Goal: Information Seeking & Learning: Learn about a topic

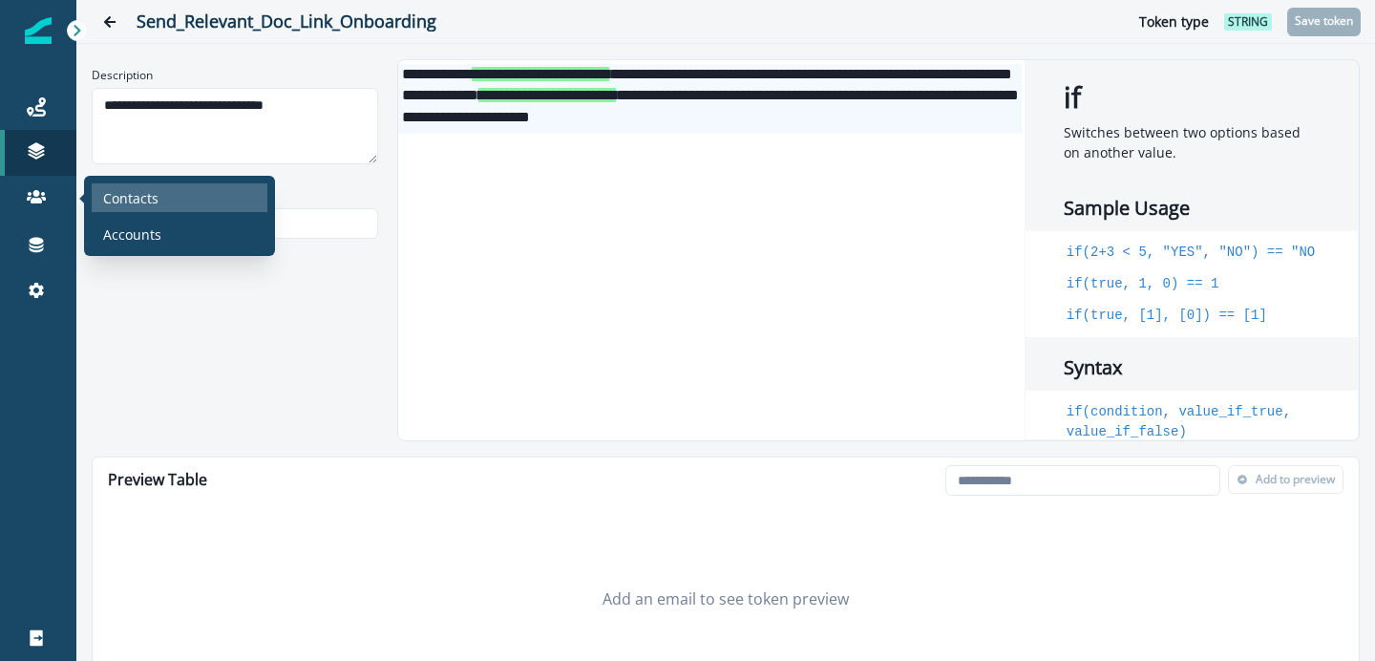
click at [124, 193] on p "Contacts" at bounding box center [130, 198] width 55 height 20
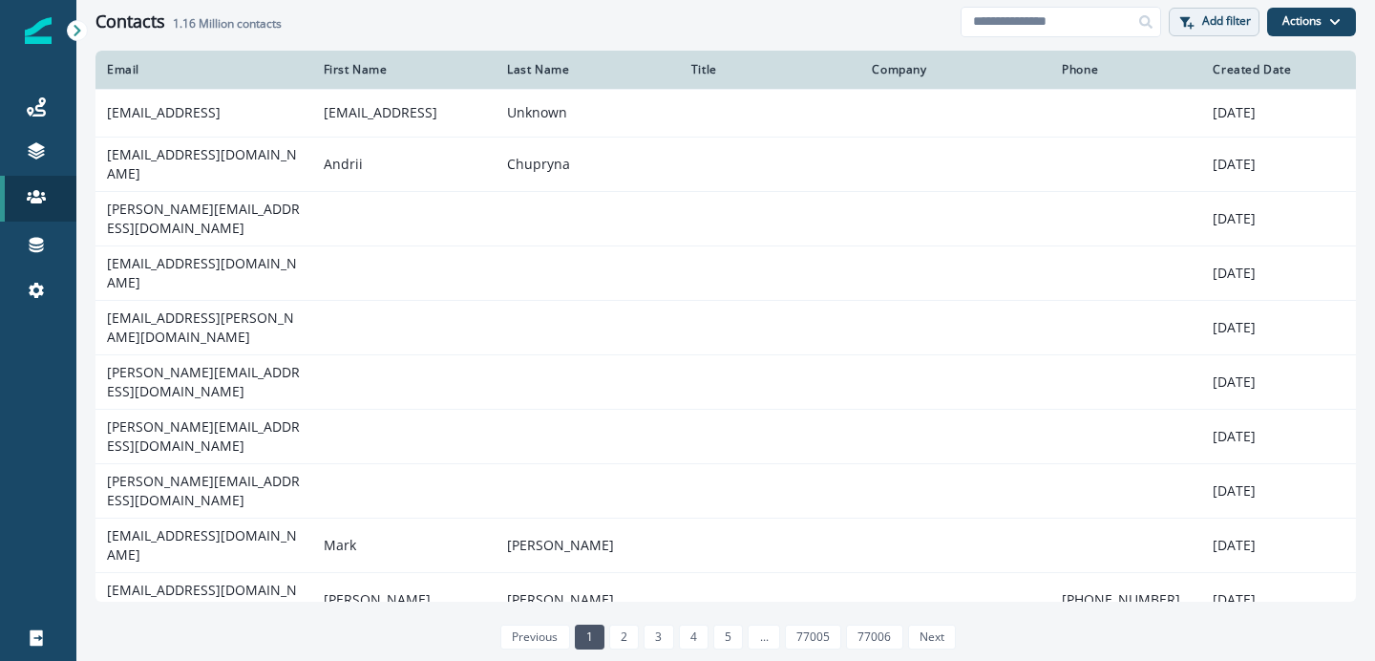
click at [1202, 17] on p "Add filter" at bounding box center [1226, 20] width 49 height 13
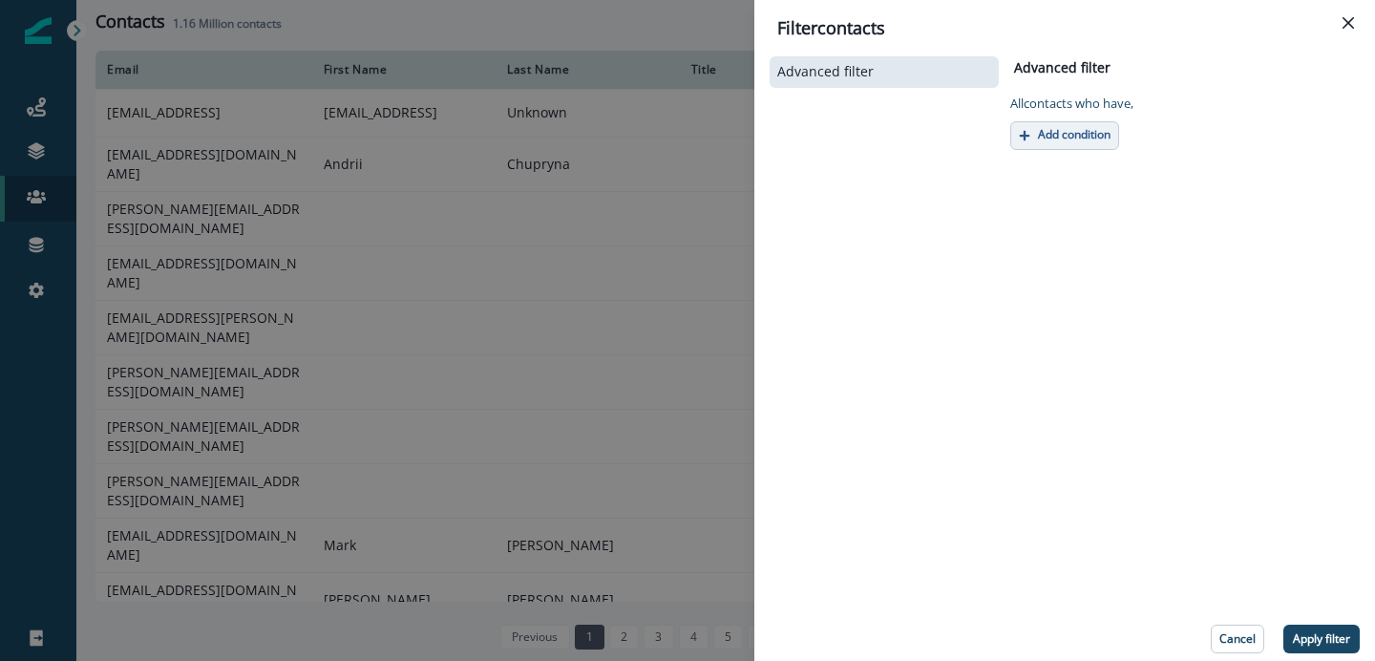
click at [1104, 137] on p "Add condition" at bounding box center [1074, 134] width 73 height 13
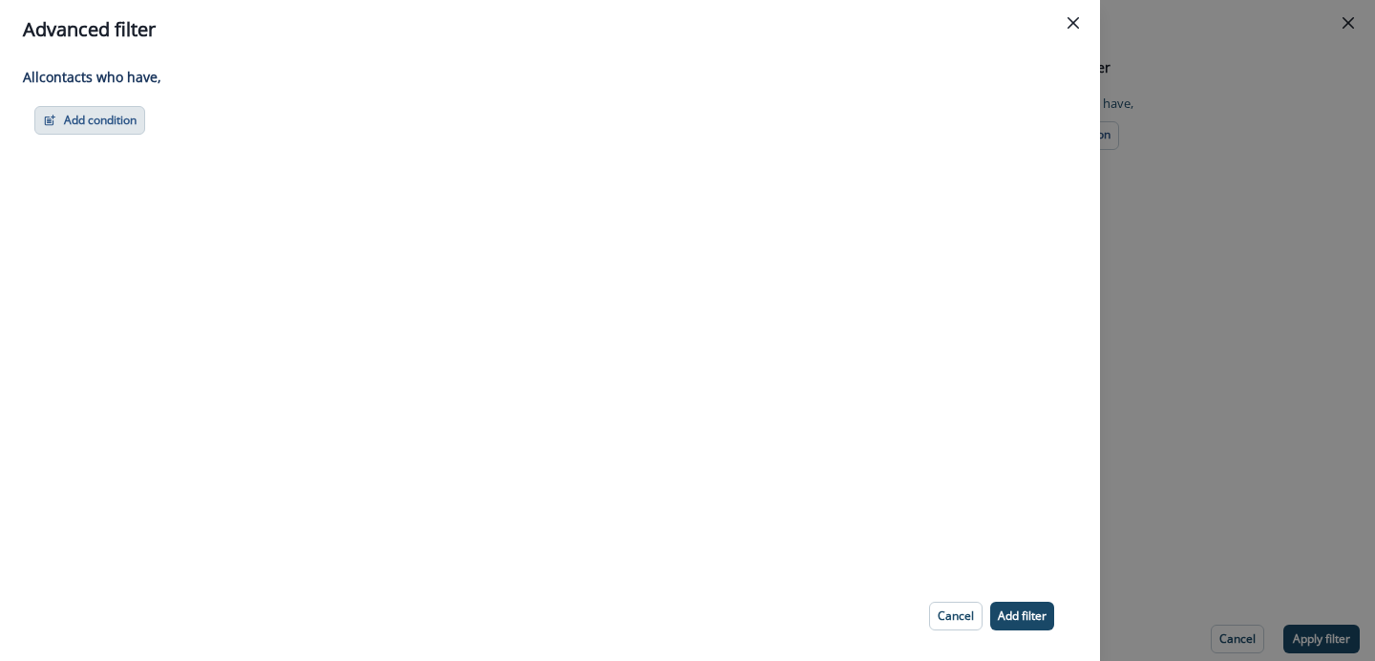
click at [100, 119] on button "Add condition" at bounding box center [89, 120] width 111 height 29
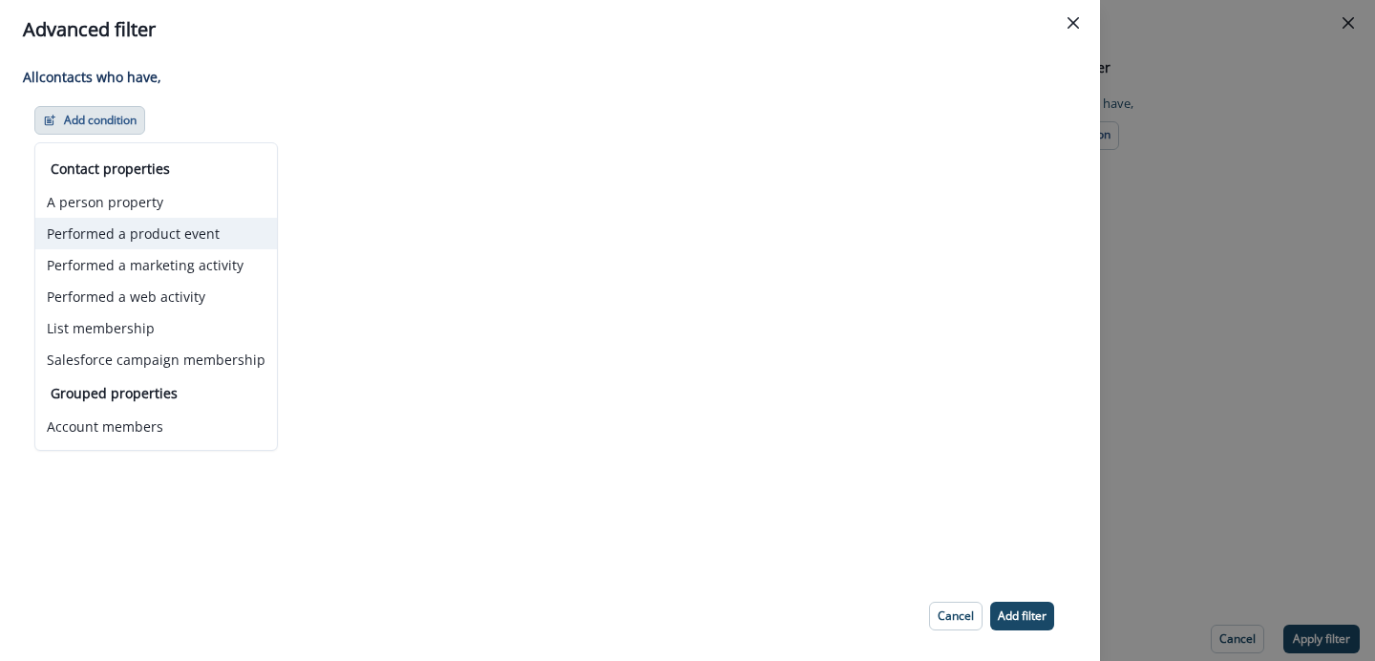
click at [171, 230] on button "Performed a product event" at bounding box center [156, 234] width 242 height 32
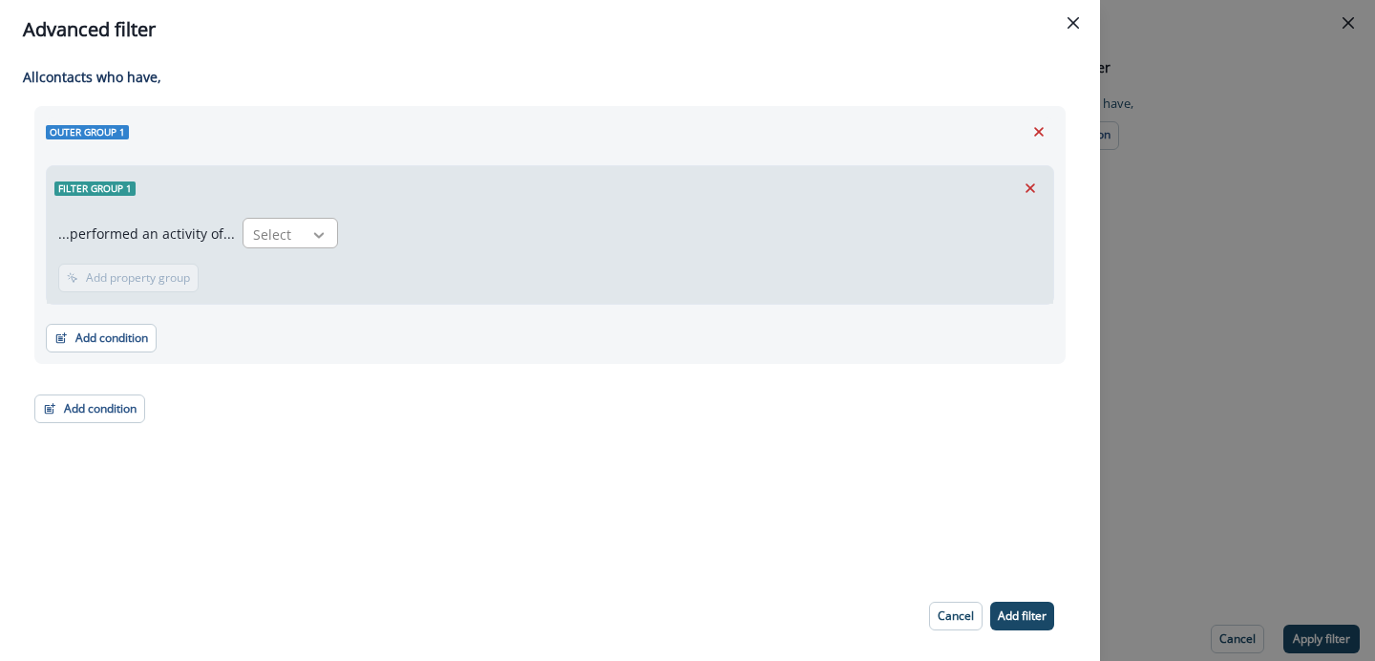
click at [310, 226] on icon at bounding box center [318, 234] width 17 height 19
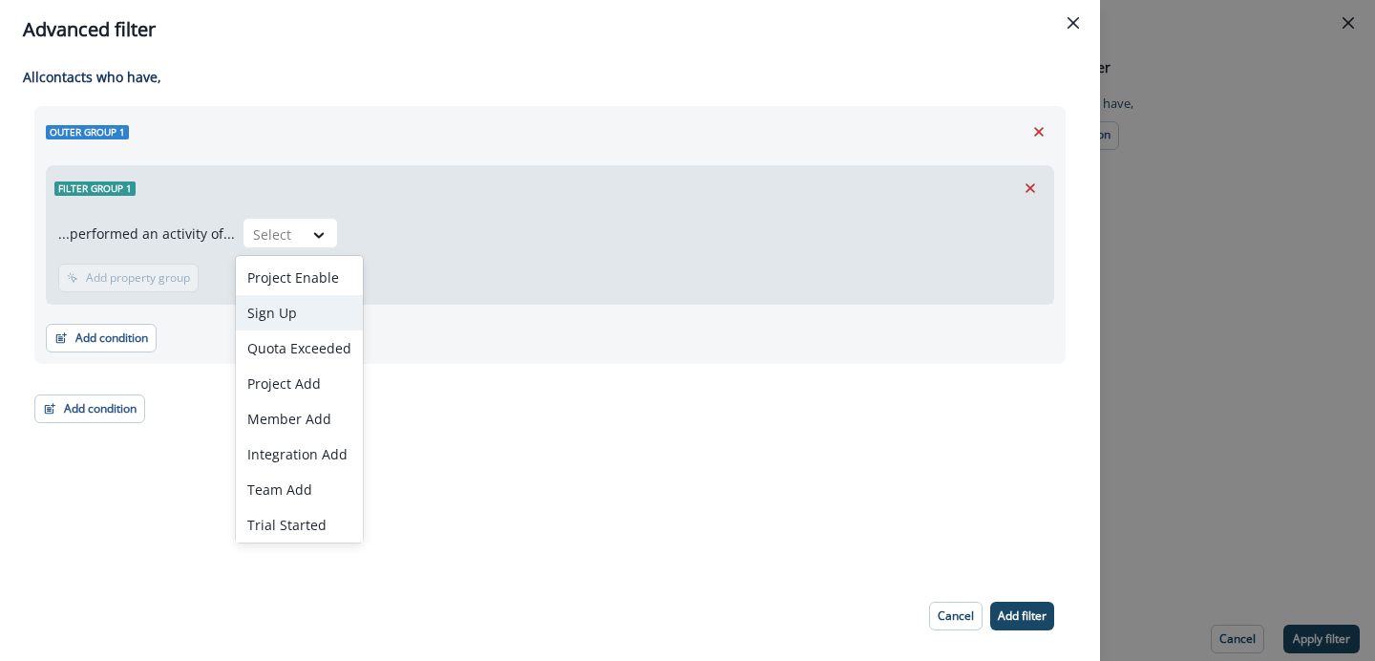
click at [293, 312] on div "Sign Up" at bounding box center [299, 312] width 127 height 35
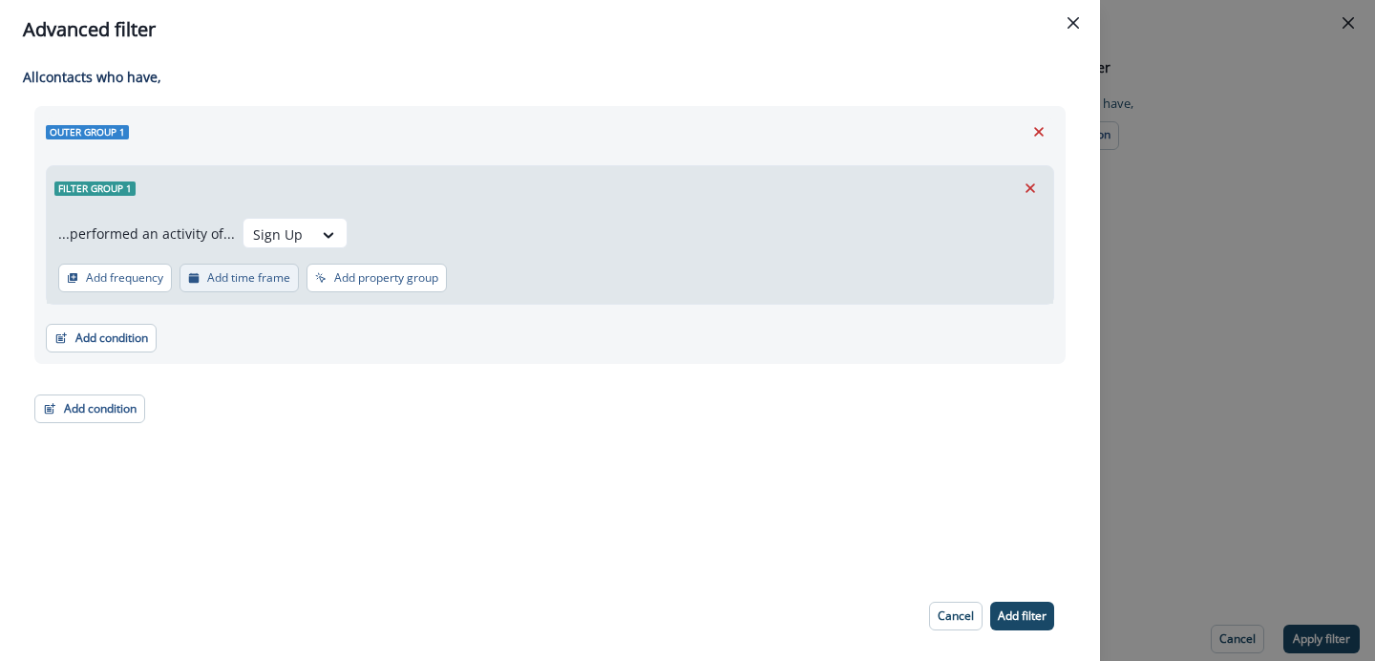
click at [237, 277] on p "Add time frame" at bounding box center [248, 277] width 83 height 13
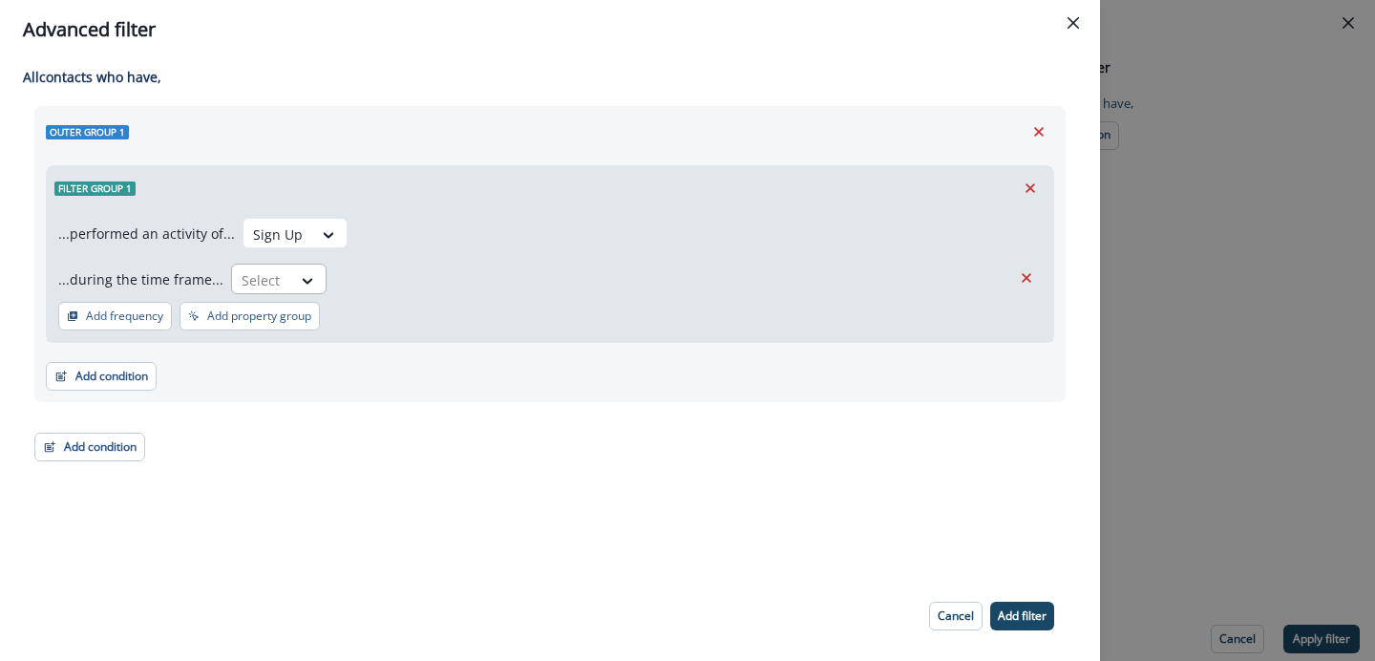
click at [273, 268] on div at bounding box center [262, 280] width 40 height 24
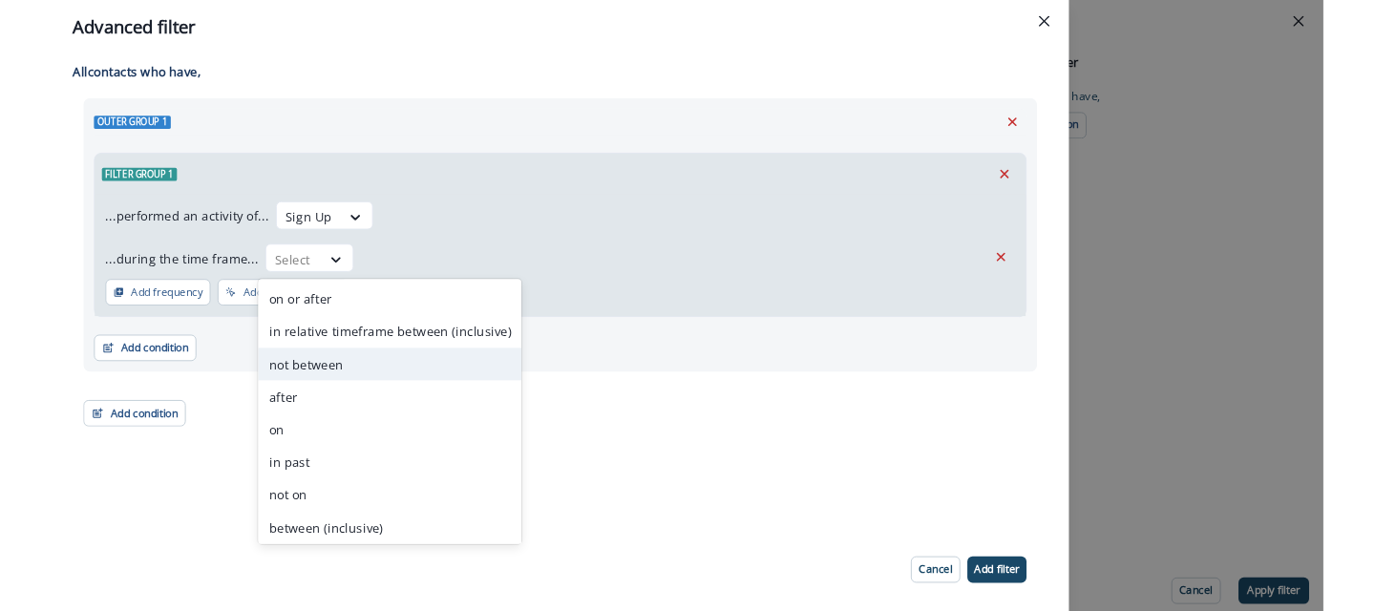
scroll to position [74, 0]
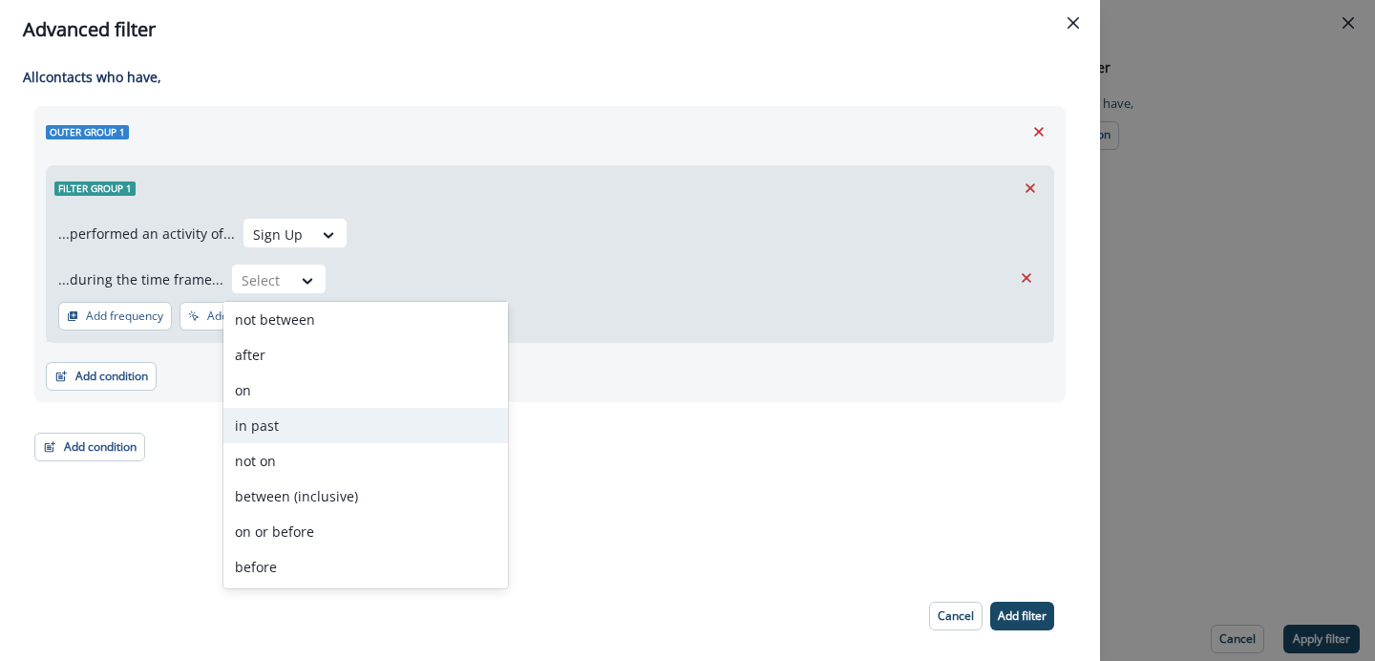
click at [280, 425] on div "in past" at bounding box center [365, 425] width 285 height 35
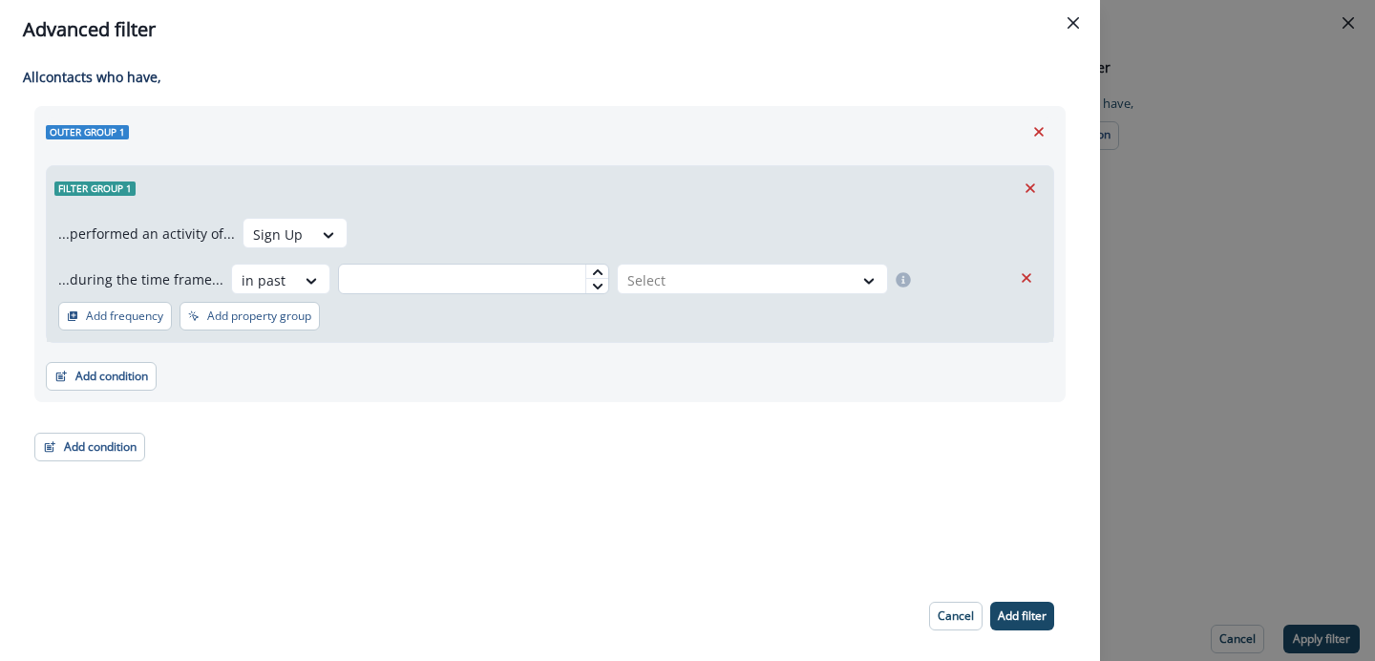
click at [486, 289] on input "text" at bounding box center [473, 279] width 271 height 31
type input "**"
click at [793, 270] on div at bounding box center [735, 280] width 216 height 24
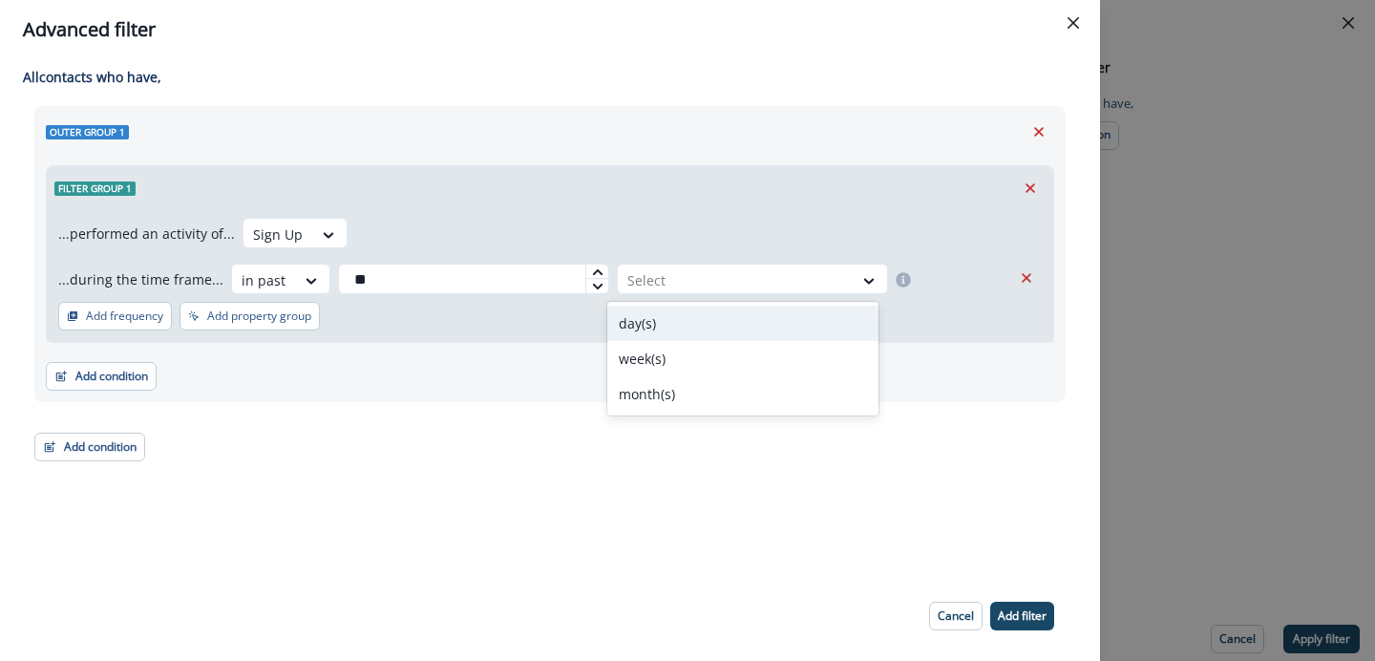
click at [709, 330] on div "day(s)" at bounding box center [742, 323] width 271 height 35
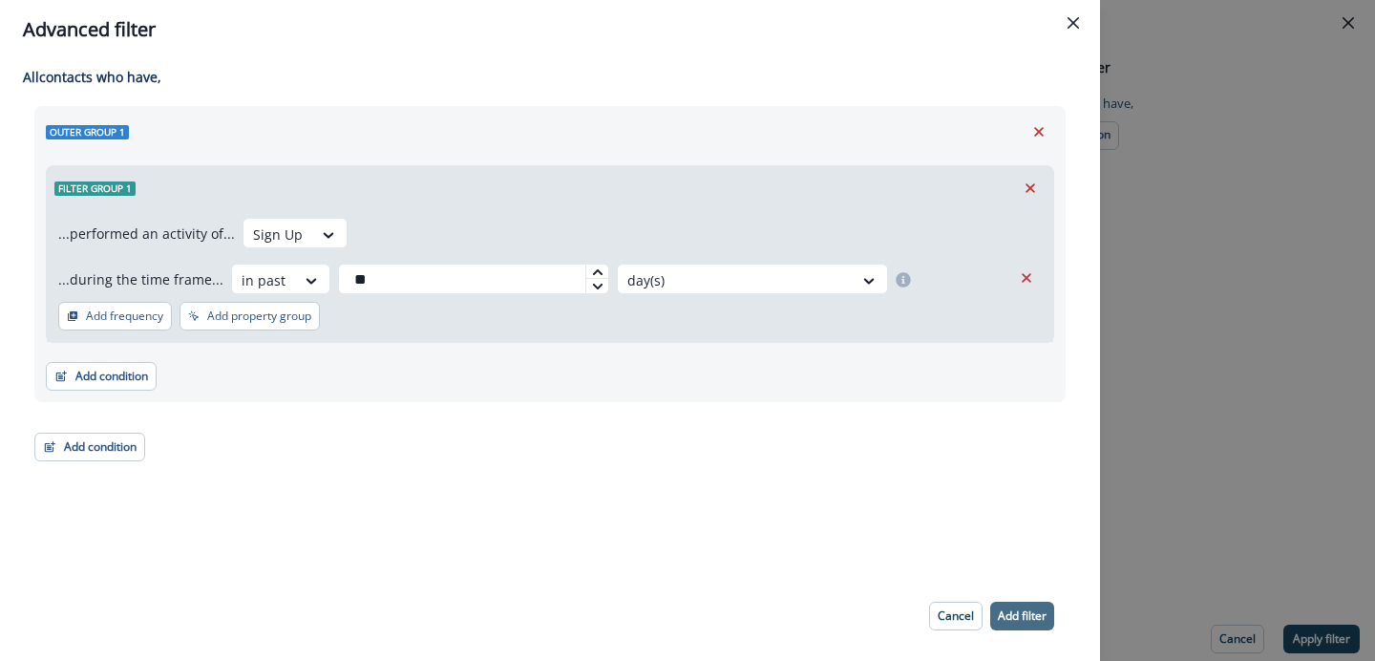
click at [1022, 624] on button "Add filter" at bounding box center [1022, 616] width 64 height 29
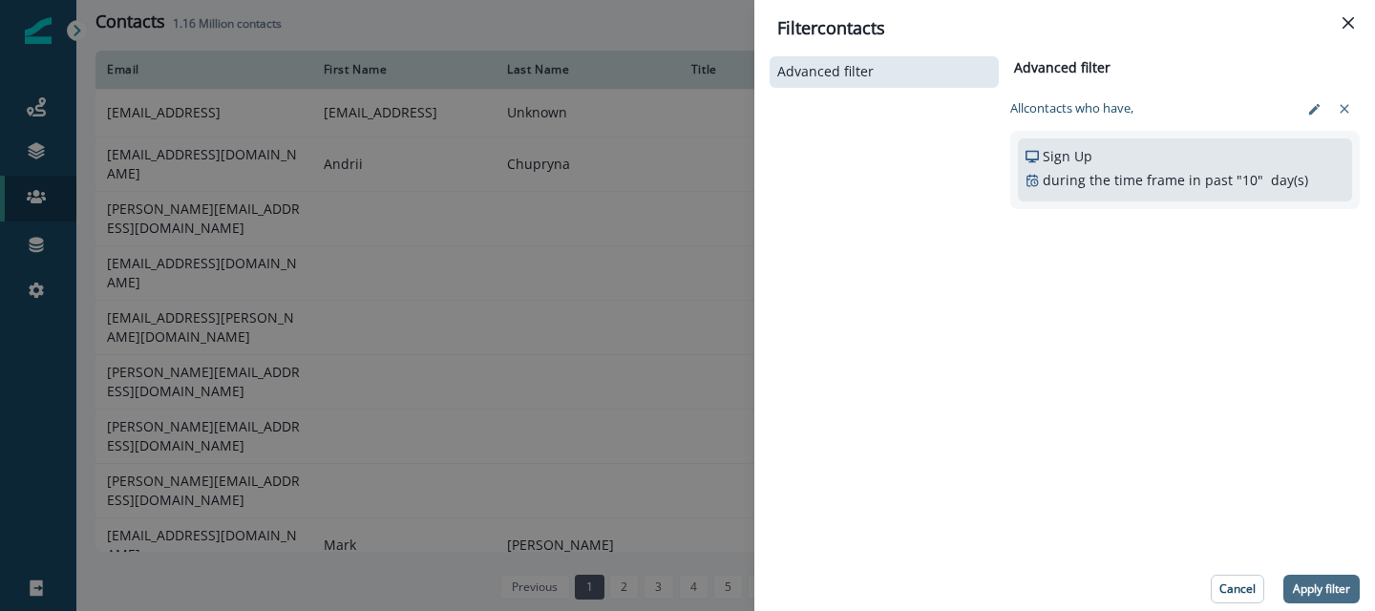
click at [1304, 594] on p "Apply filter" at bounding box center [1321, 588] width 57 height 13
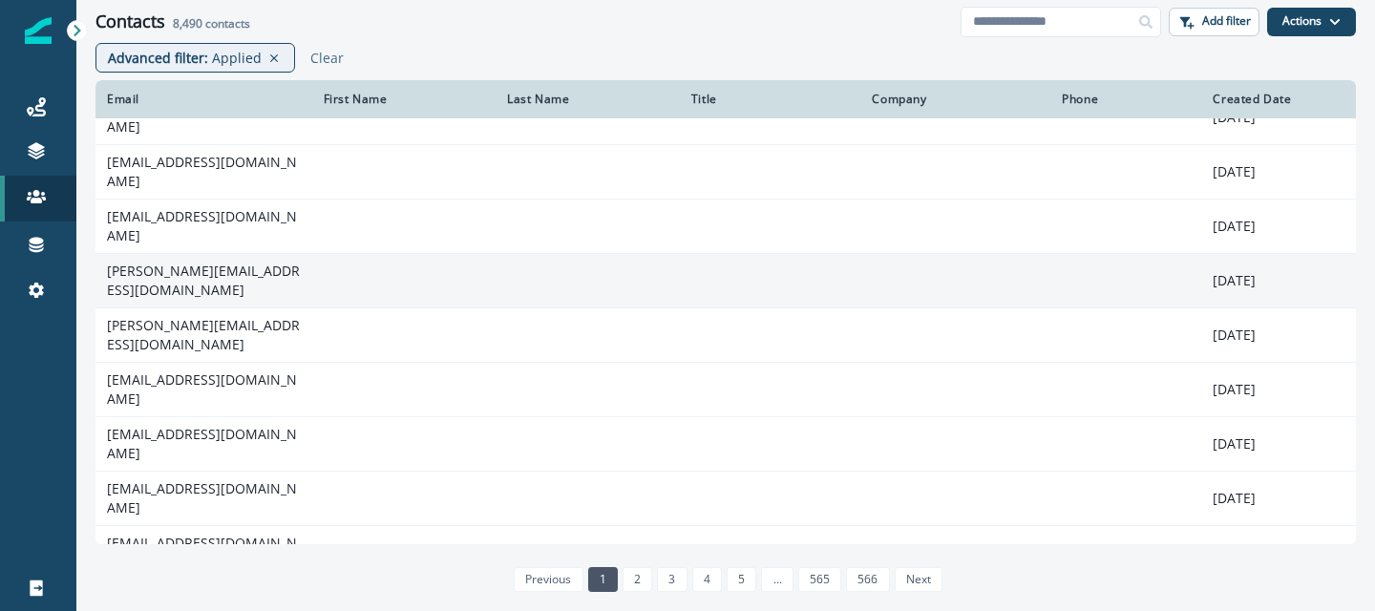
scroll to position [85, 0]
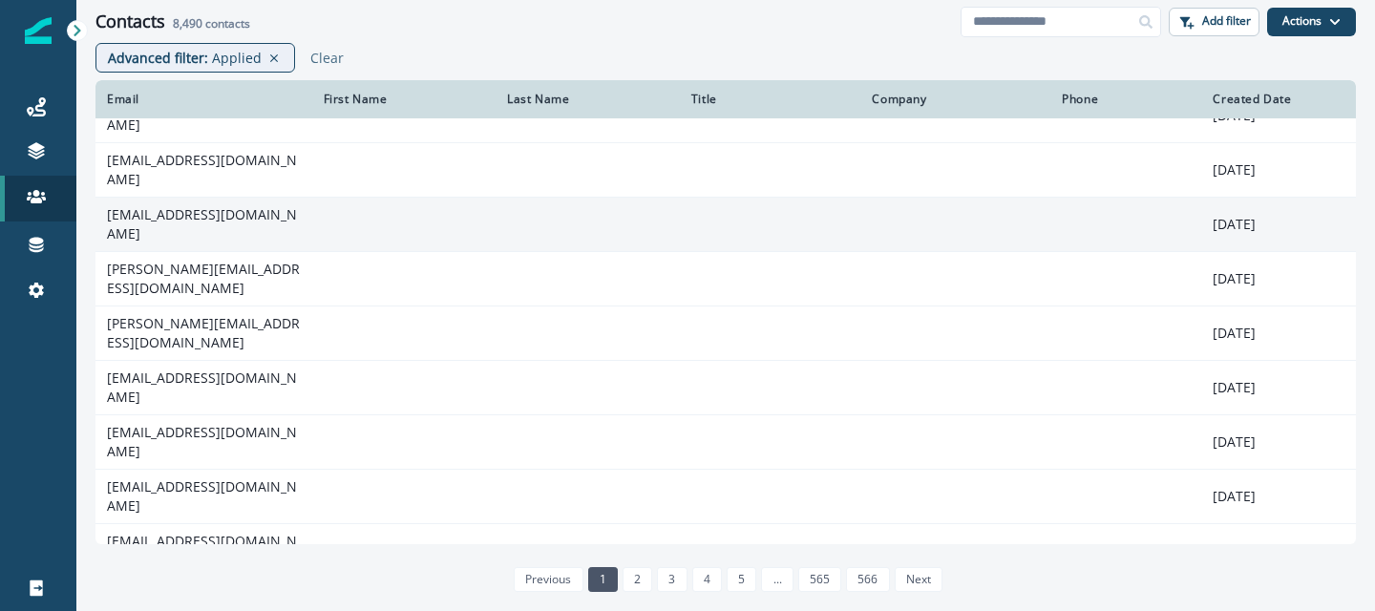
click at [241, 222] on td "[EMAIL_ADDRESS][DOMAIN_NAME]" at bounding box center [203, 224] width 217 height 54
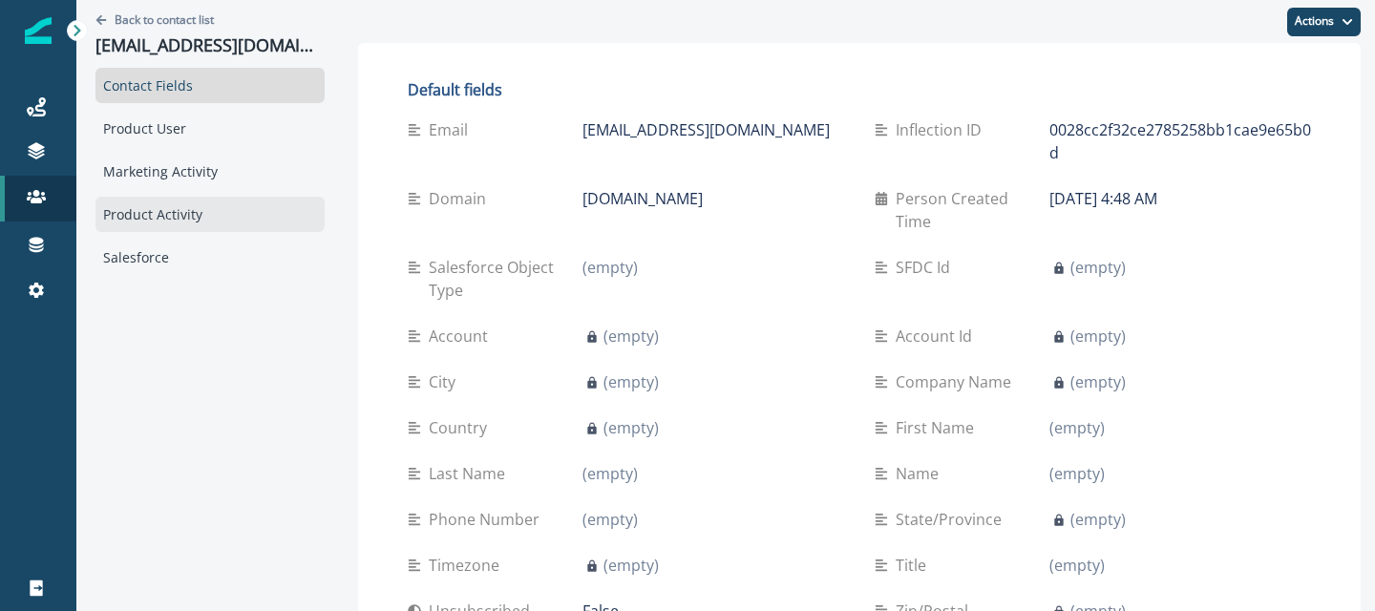
click at [138, 207] on div "Product Activity" at bounding box center [209, 214] width 229 height 35
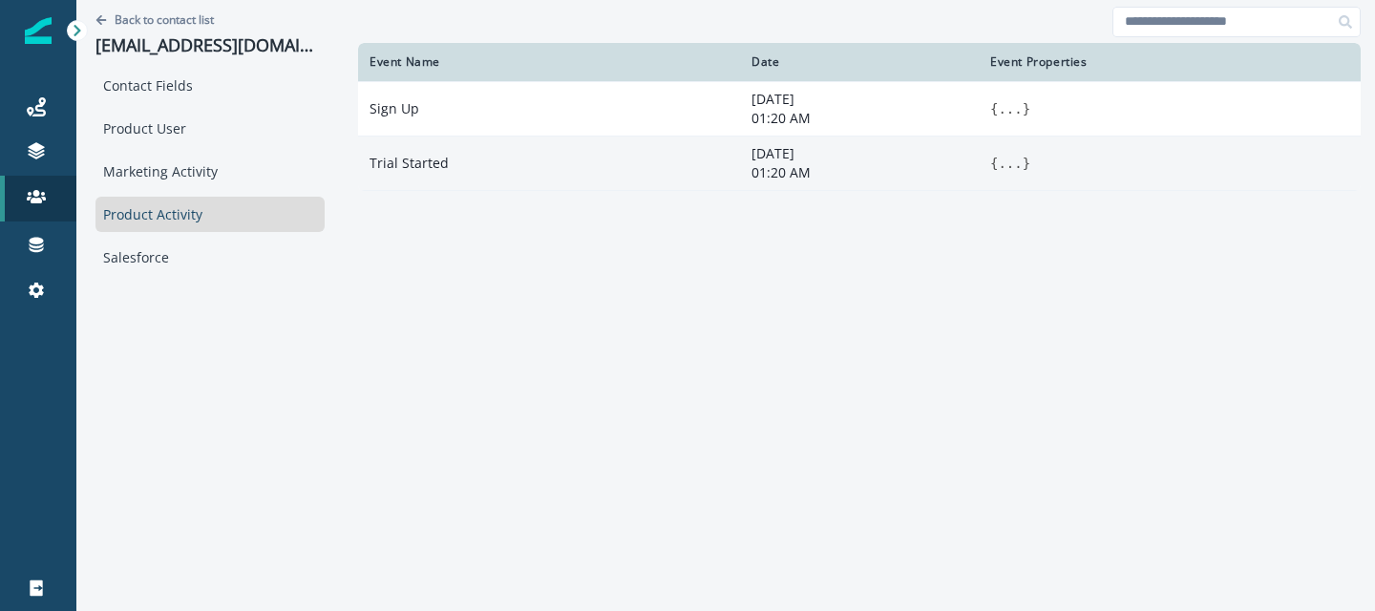
click at [998, 164] on button "..." at bounding box center [1010, 163] width 24 height 19
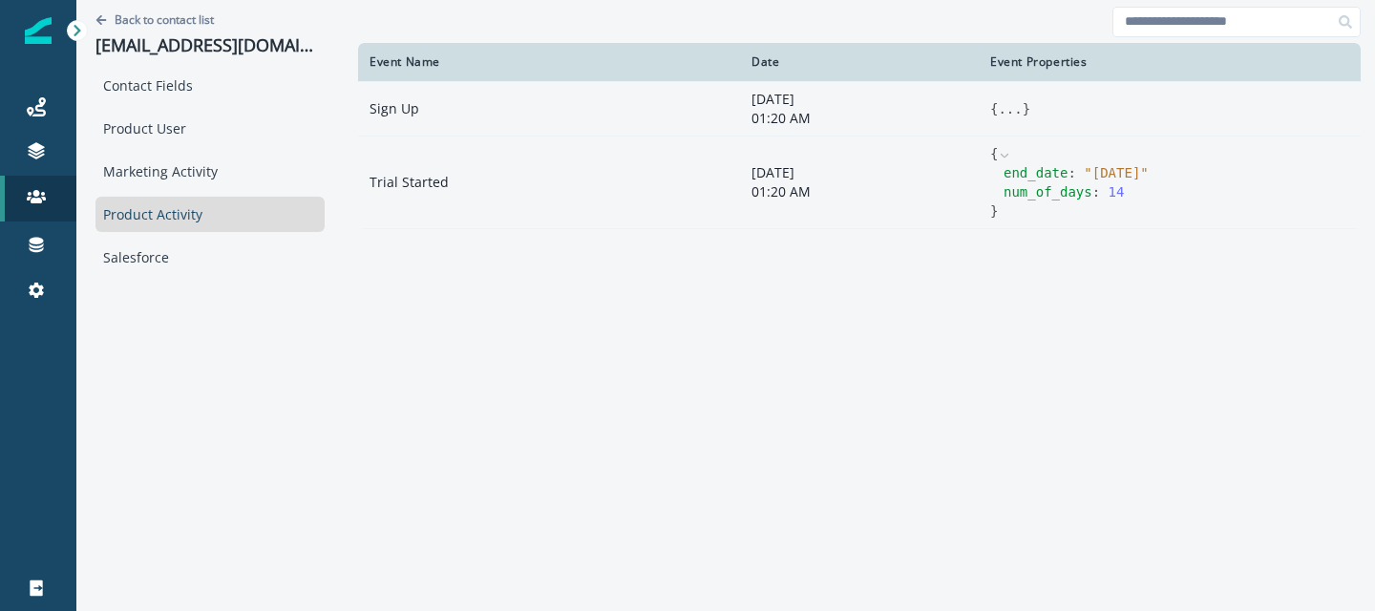
click at [998, 112] on button "..." at bounding box center [1010, 108] width 24 height 19
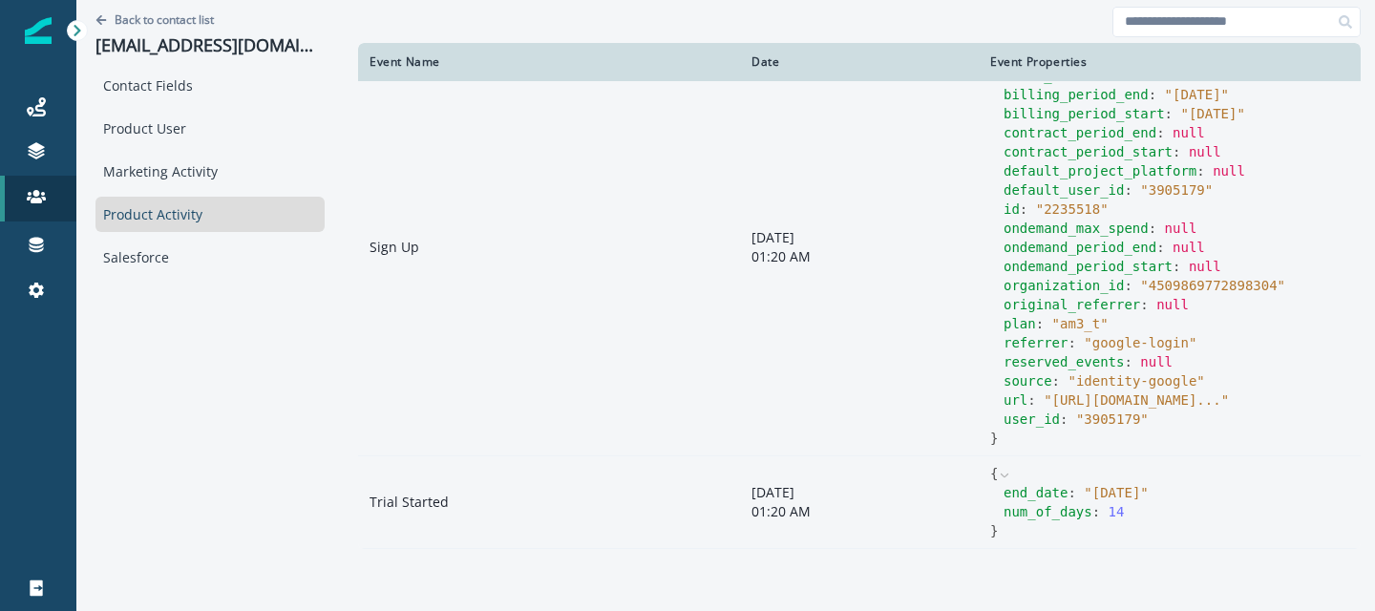
scroll to position [56, 0]
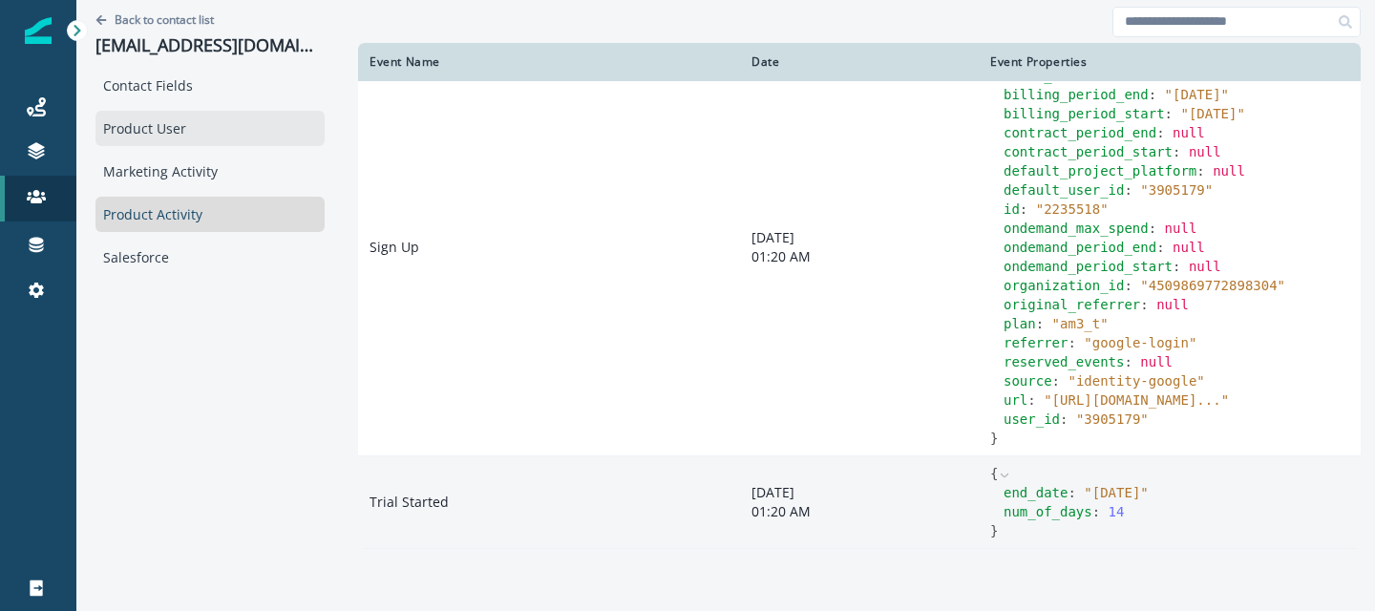
click at [162, 132] on div "Product User" at bounding box center [209, 128] width 229 height 35
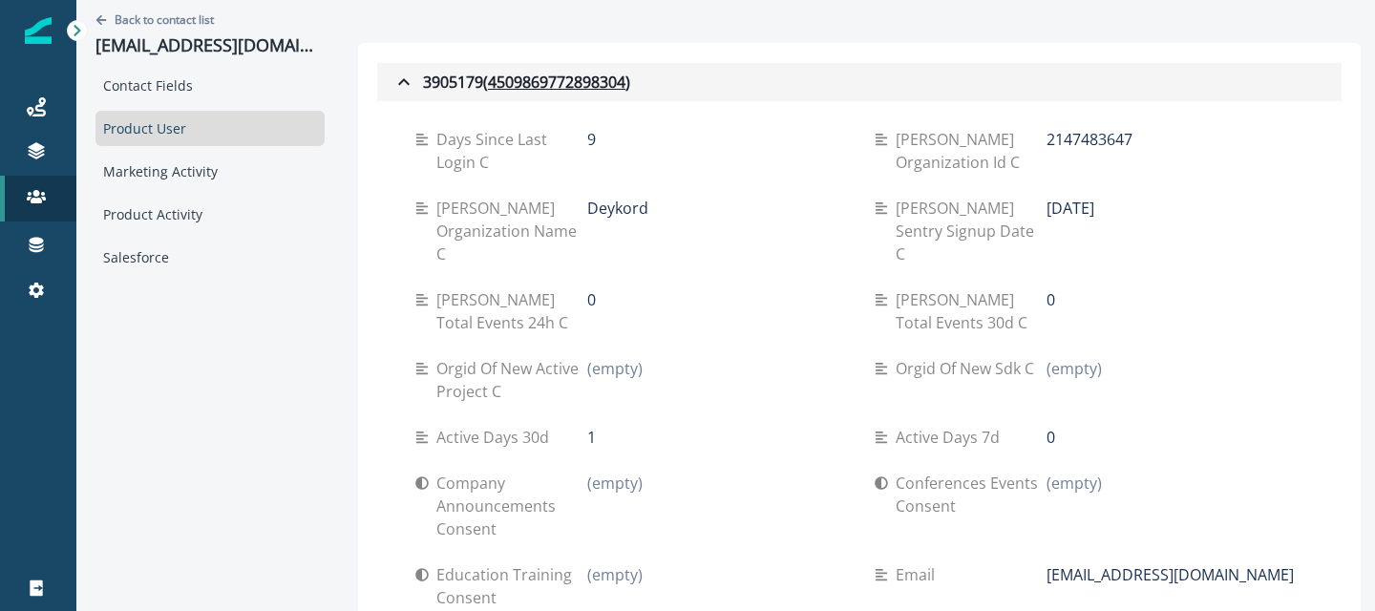
click at [392, 83] on icon "button" at bounding box center [403, 82] width 23 height 23
click at [398, 83] on icon "button" at bounding box center [403, 81] width 11 height 7
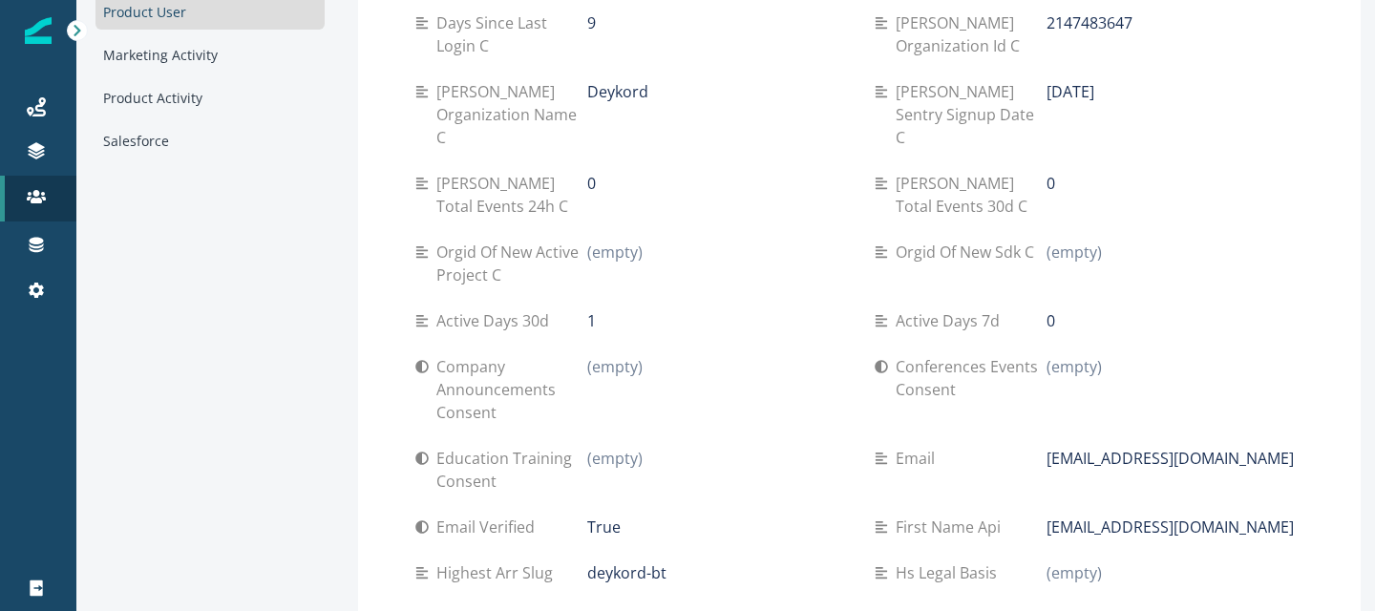
scroll to position [0, 0]
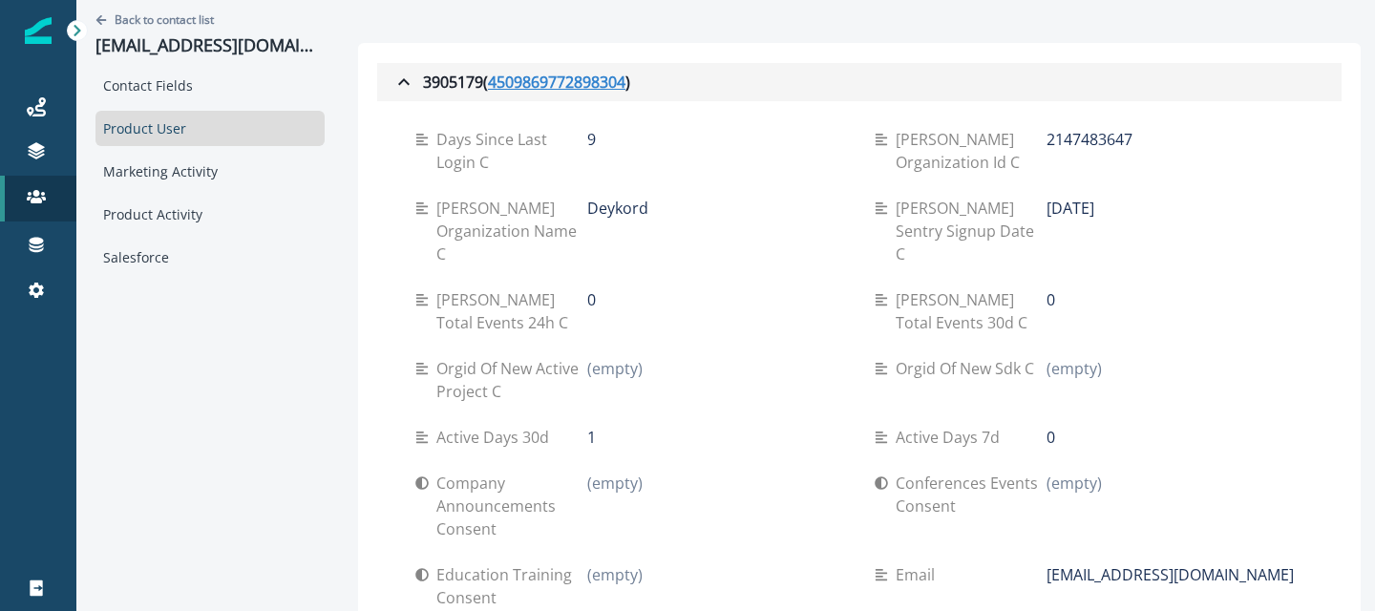
click at [526, 92] on u "4509869772898304" at bounding box center [556, 82] width 137 height 23
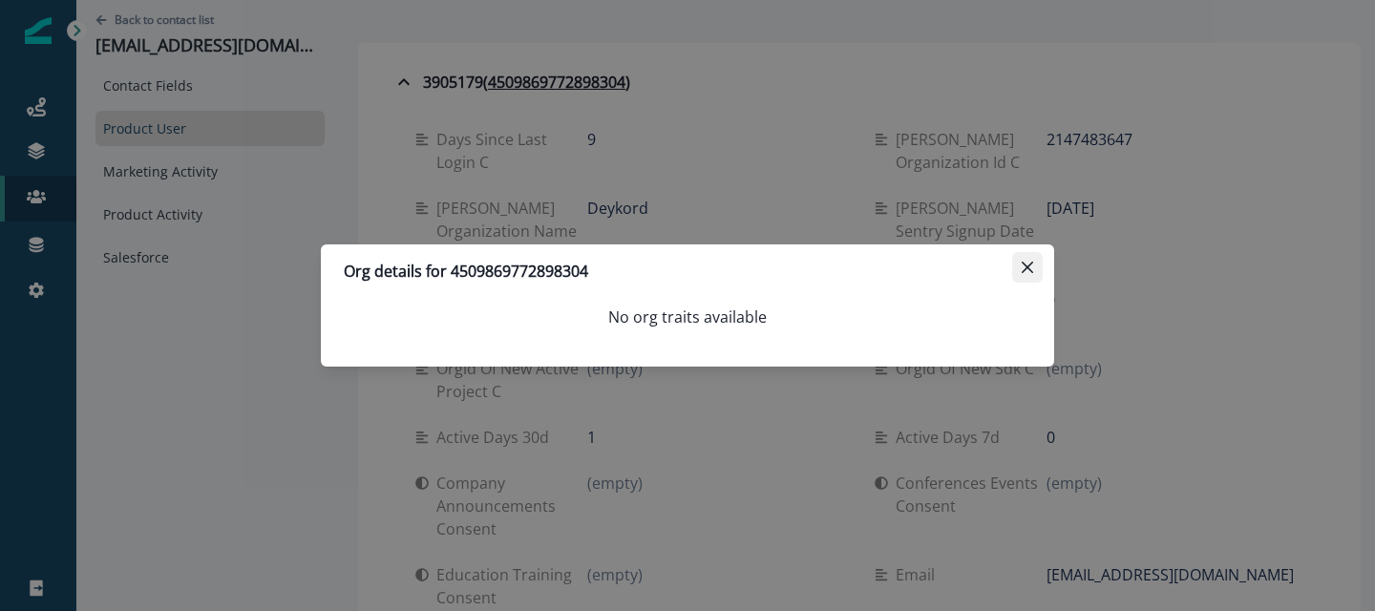
click at [1024, 256] on button "Close" at bounding box center [1027, 267] width 31 height 31
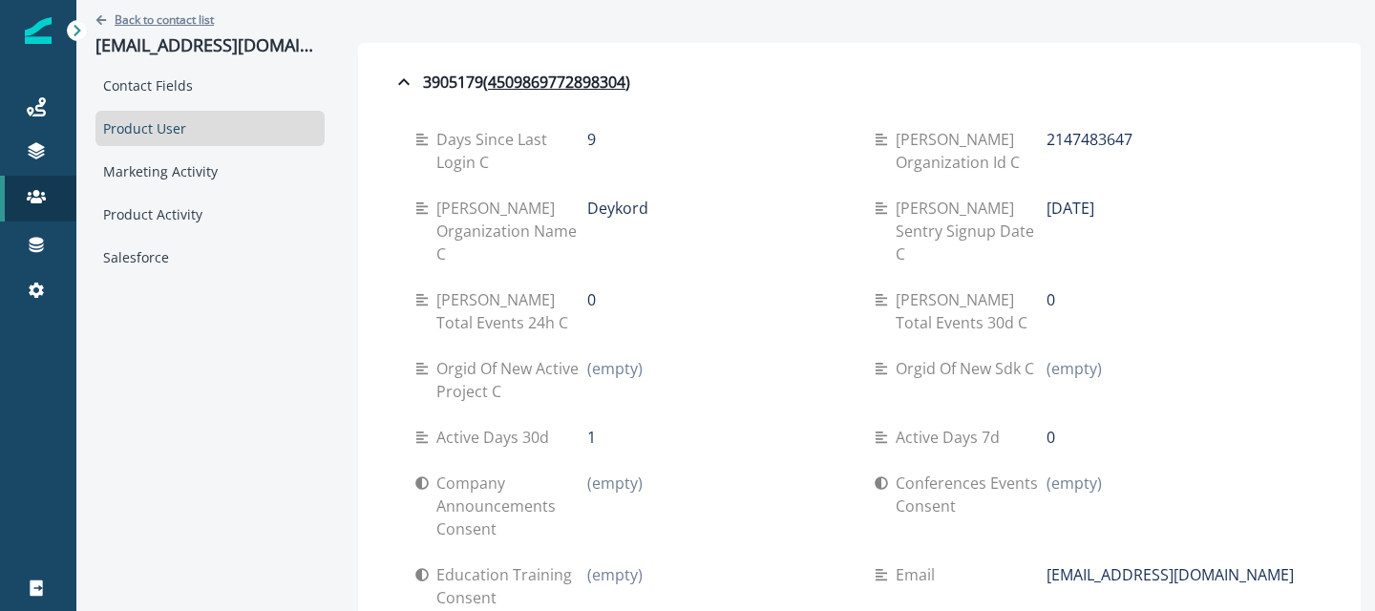
click at [180, 25] on p "Back to contact list" at bounding box center [164, 19] width 99 height 16
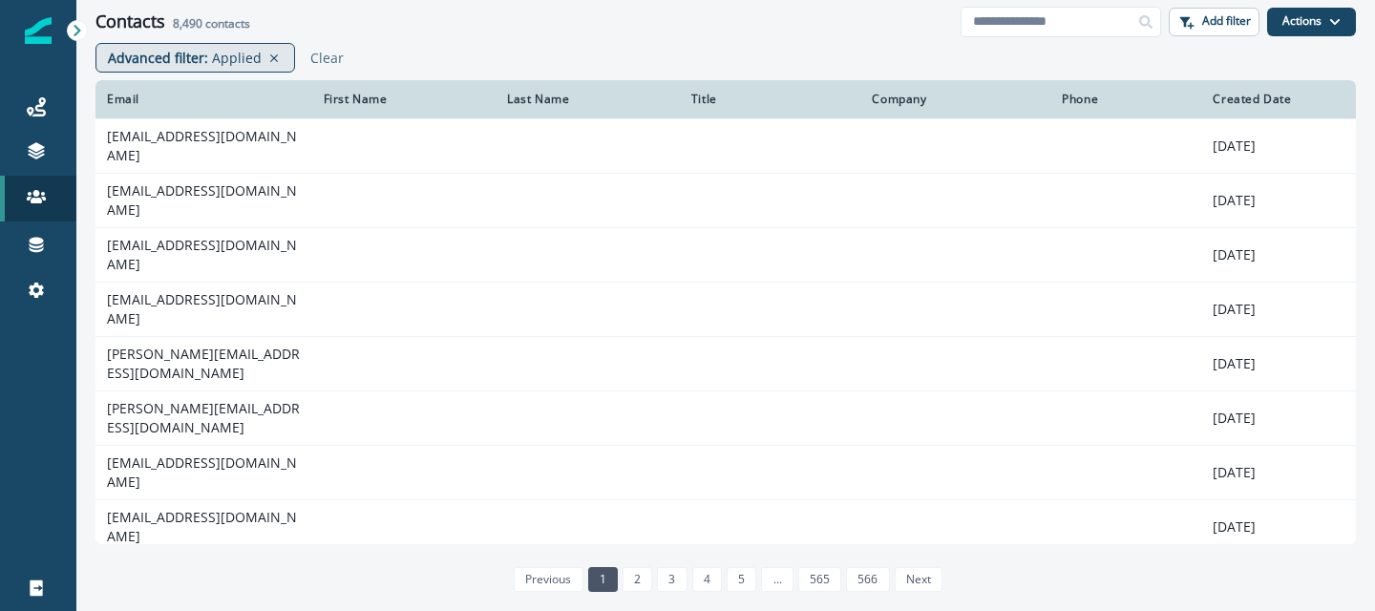
click at [242, 53] on p "Applied" at bounding box center [237, 58] width 50 height 20
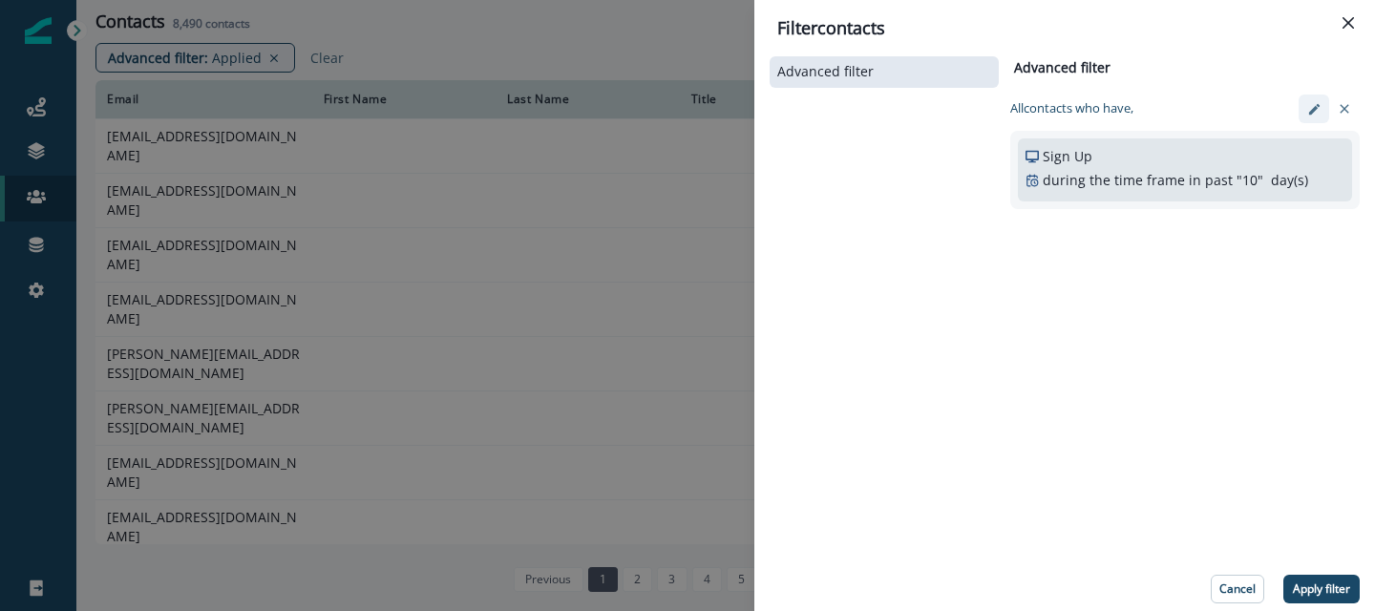
click at [1321, 104] on button "edit-filter" at bounding box center [1314, 109] width 31 height 29
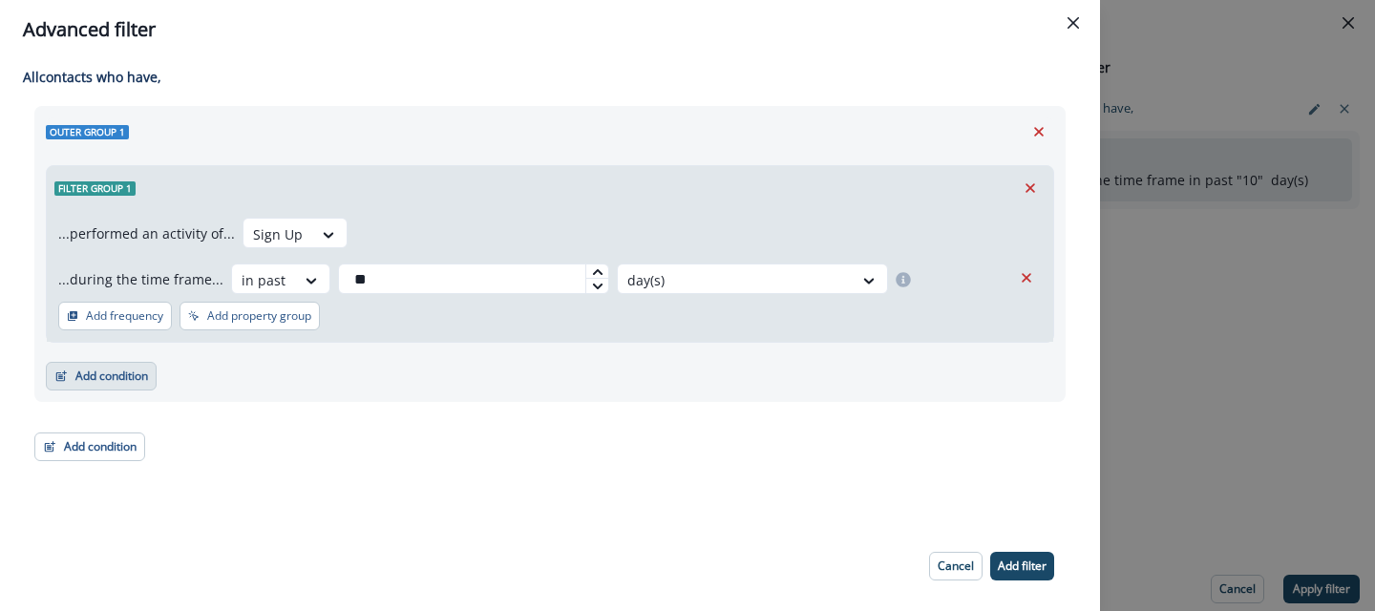
click at [116, 363] on button "Add condition" at bounding box center [101, 376] width 111 height 29
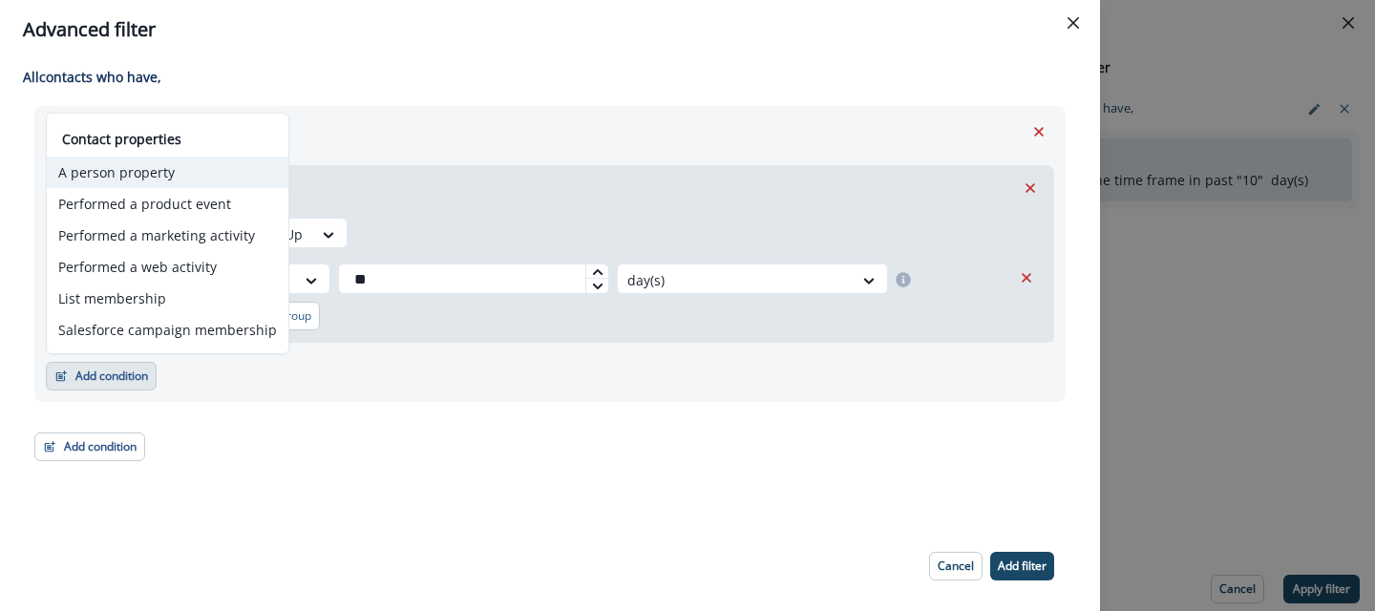
click at [160, 180] on button "A person property" at bounding box center [168, 173] width 242 height 32
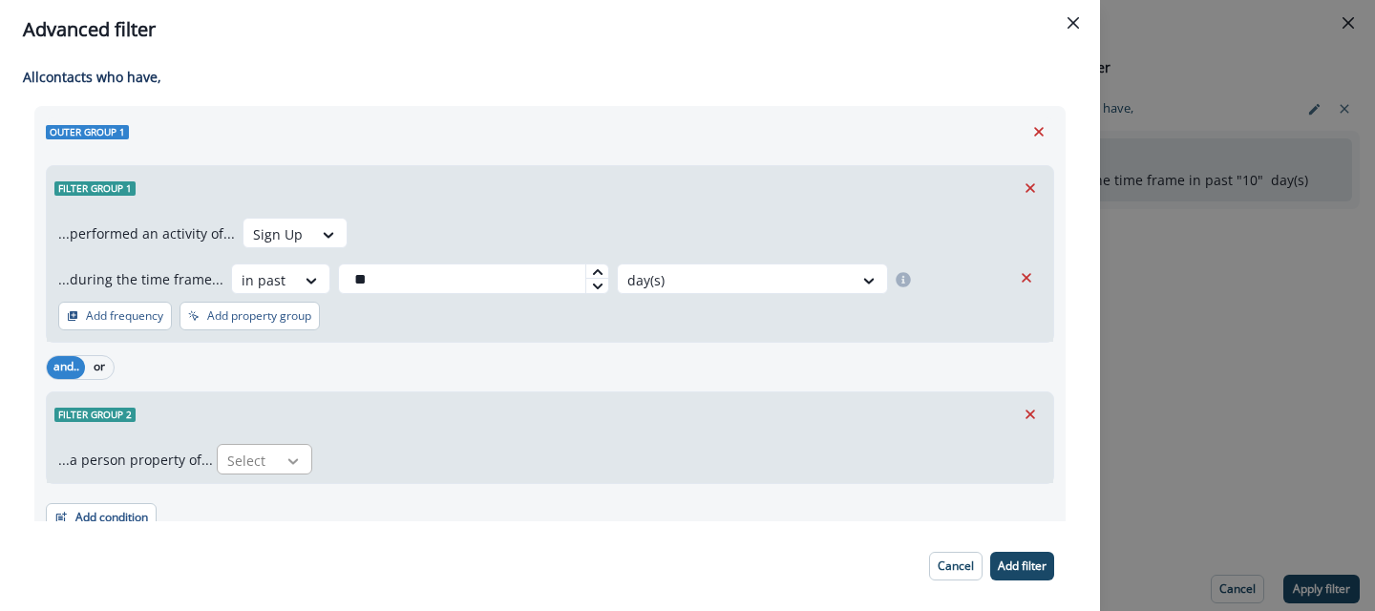
click at [277, 457] on div at bounding box center [293, 461] width 32 height 19
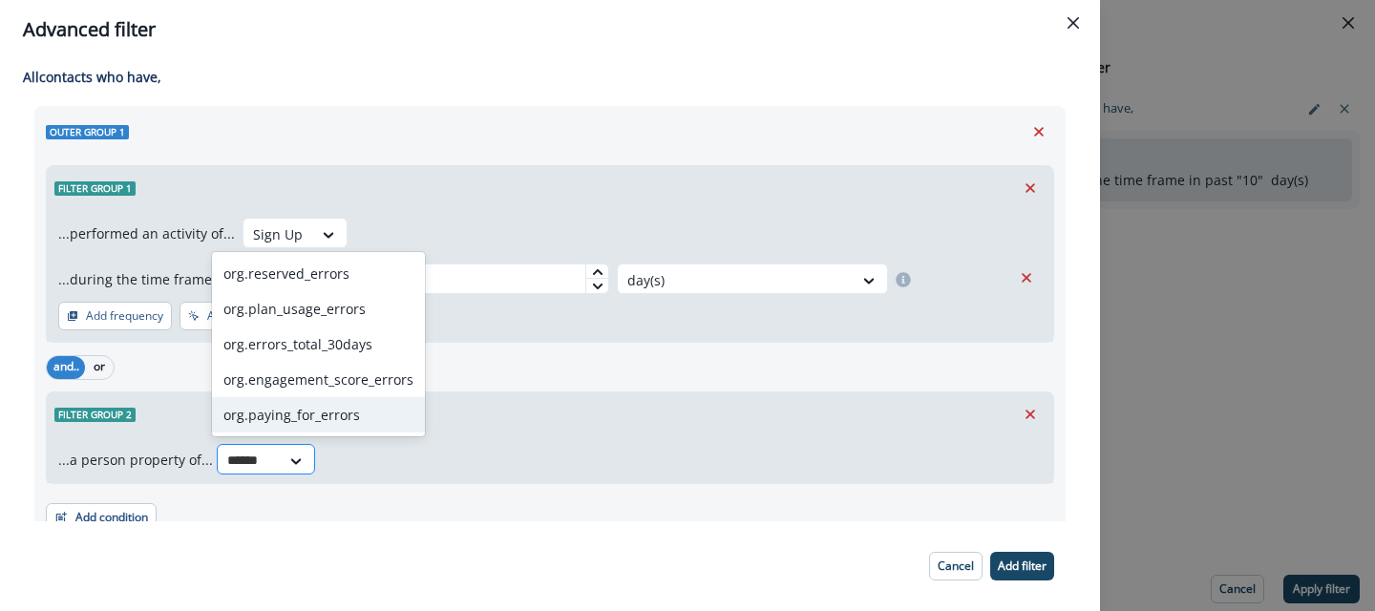
click at [251, 464] on input "******" at bounding box center [248, 461] width 43 height 20
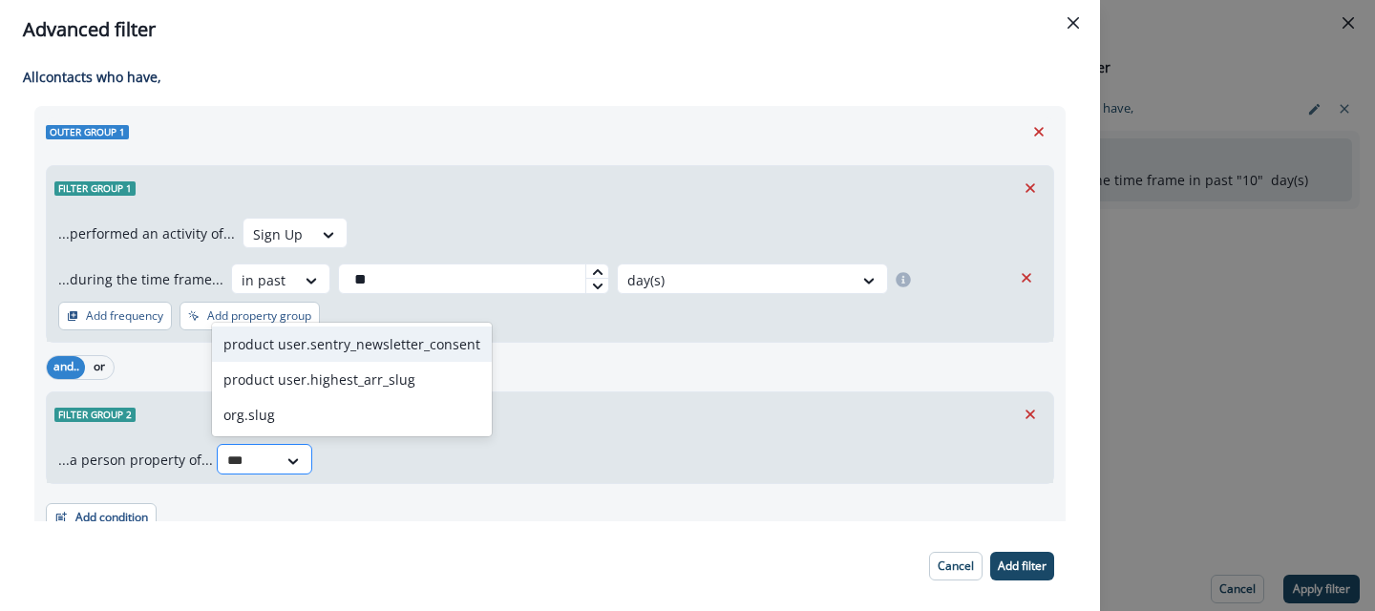
type input "****"
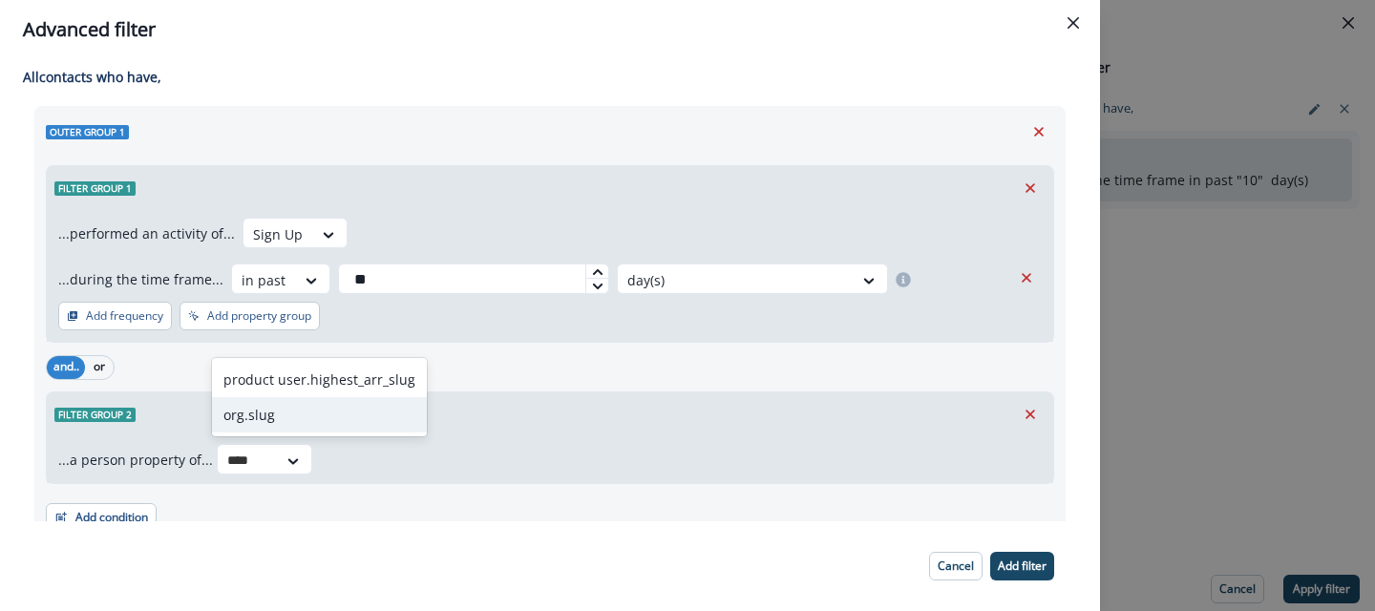
click at [265, 431] on div "org.slug" at bounding box center [319, 414] width 215 height 35
click at [361, 458] on div at bounding box center [362, 461] width 40 height 24
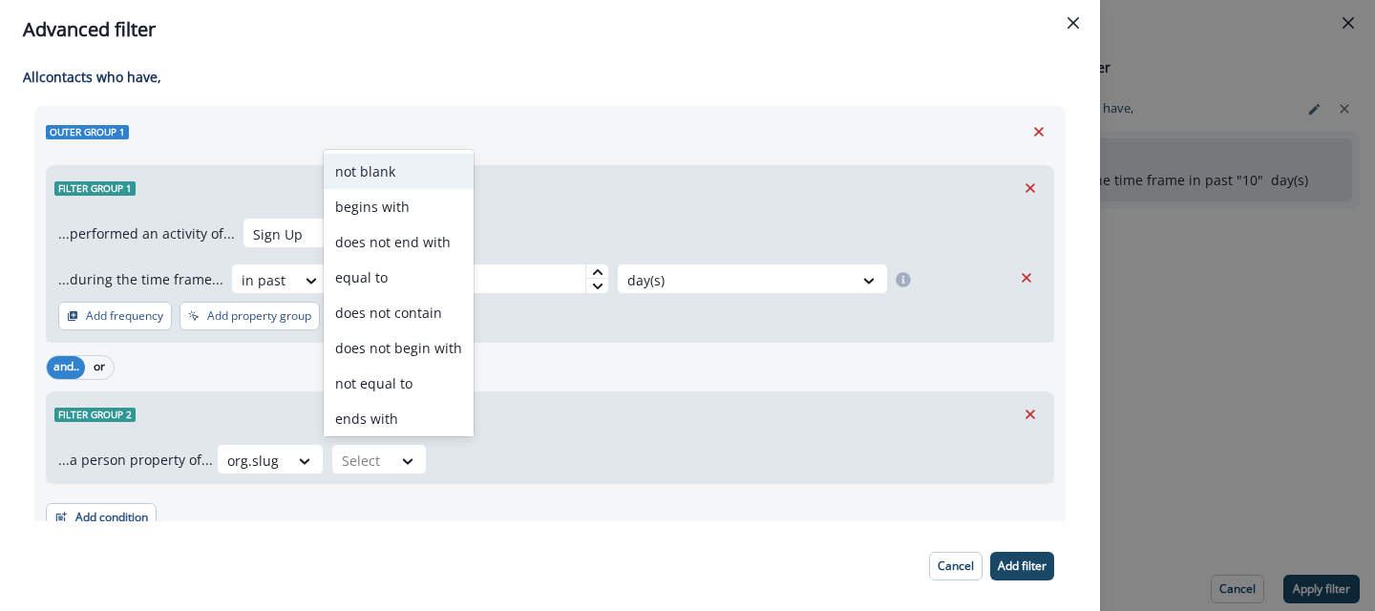
click at [388, 169] on div "not blank" at bounding box center [399, 171] width 150 height 35
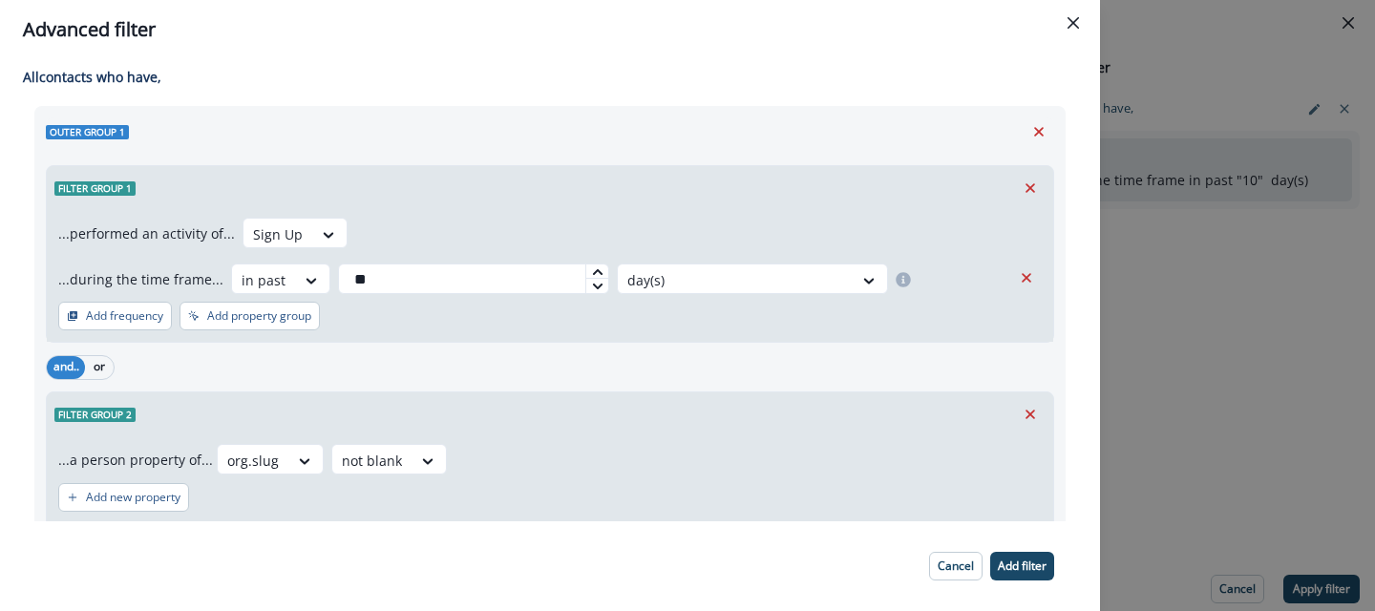
click at [510, 456] on div "org.slug option not blank, selected. not blank" at bounding box center [629, 459] width 825 height 31
click at [1008, 560] on p "Add filter" at bounding box center [1022, 566] width 49 height 13
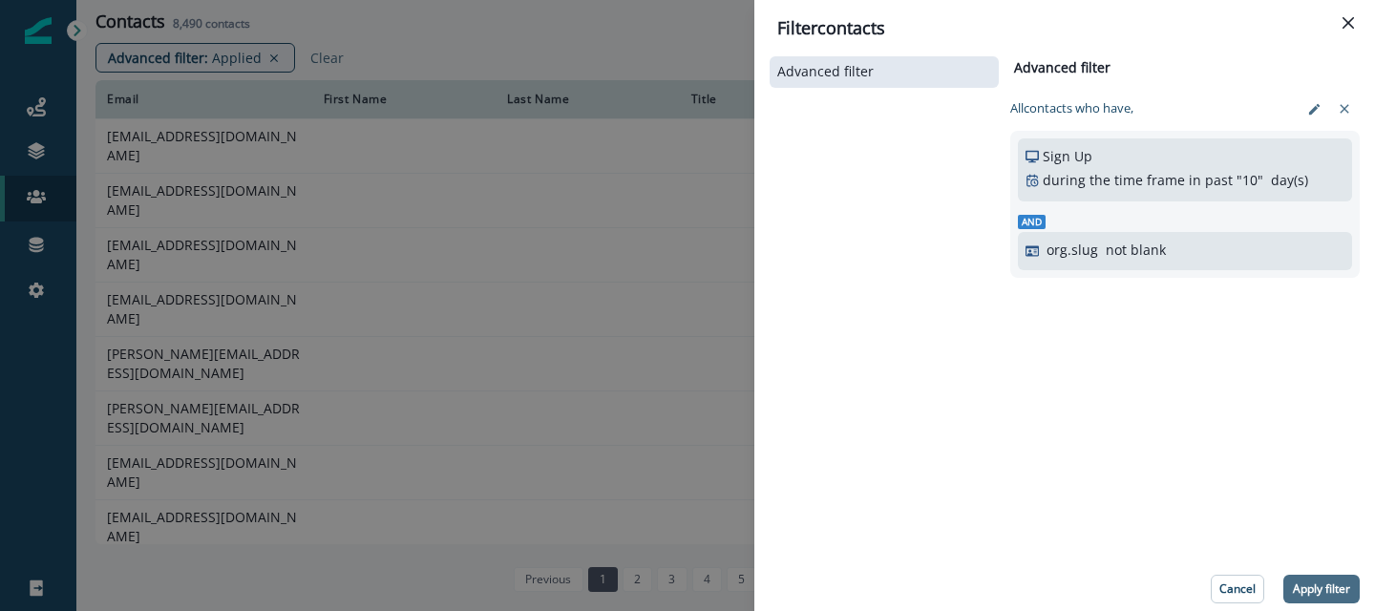
click at [1326, 576] on button "Apply filter" at bounding box center [1321, 589] width 76 height 29
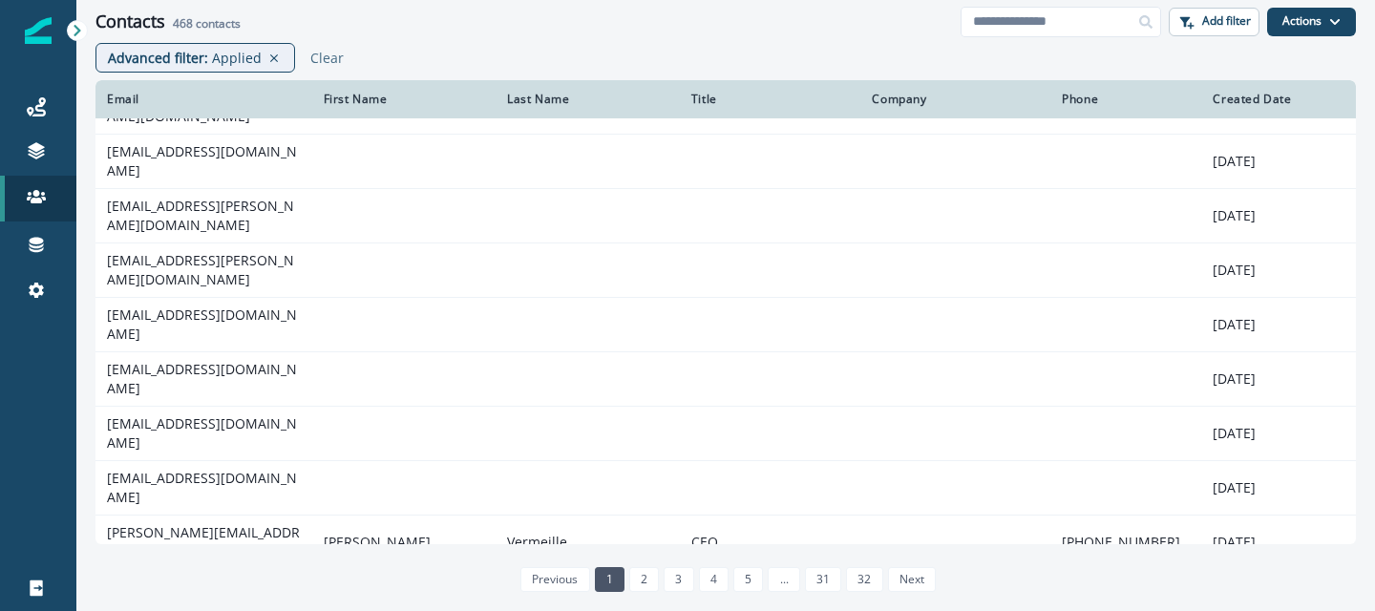
scroll to position [245, 0]
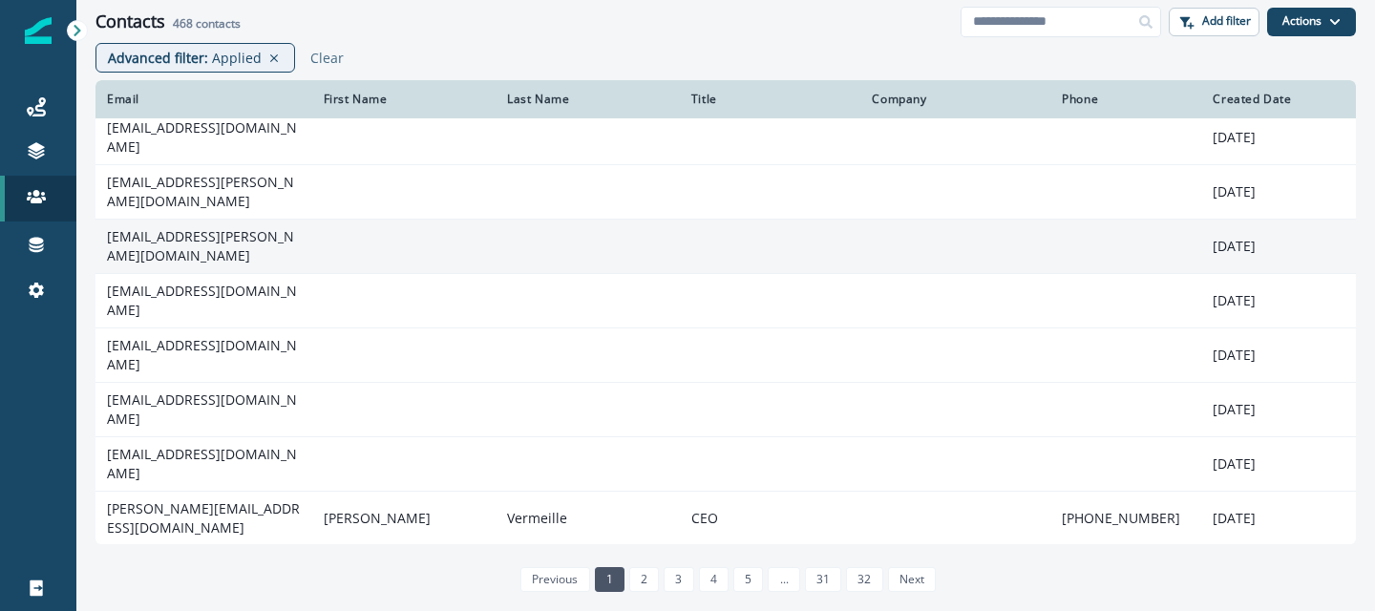
click at [218, 219] on td "[EMAIL_ADDRESS][PERSON_NAME][DOMAIN_NAME]" at bounding box center [203, 246] width 217 height 54
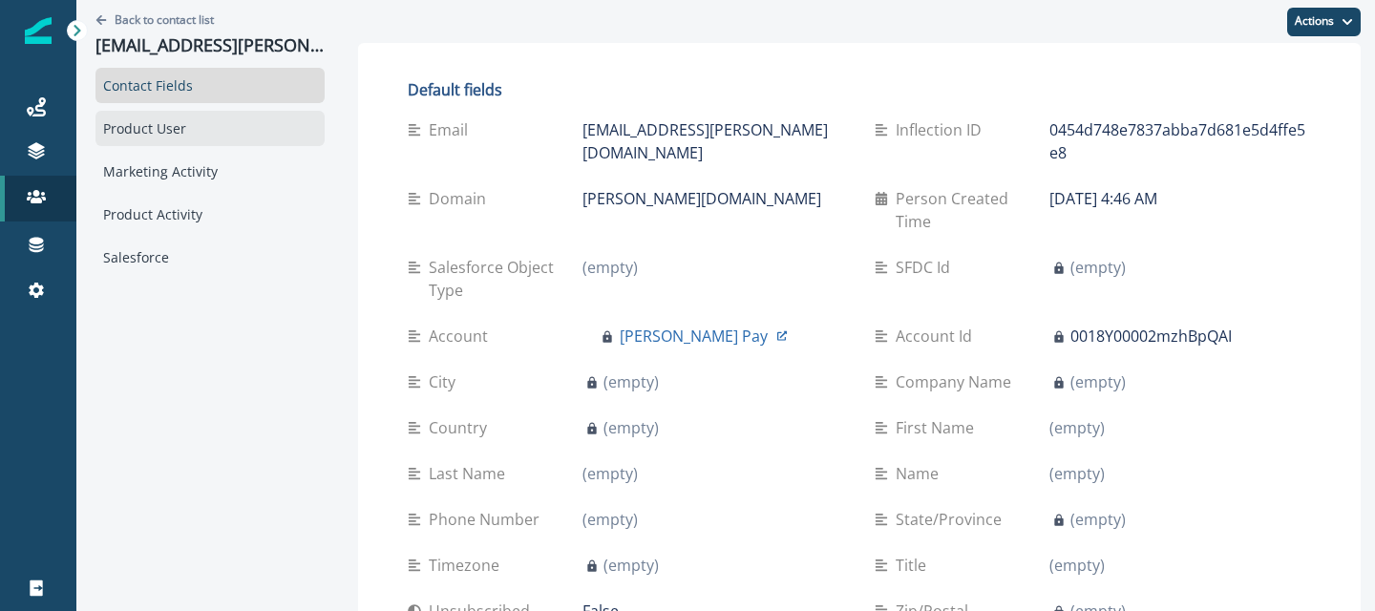
click at [181, 124] on div "Product User" at bounding box center [209, 128] width 229 height 35
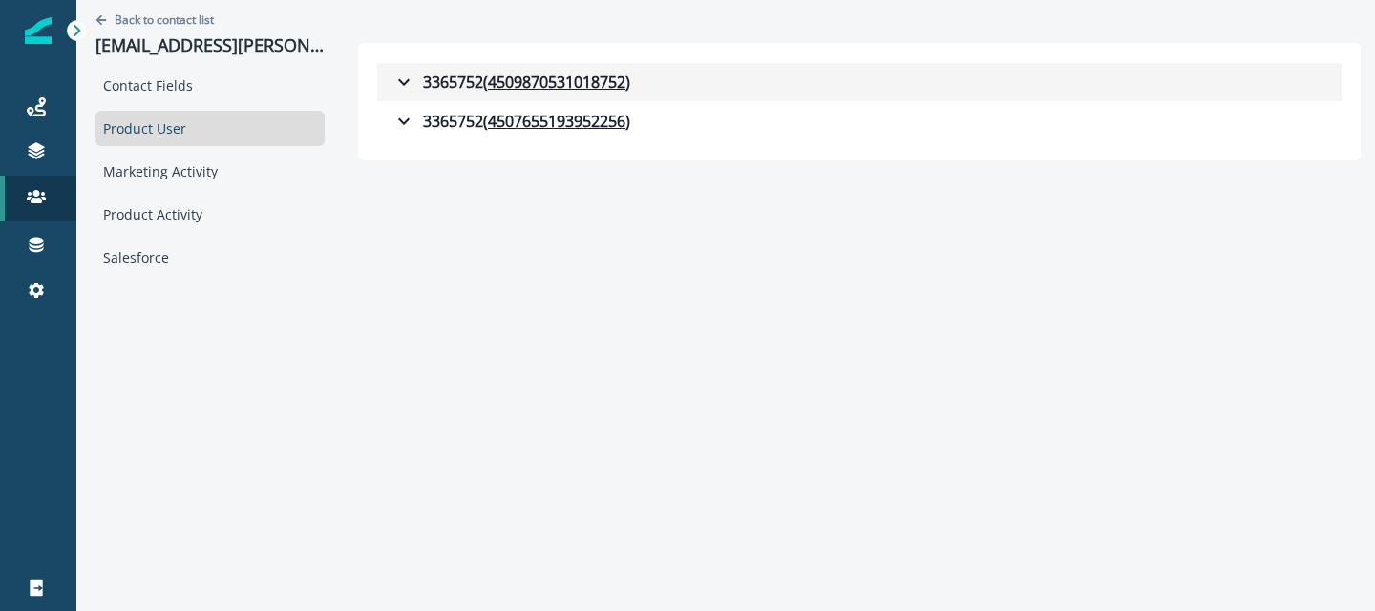
click at [392, 76] on icon "button" at bounding box center [403, 82] width 23 height 23
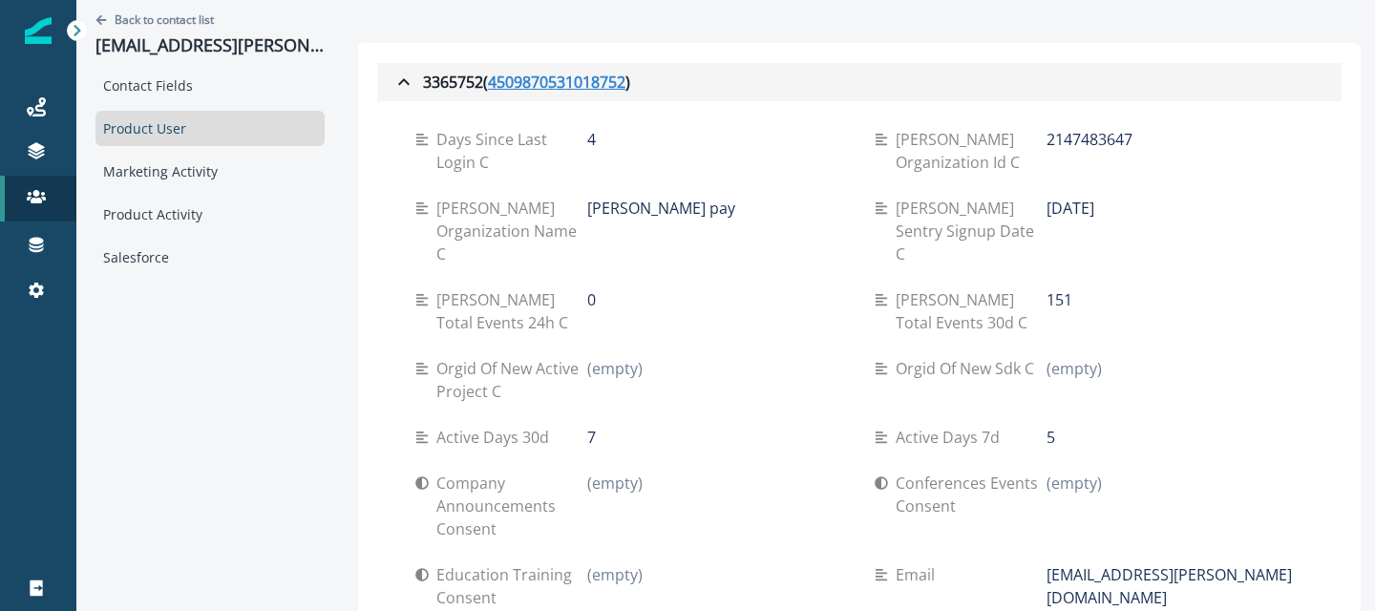
click at [527, 74] on u "4509870531018752" at bounding box center [556, 82] width 137 height 23
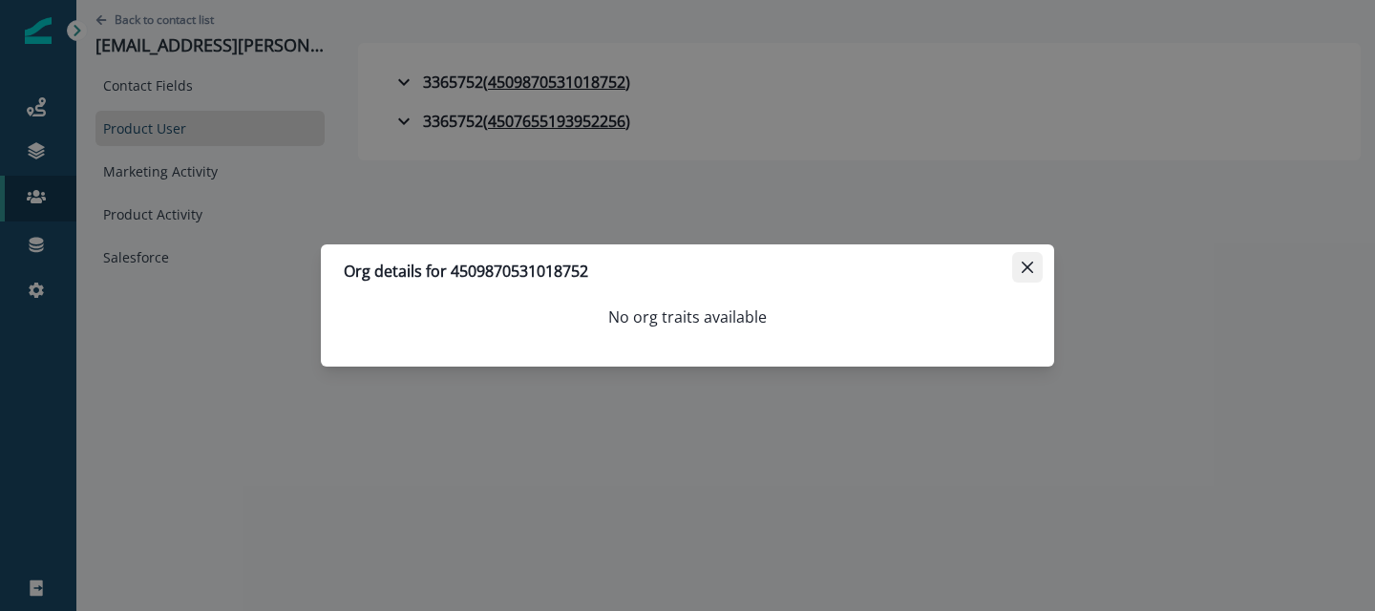
click at [1018, 269] on button "Close" at bounding box center [1027, 267] width 31 height 31
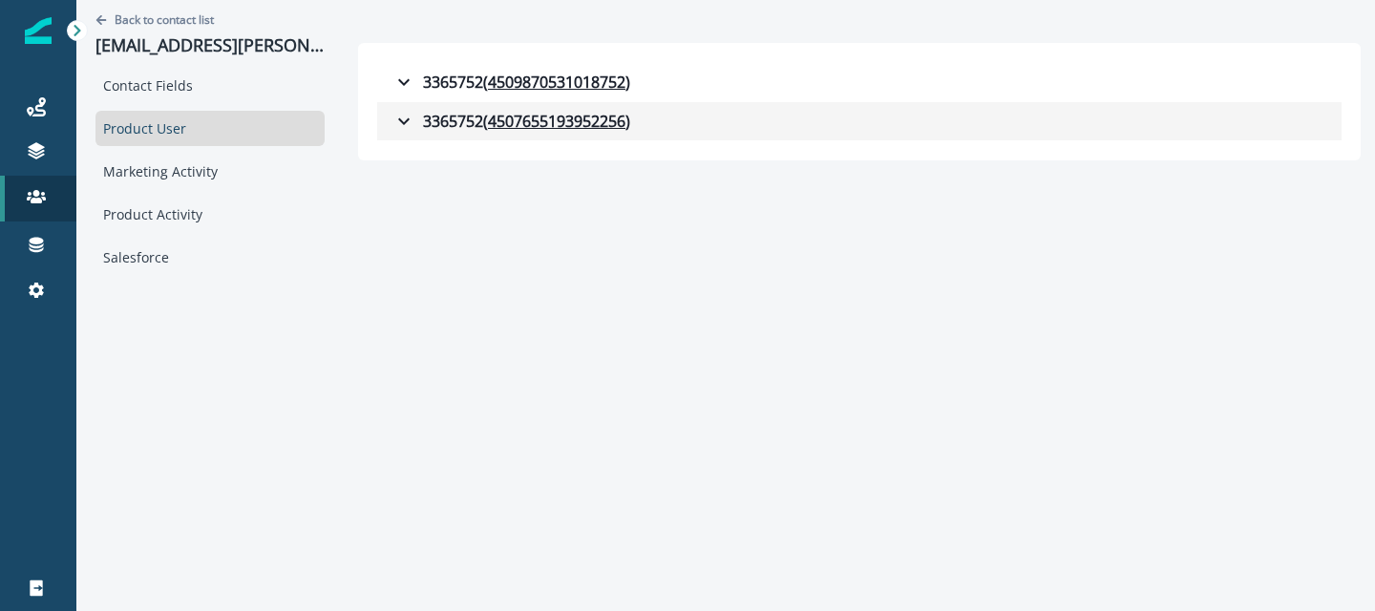
click at [392, 122] on icon "button" at bounding box center [403, 121] width 23 height 23
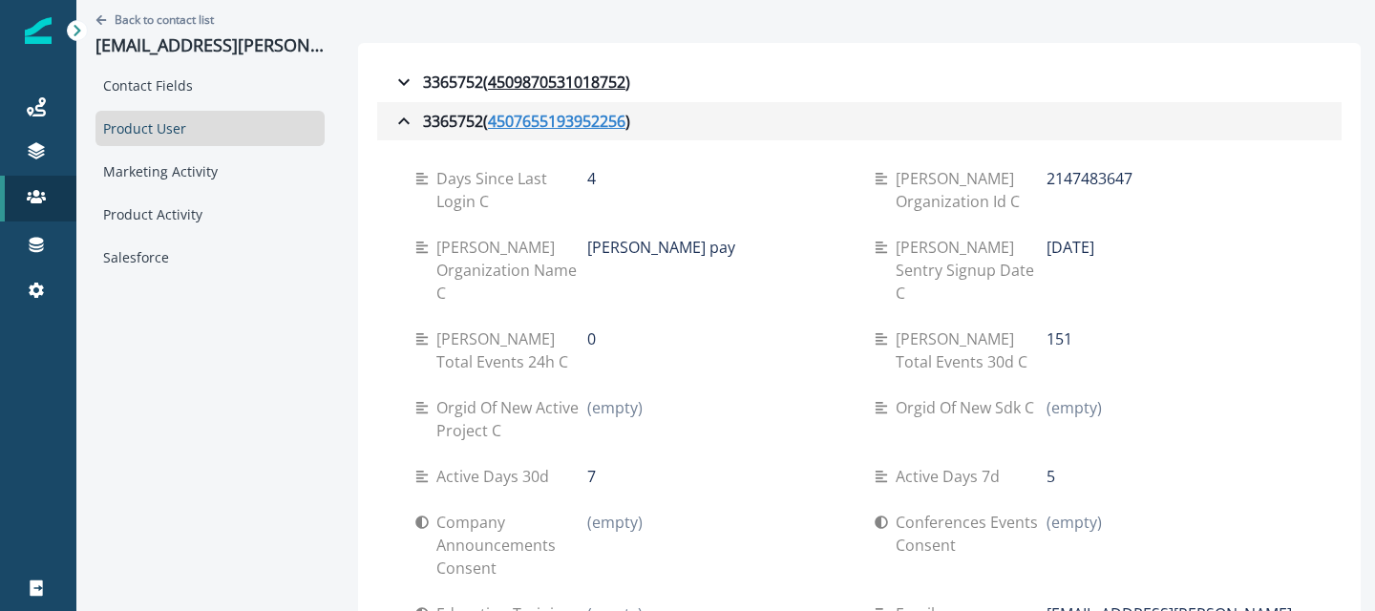
click at [494, 129] on u "4507655193952256" at bounding box center [556, 121] width 137 height 23
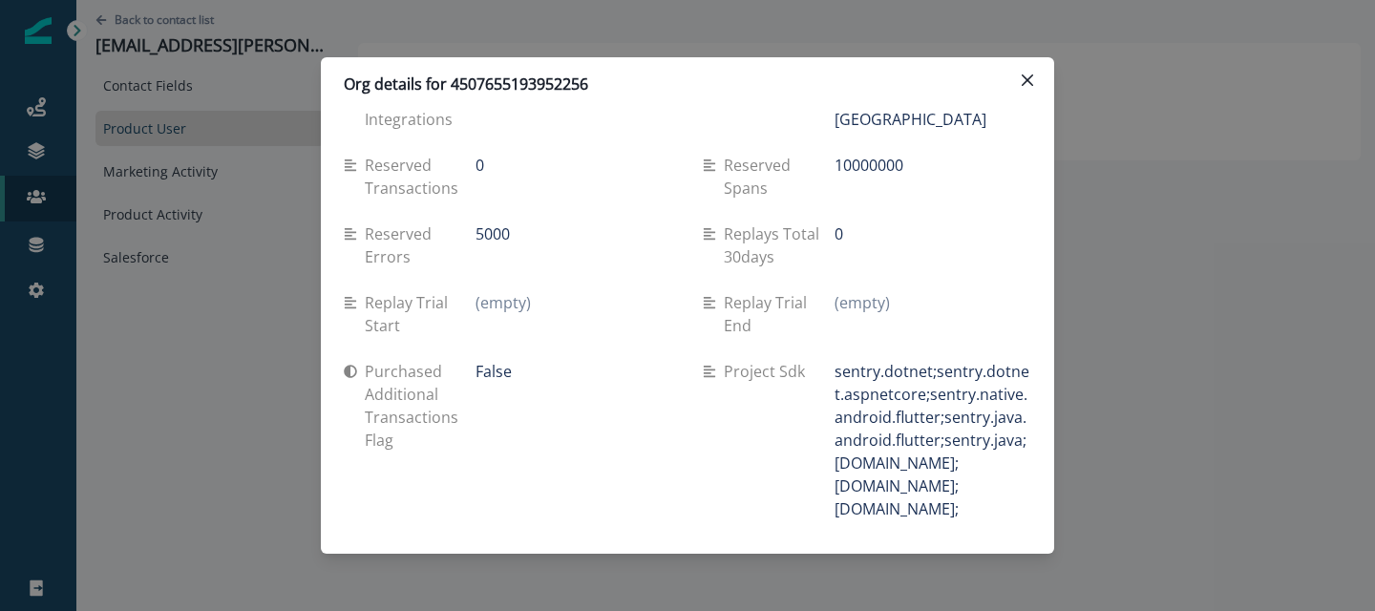
scroll to position [1390, 0]
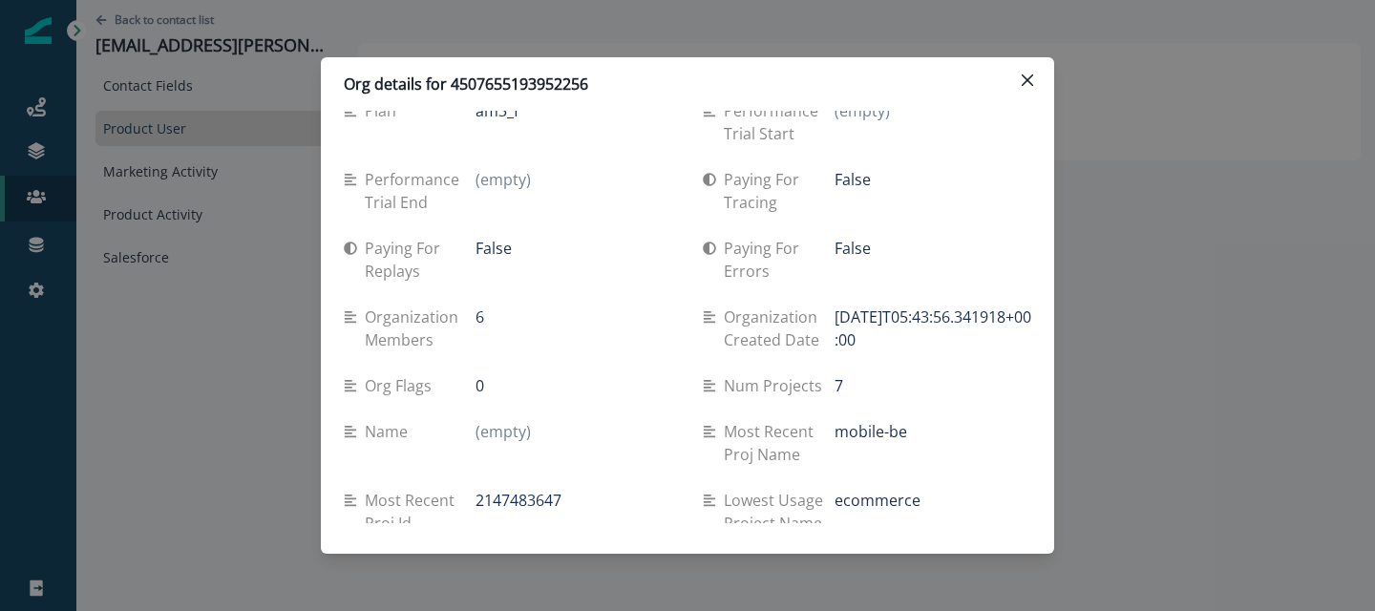
drag, startPoint x: 836, startPoint y: 293, endPoint x: 900, endPoint y: 309, distance: 66.0
click at [900, 309] on p "[DATE]T05:43:56.341918+00:00" at bounding box center [933, 329] width 197 height 46
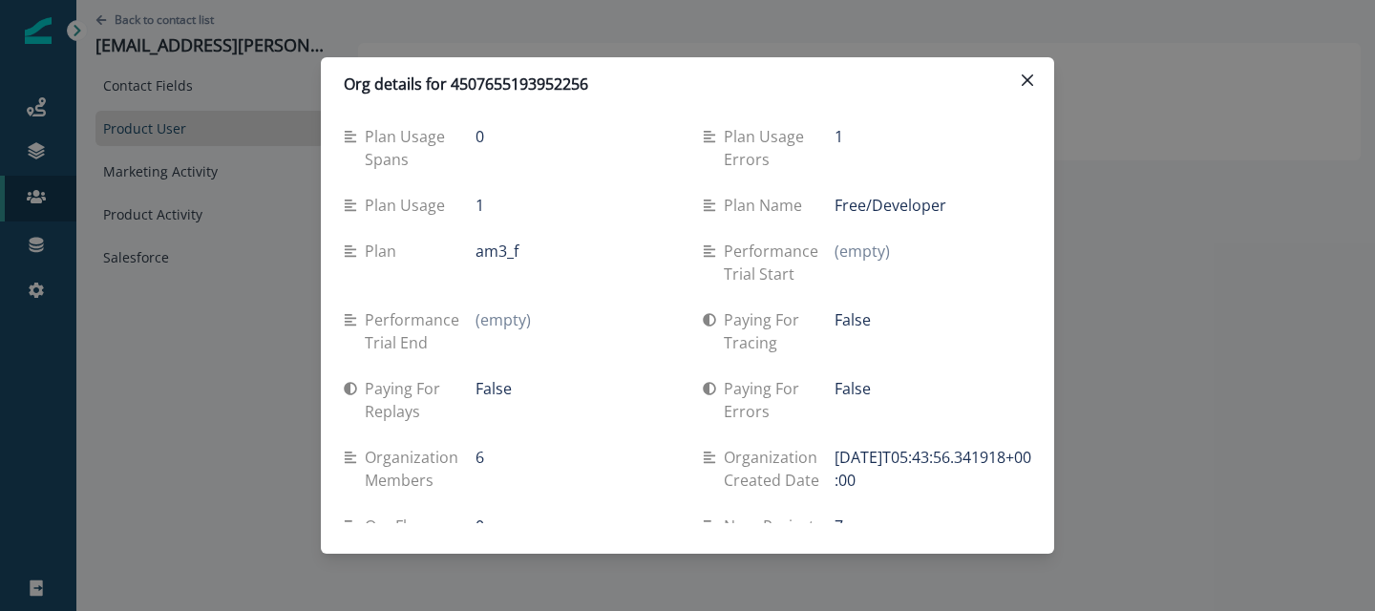
scroll to position [1194, 0]
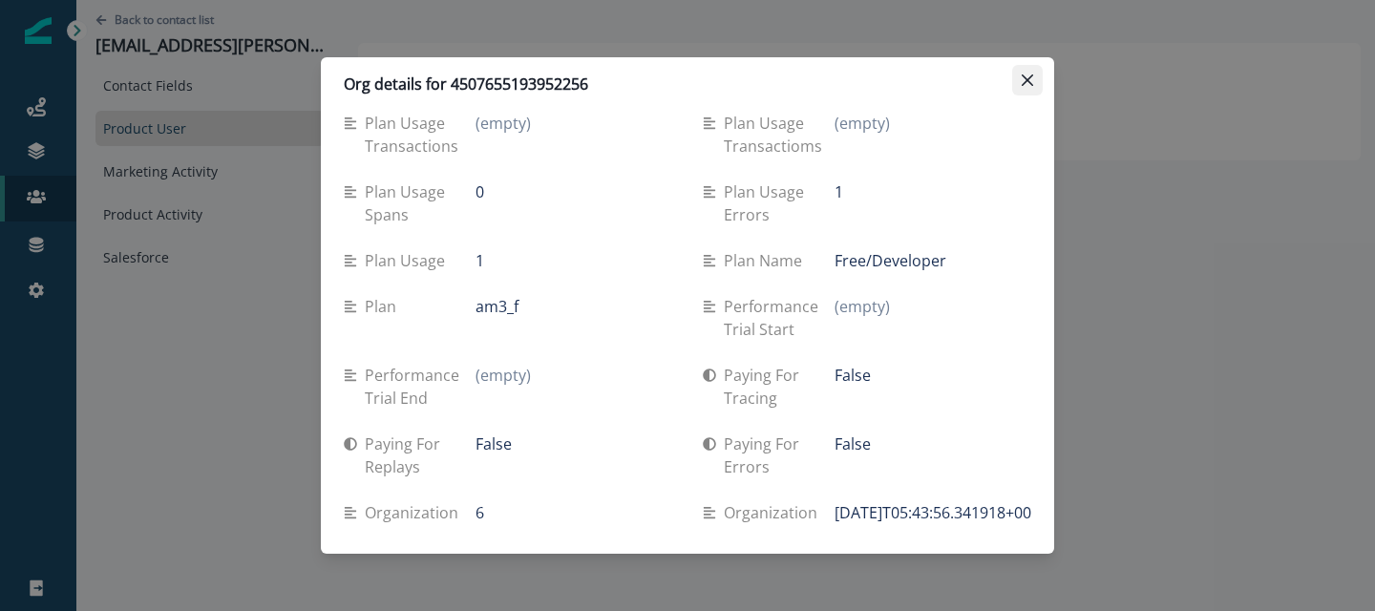
click at [1028, 74] on icon "Close" at bounding box center [1027, 79] width 11 height 11
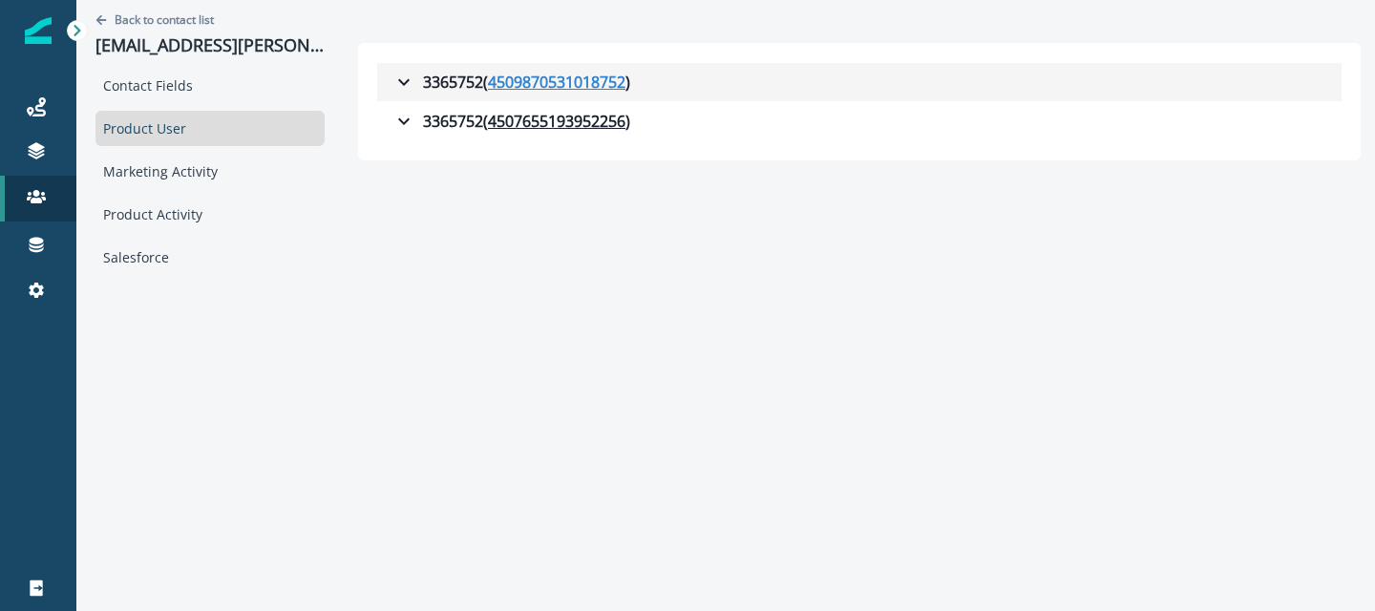
click at [523, 85] on u "4509870531018752" at bounding box center [556, 82] width 137 height 23
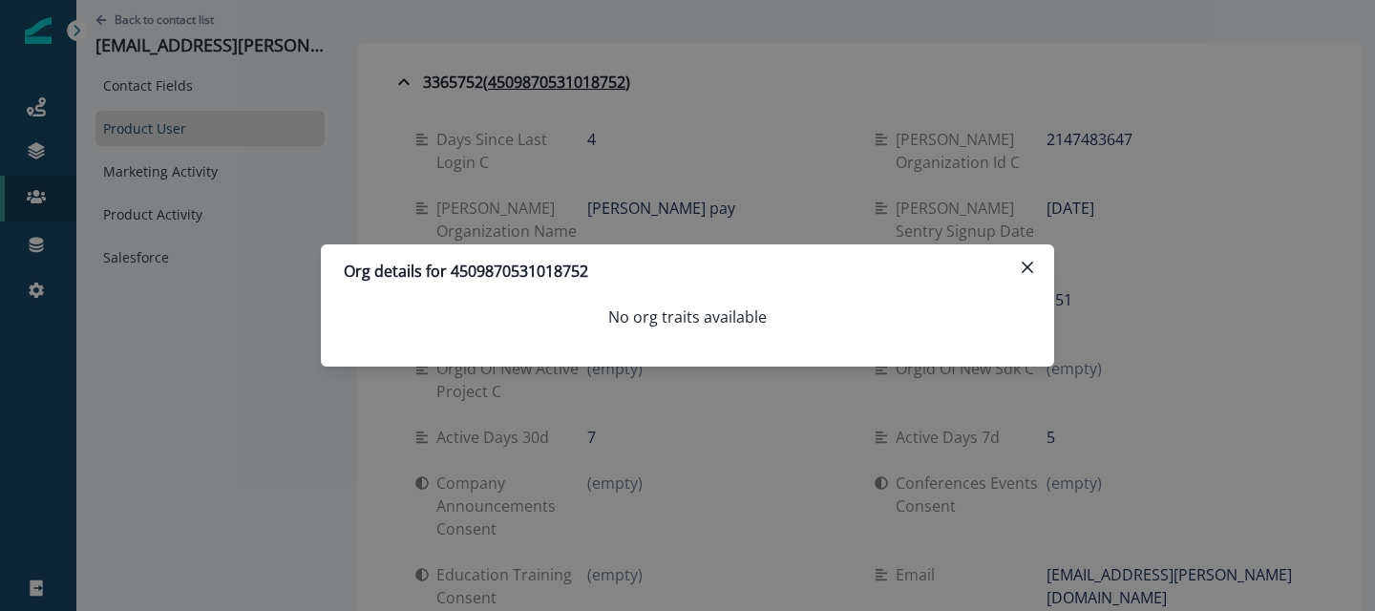
click at [665, 87] on div "Org details for 4509870531018752 No org traits available" at bounding box center [687, 305] width 1375 height 611
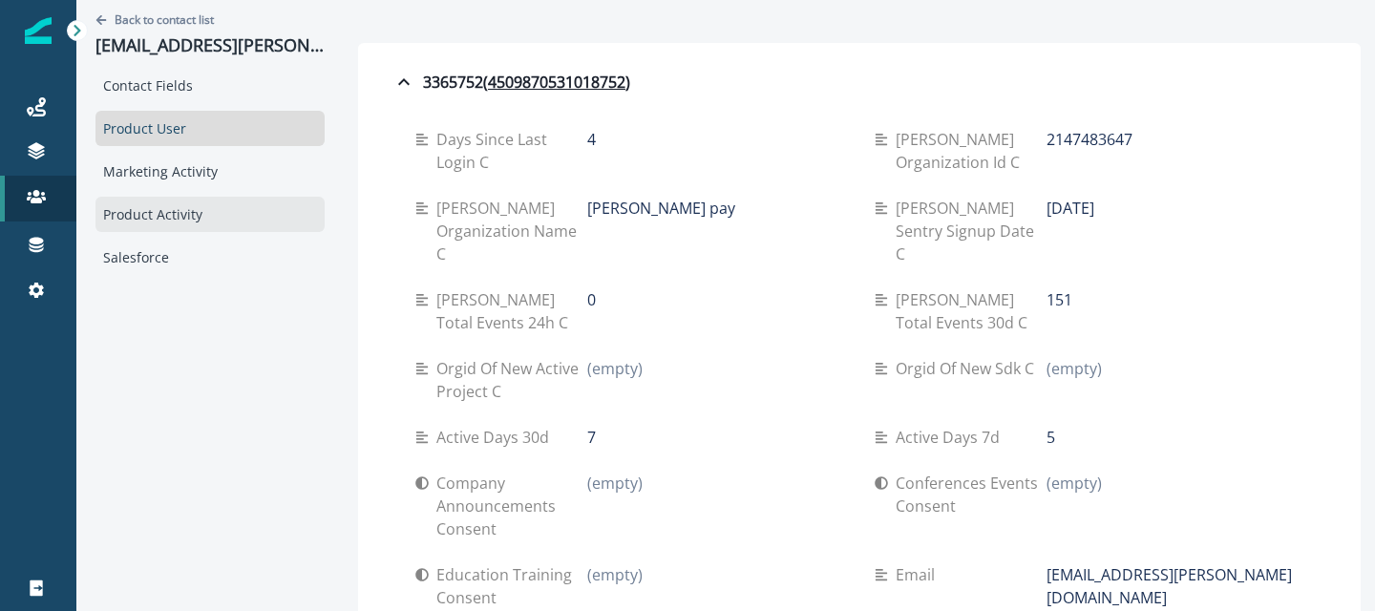
click at [164, 217] on div "Product Activity" at bounding box center [209, 214] width 229 height 35
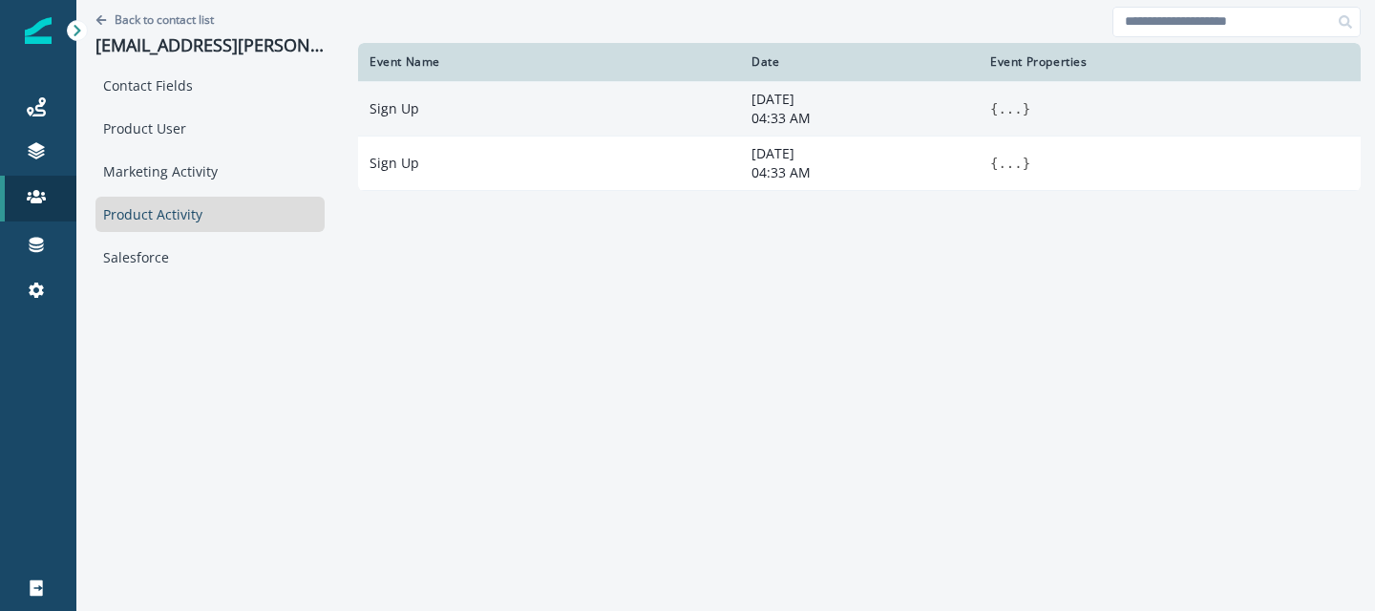
click at [998, 112] on button "..." at bounding box center [1010, 108] width 24 height 19
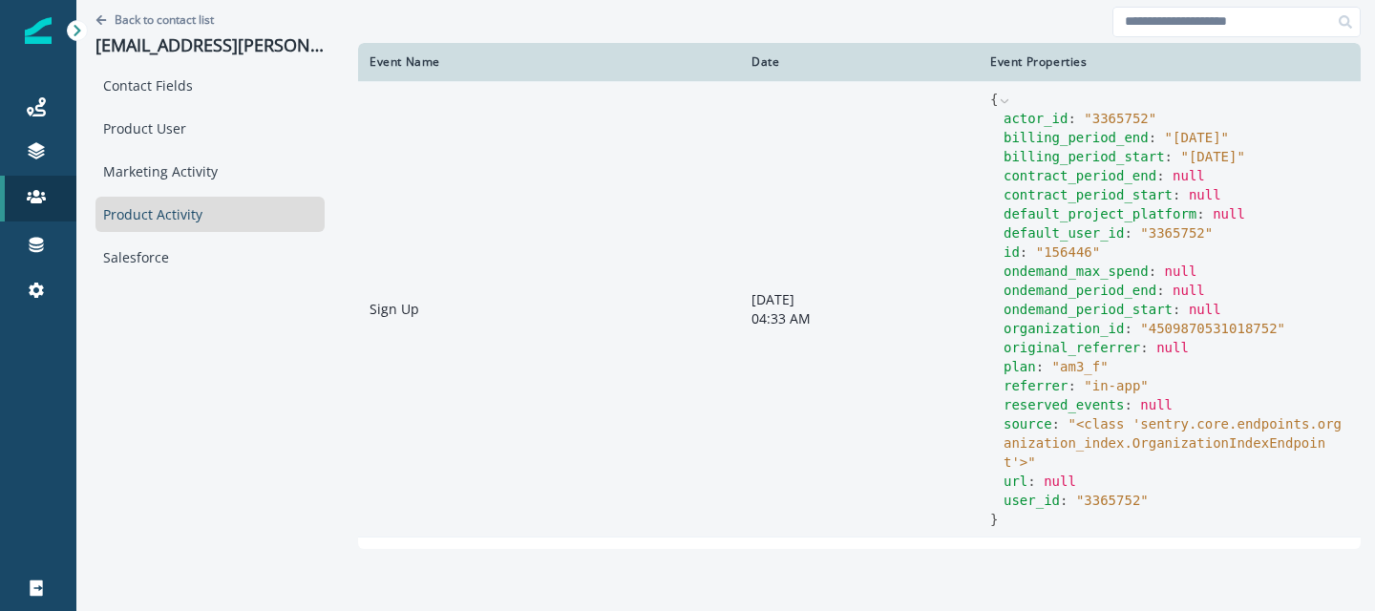
scroll to position [23, 0]
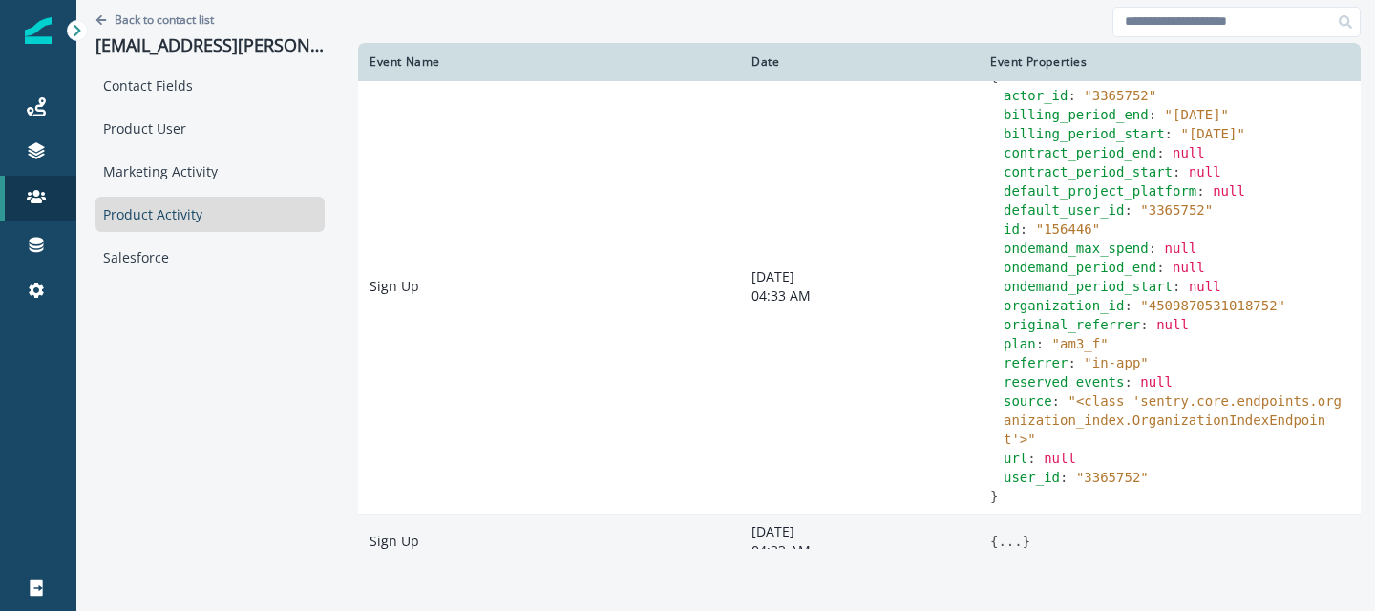
click at [998, 532] on button "..." at bounding box center [1010, 541] width 24 height 19
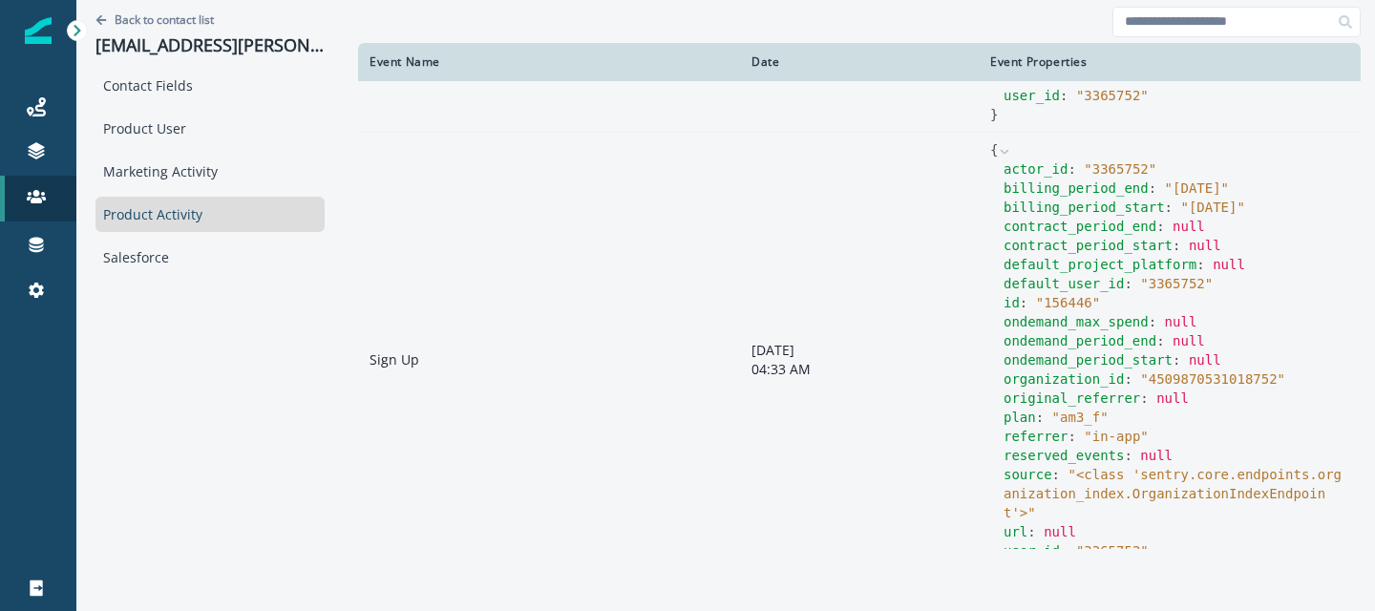
scroll to position [0, 0]
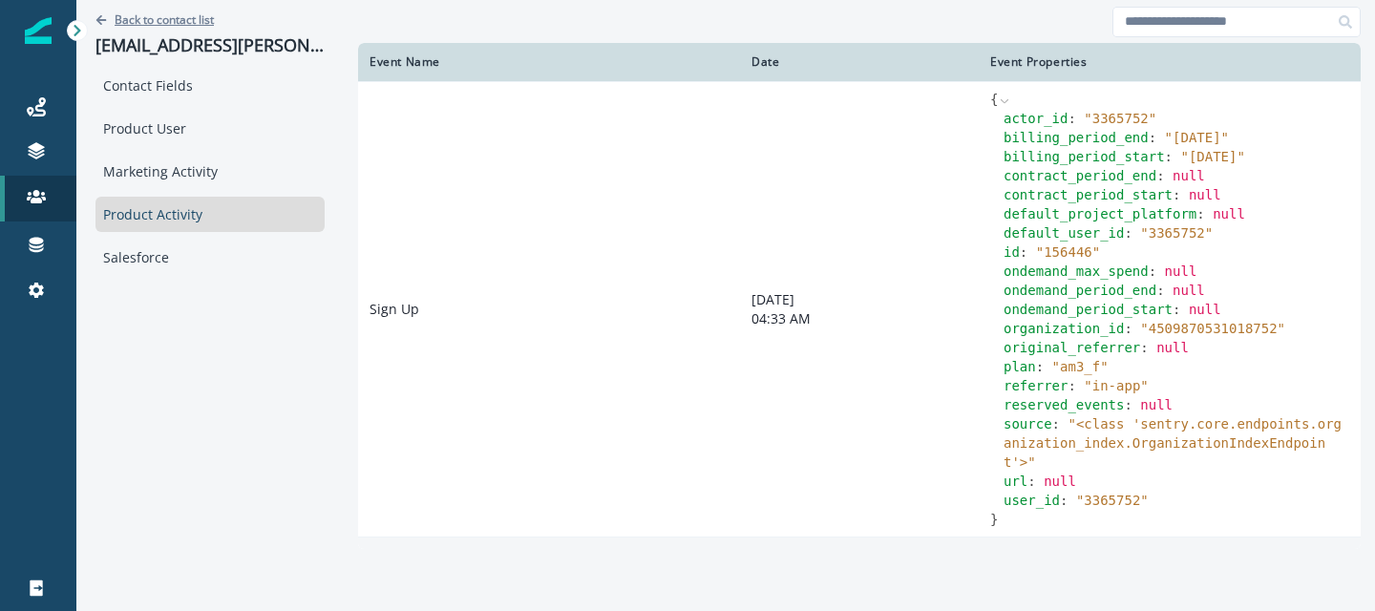
click at [176, 23] on p "Back to contact list" at bounding box center [164, 19] width 99 height 16
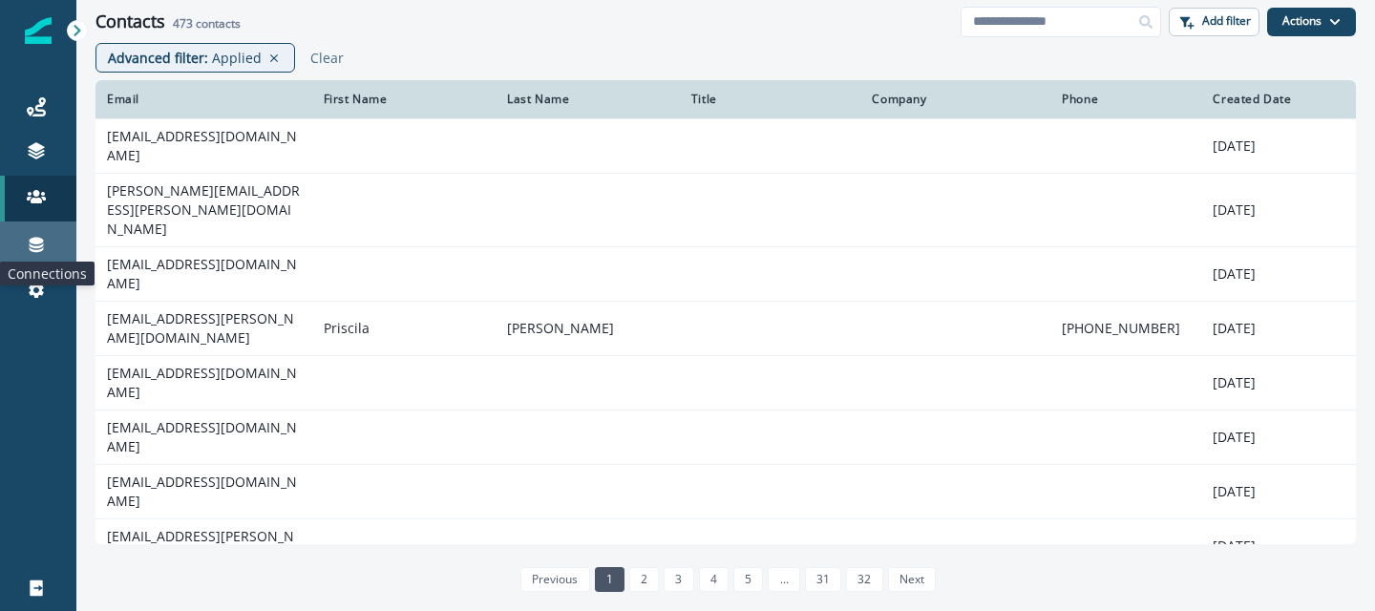
click at [32, 241] on icon at bounding box center [37, 245] width 14 height 15
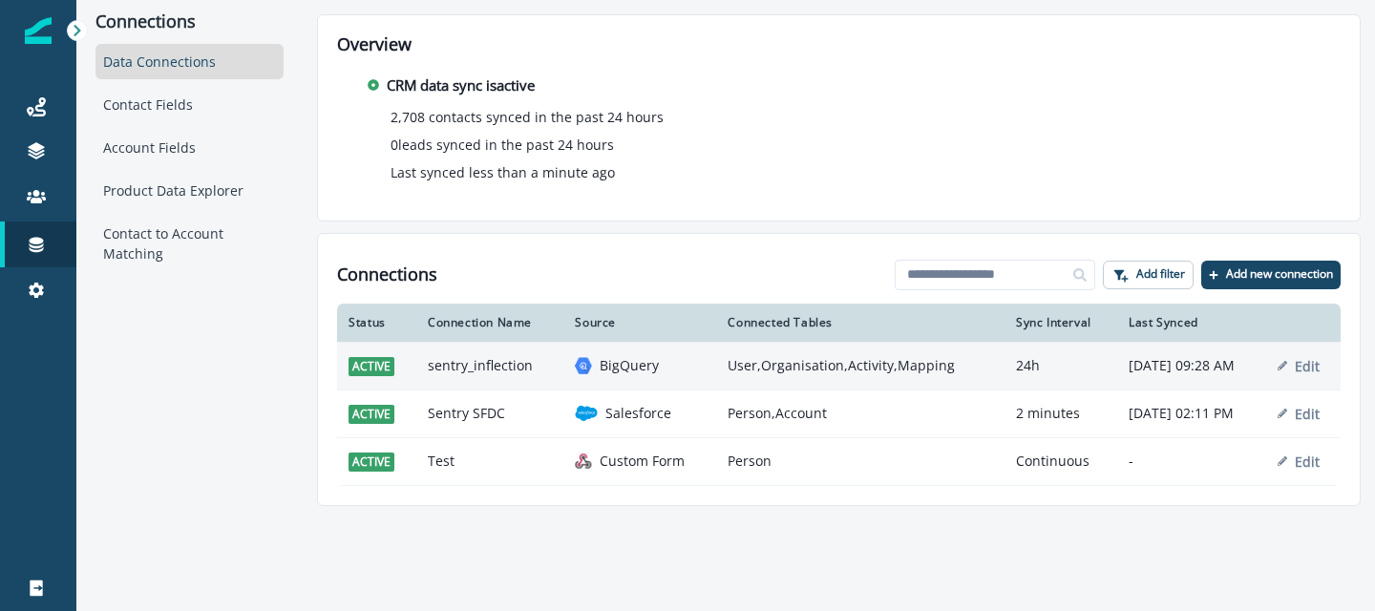
click at [497, 370] on td "sentry_inflection" at bounding box center [489, 366] width 147 height 48
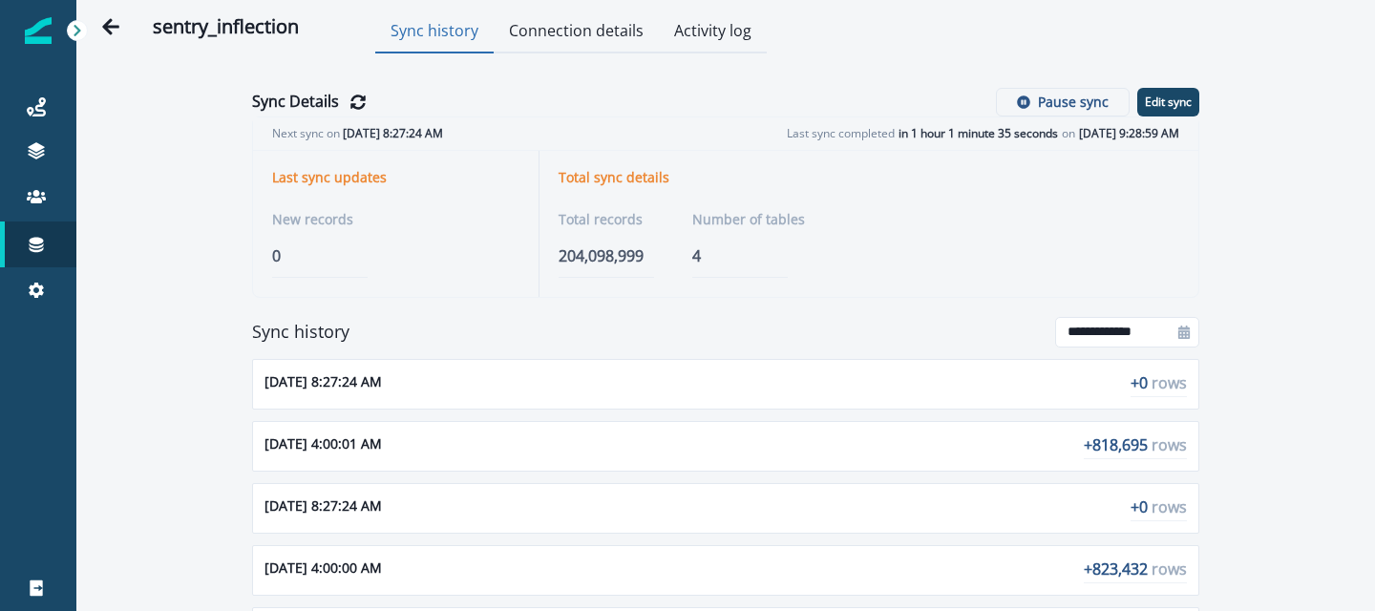
click at [588, 31] on button "Connection details" at bounding box center [576, 32] width 165 height 42
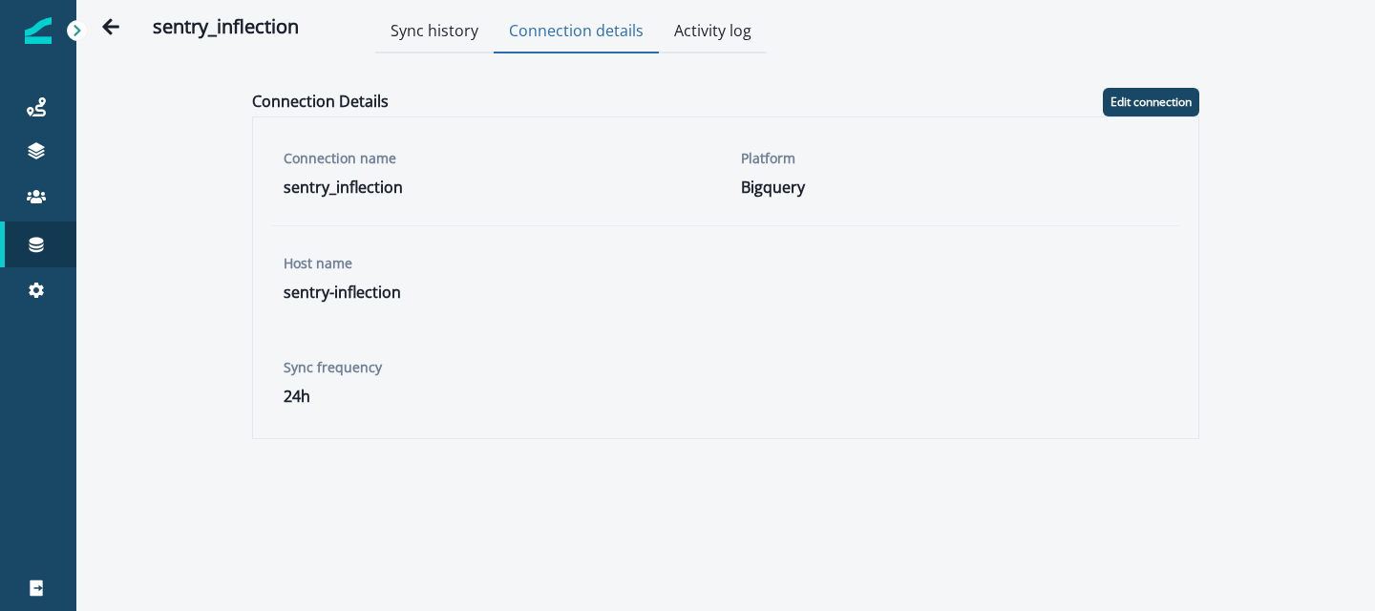
click at [709, 30] on button "Activity log" at bounding box center [713, 32] width 108 height 42
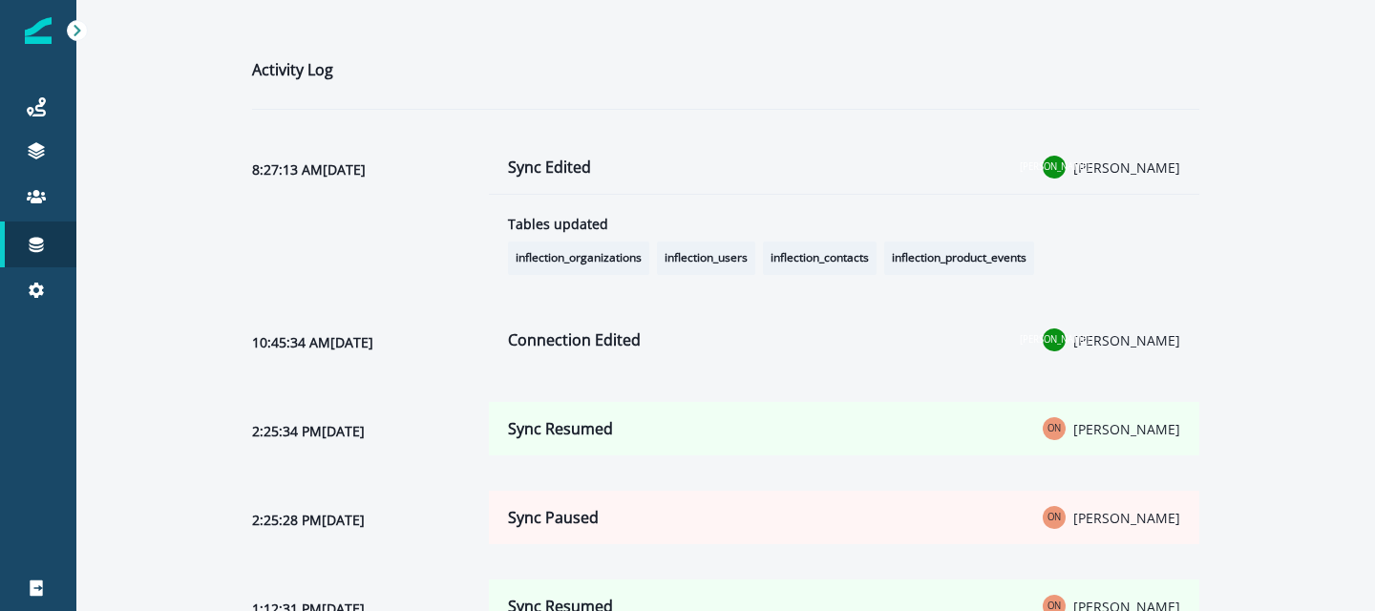
scroll to position [57, 0]
drag, startPoint x: 516, startPoint y: 256, endPoint x: 643, endPoint y: 258, distance: 127.0
click at [643, 258] on span "inflection_organizations" at bounding box center [578, 256] width 141 height 33
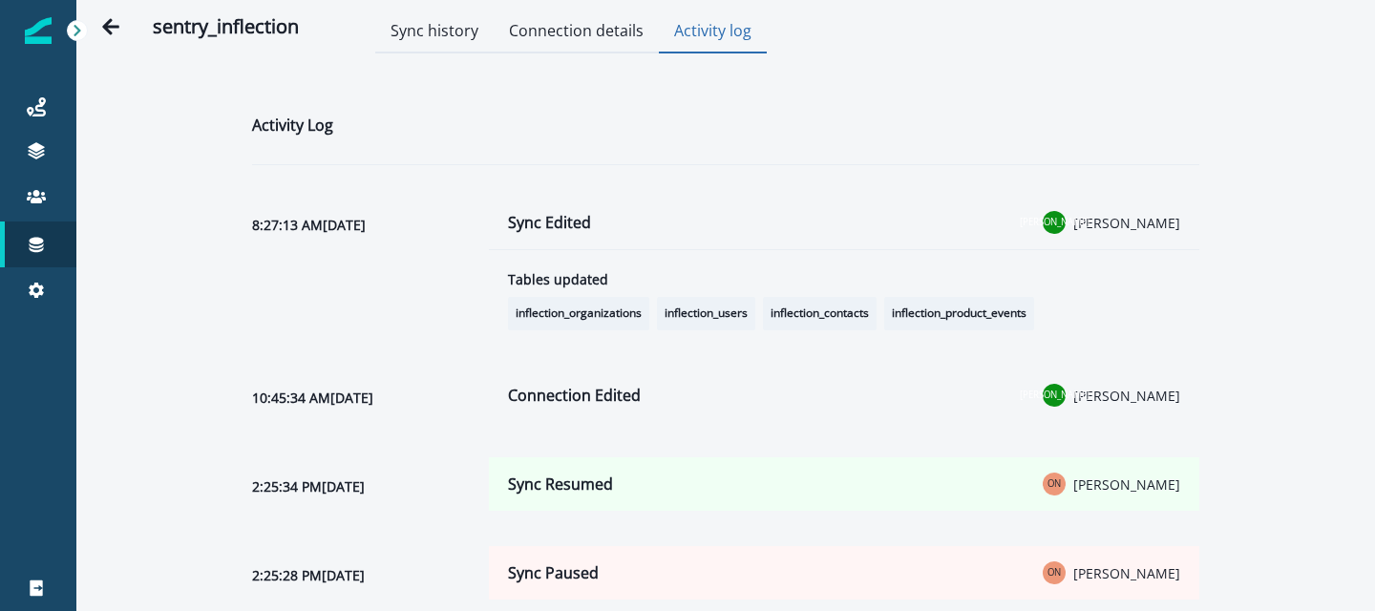
click at [132, 195] on p "Contacts" at bounding box center [130, 198] width 55 height 20
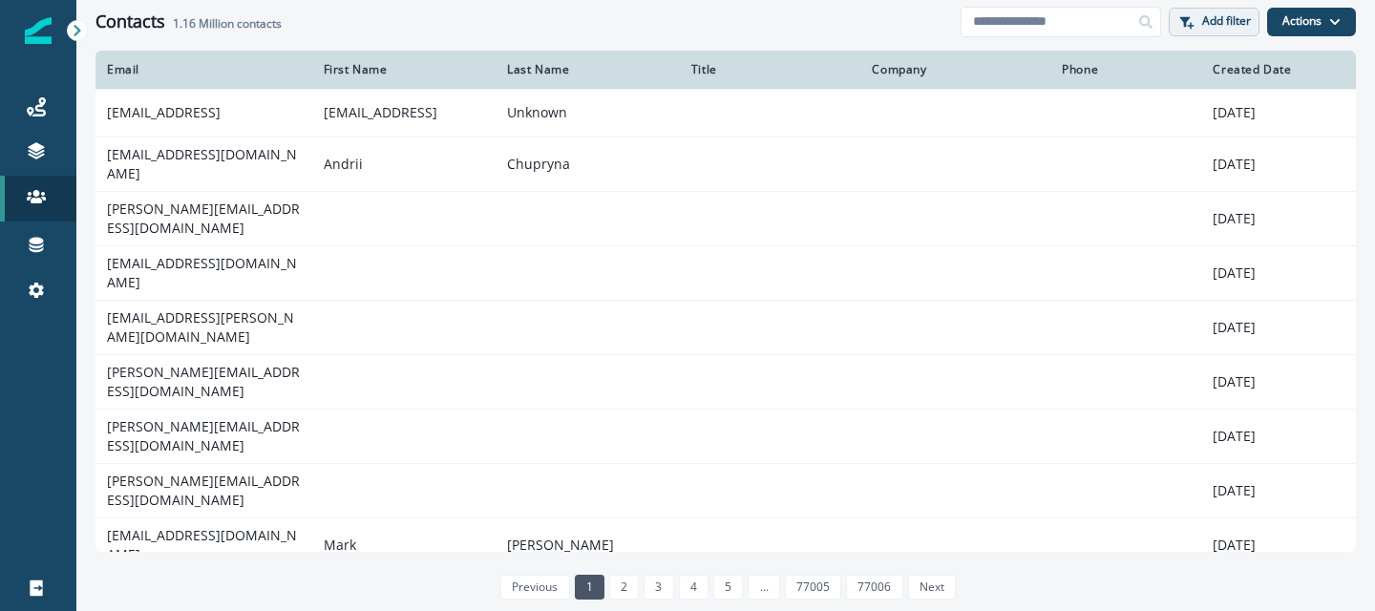
click at [1216, 28] on p "Add filter" at bounding box center [1226, 20] width 49 height 13
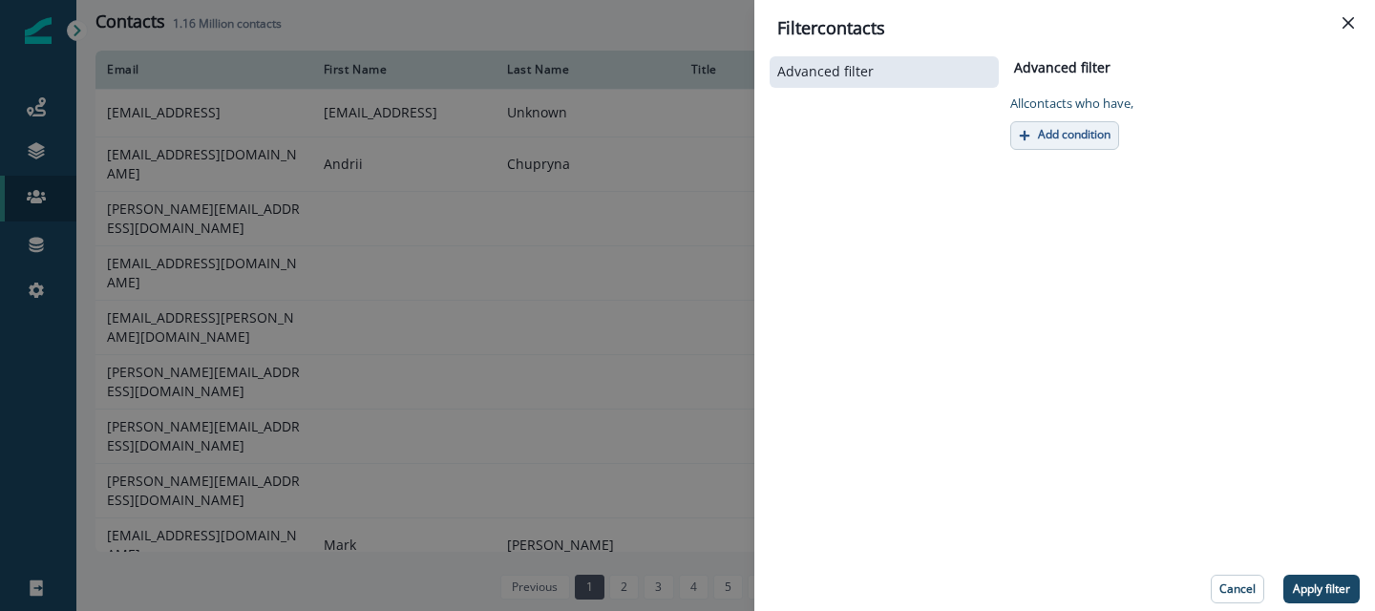
click at [1067, 138] on p "Add condition" at bounding box center [1074, 134] width 73 height 13
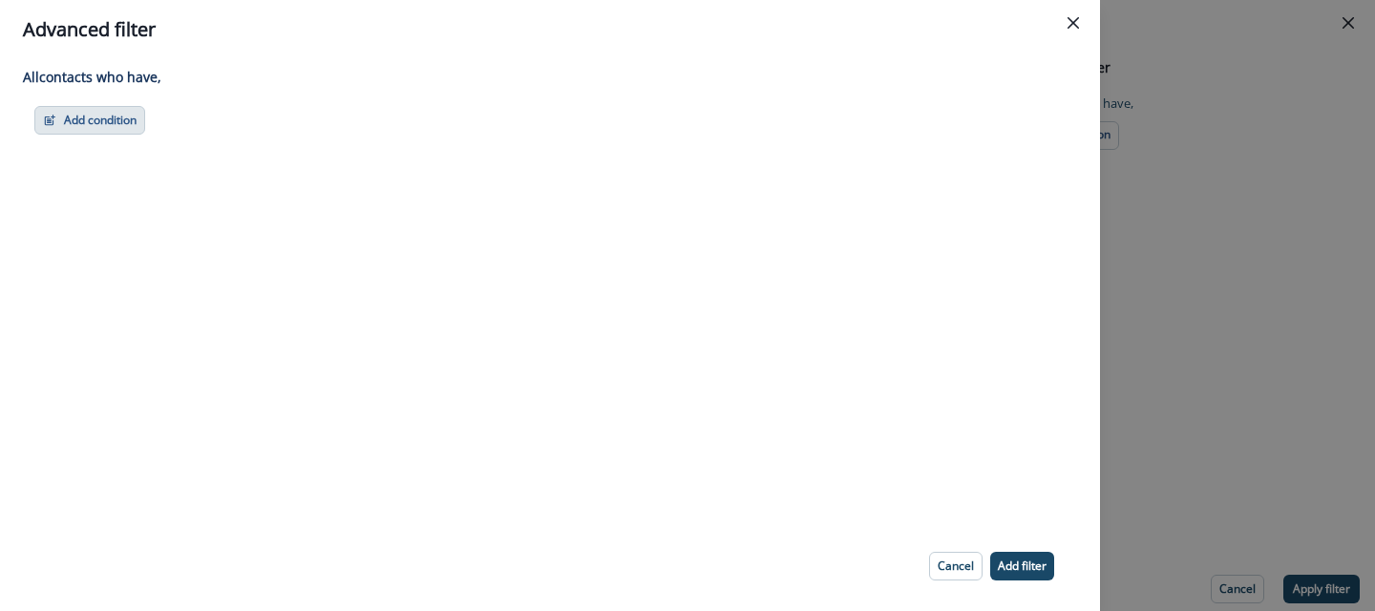
click at [74, 110] on button "Add condition" at bounding box center [89, 120] width 111 height 29
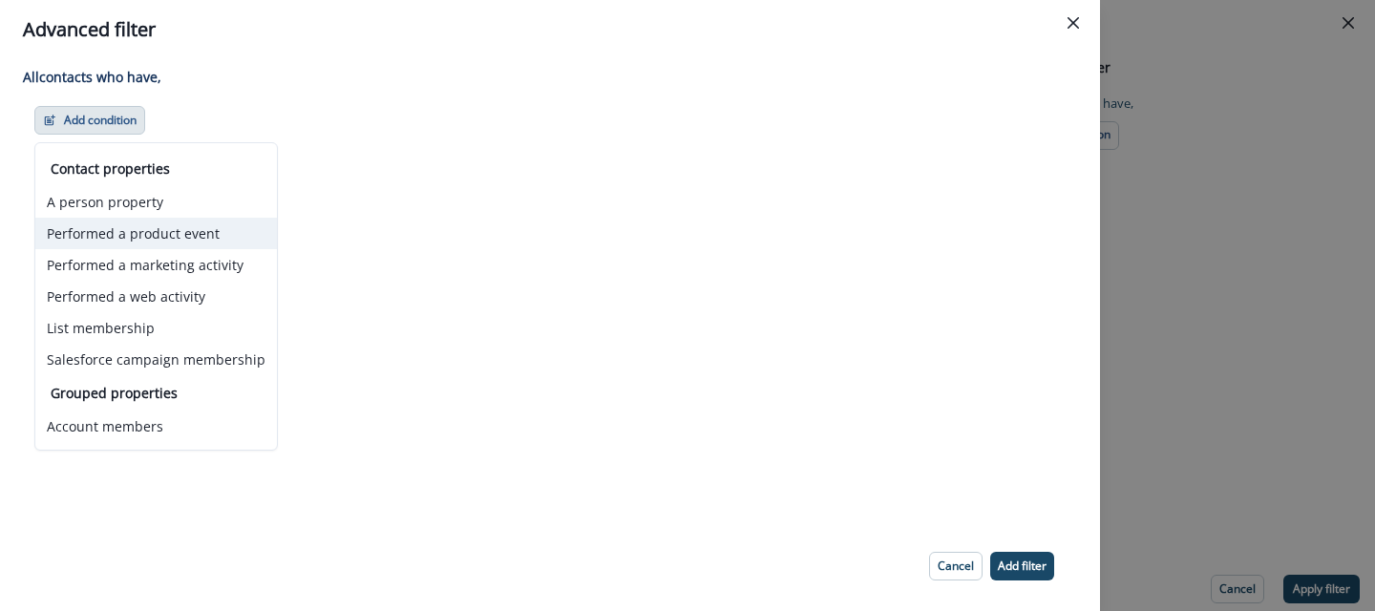
click at [149, 243] on button "Performed a product event" at bounding box center [156, 234] width 242 height 32
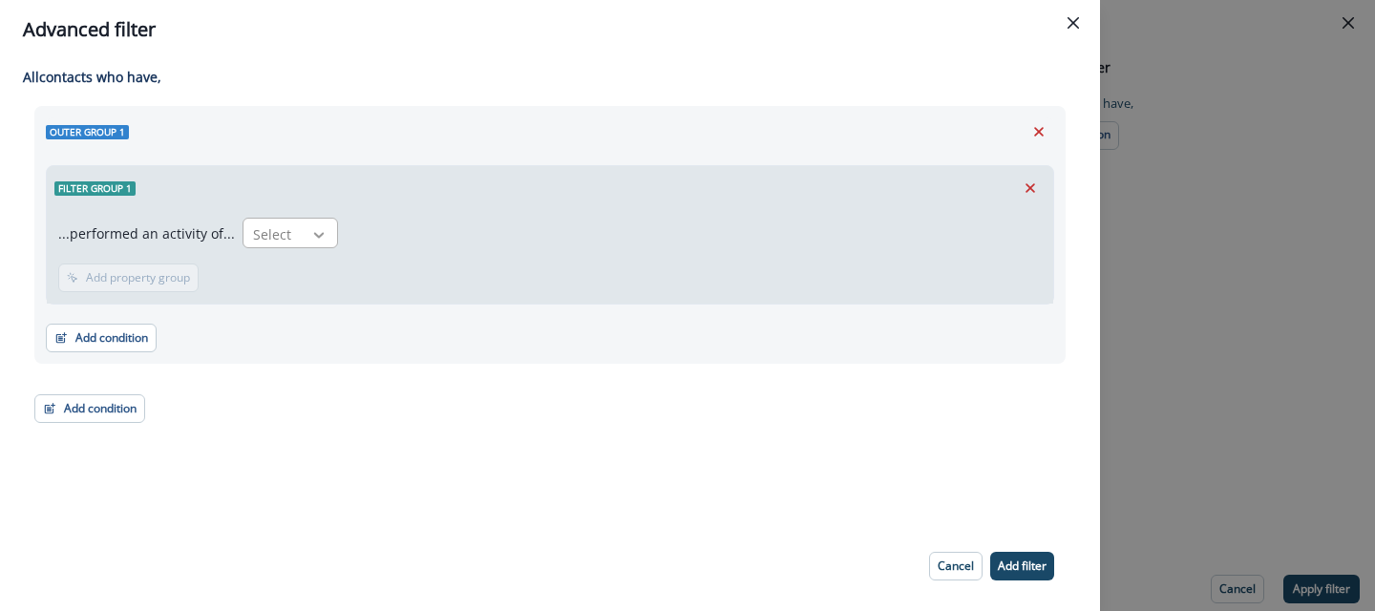
click at [310, 233] on icon at bounding box center [318, 234] width 17 height 19
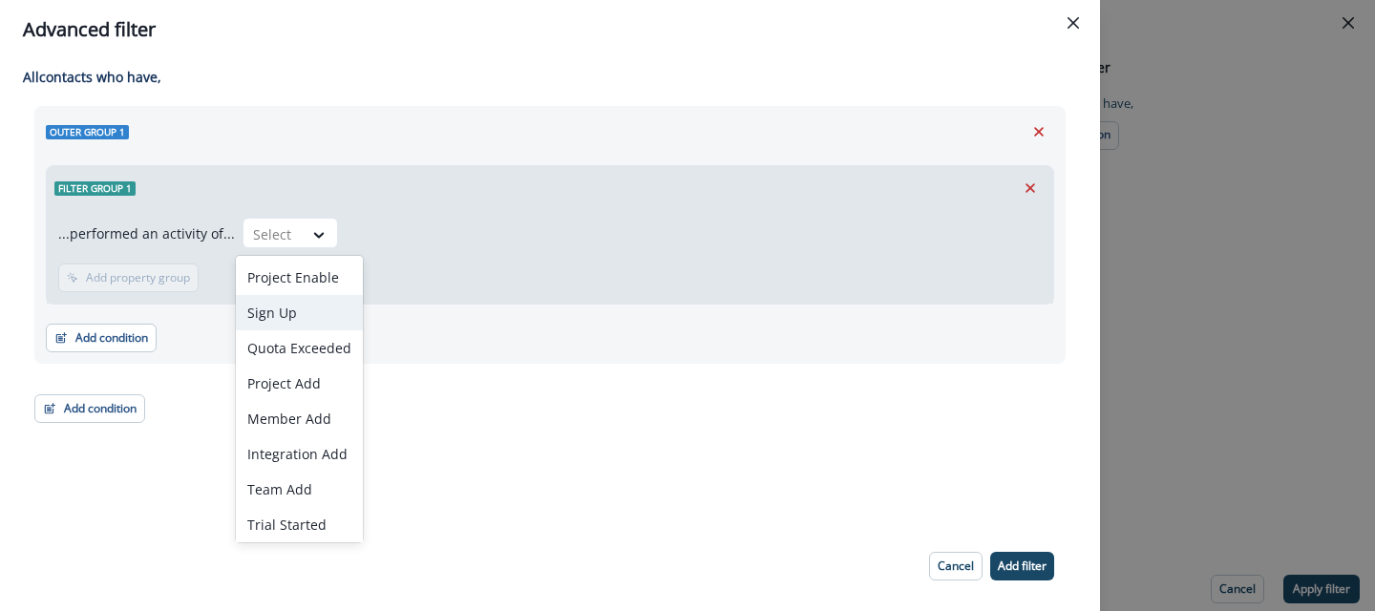
scroll to position [10, 0]
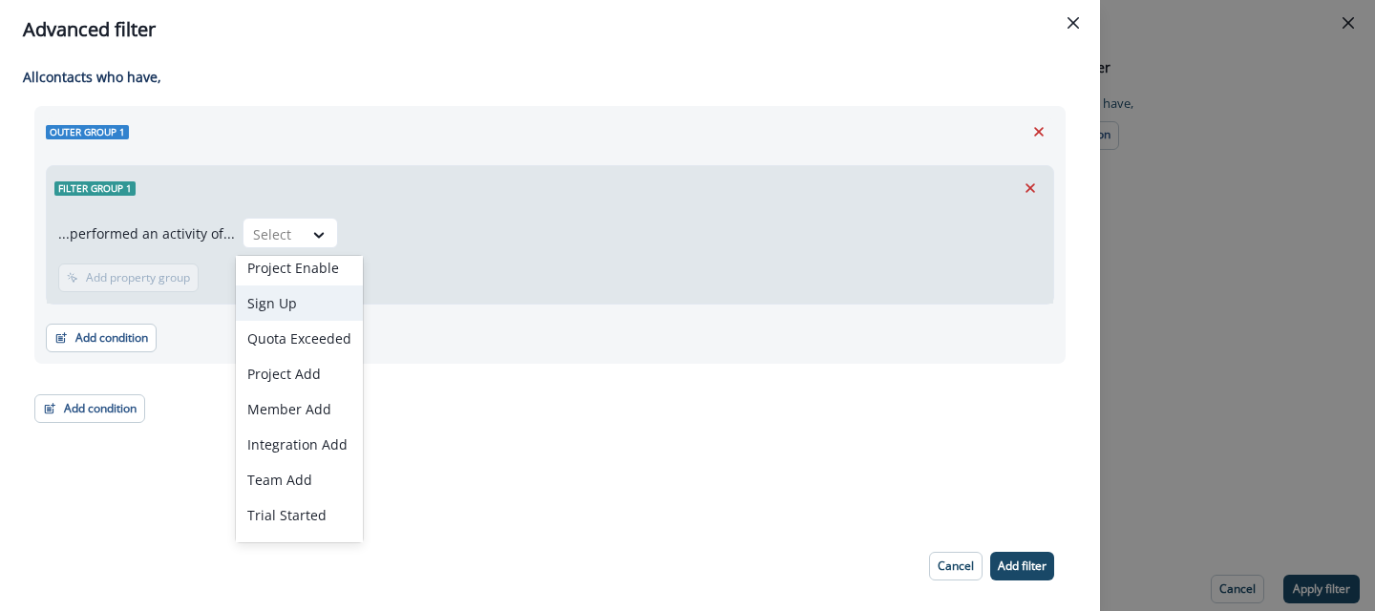
click at [299, 301] on div "Sign Up" at bounding box center [299, 302] width 127 height 35
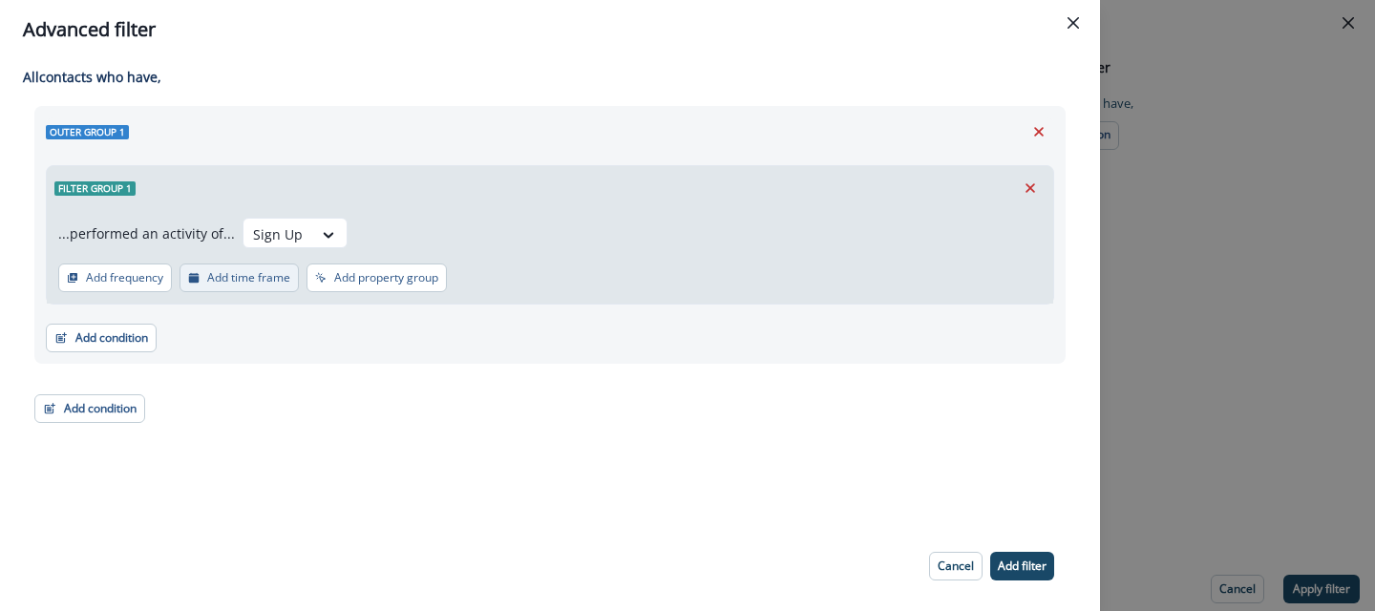
click at [254, 281] on p "Add time frame" at bounding box center [248, 277] width 83 height 13
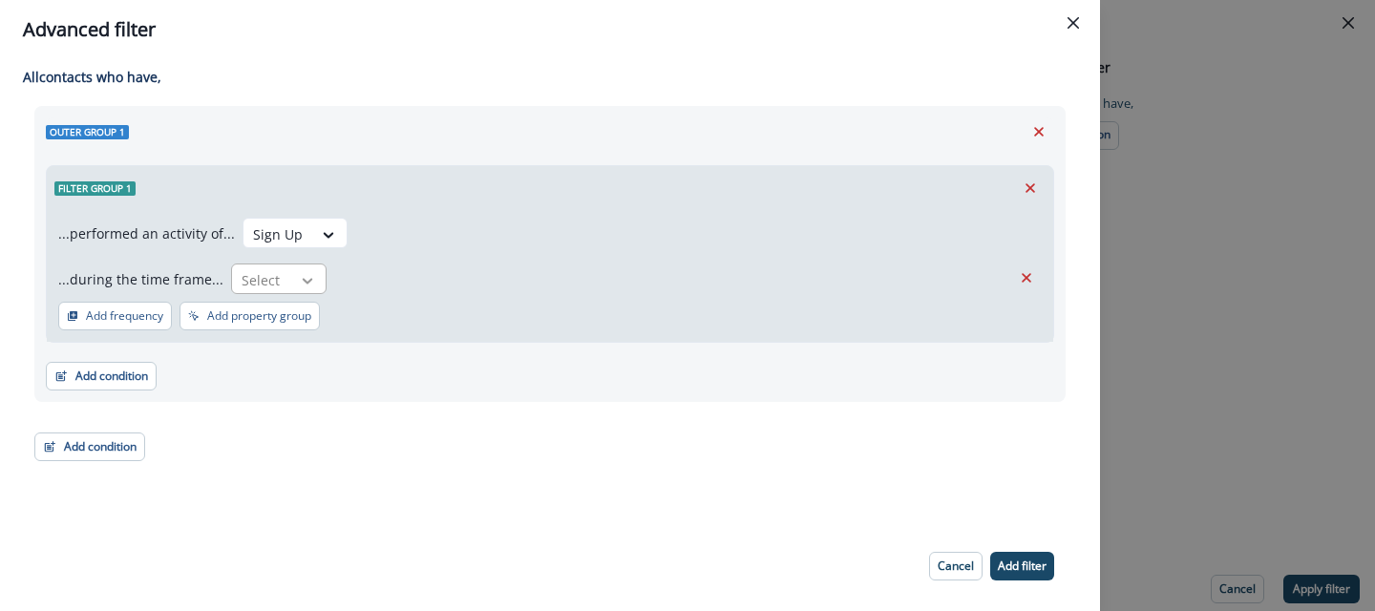
click at [300, 285] on icon at bounding box center [307, 280] width 17 height 19
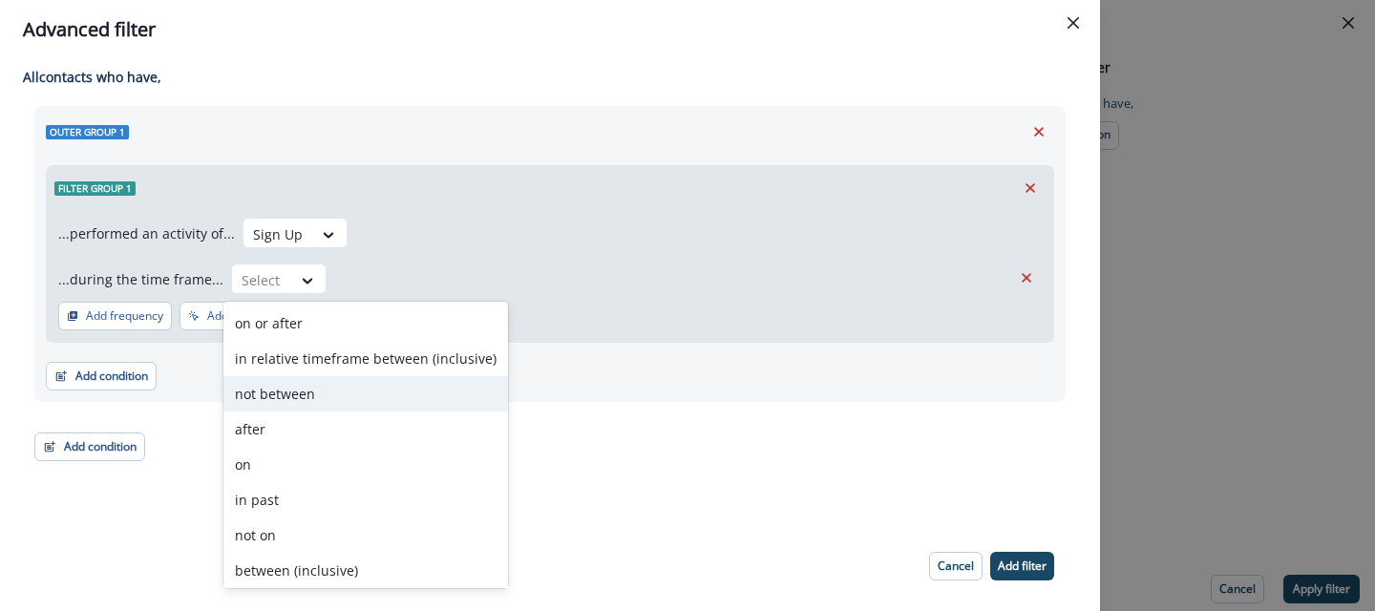
scroll to position [74, 0]
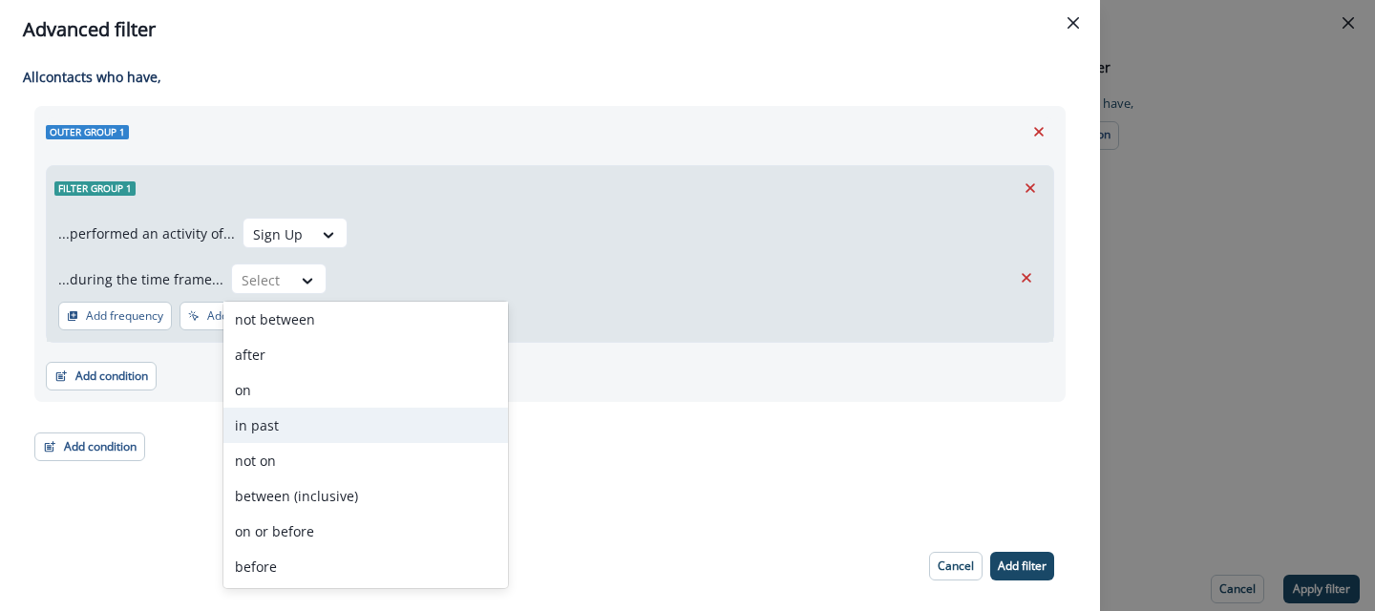
click at [279, 422] on div "in past" at bounding box center [365, 425] width 285 height 35
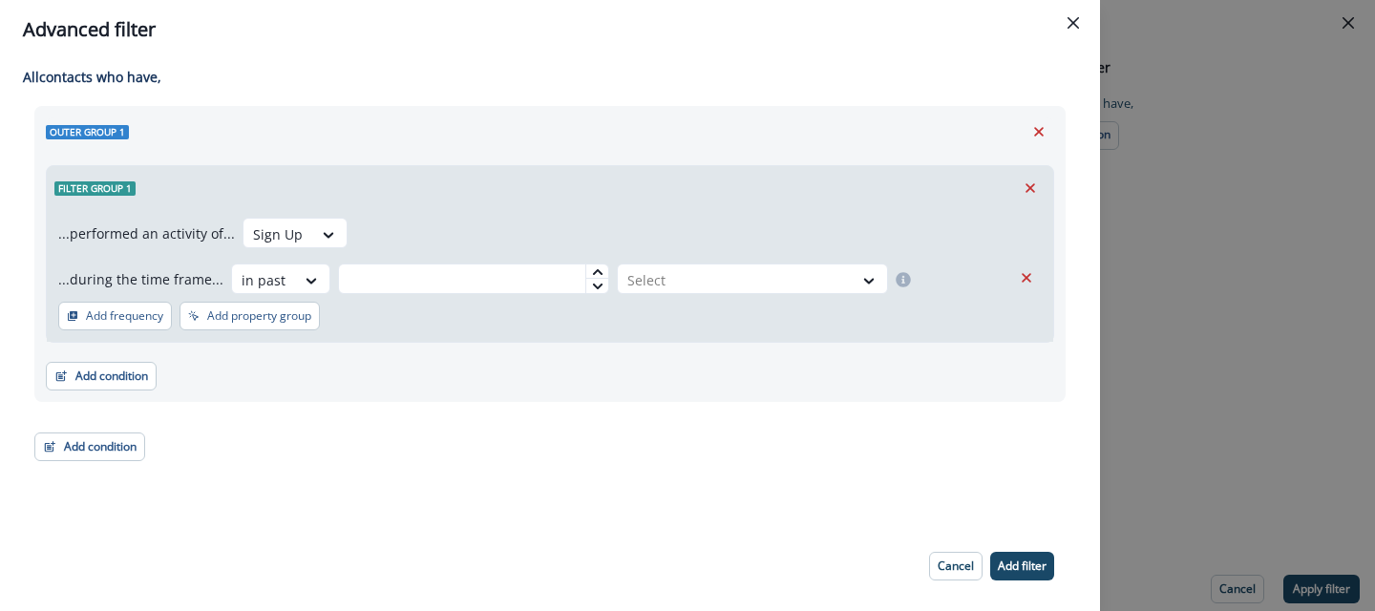
click at [474, 260] on div "...performed an activity of... Sign Up ...during the time frame... option in pa…" at bounding box center [549, 256] width 983 height 76
click at [471, 269] on input "text" at bounding box center [473, 279] width 271 height 31
type input "*"
click at [686, 284] on div at bounding box center [735, 280] width 216 height 24
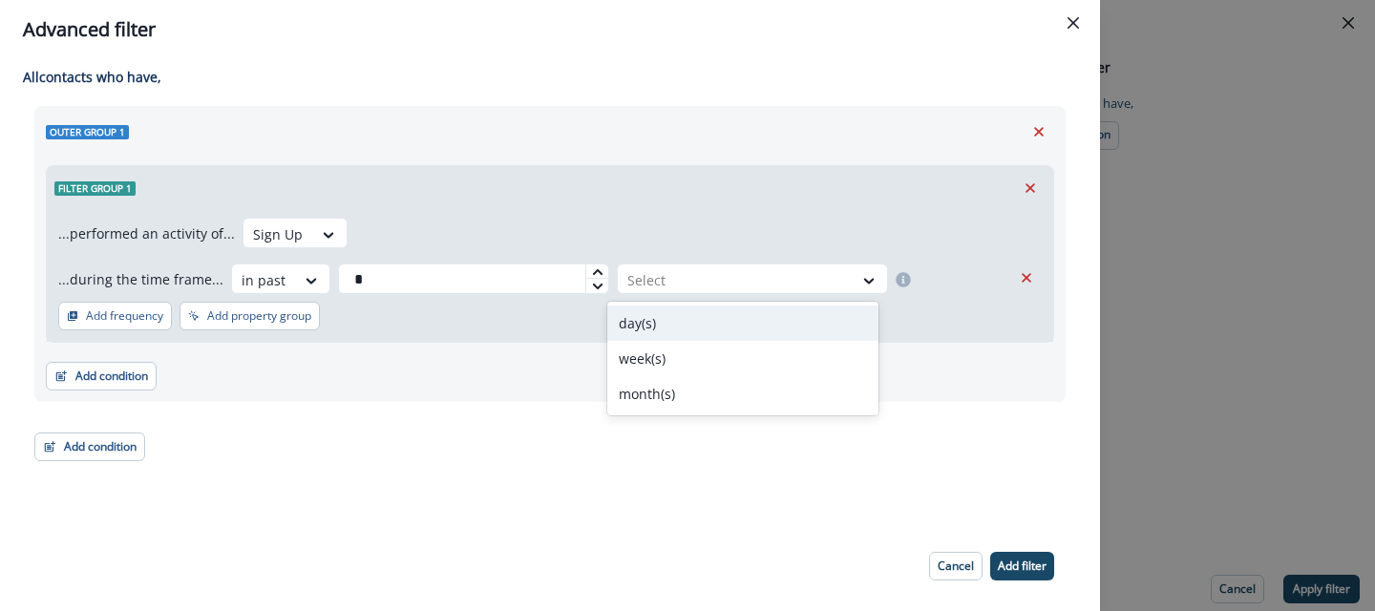
click at [648, 325] on div "day(s)" at bounding box center [742, 323] width 271 height 35
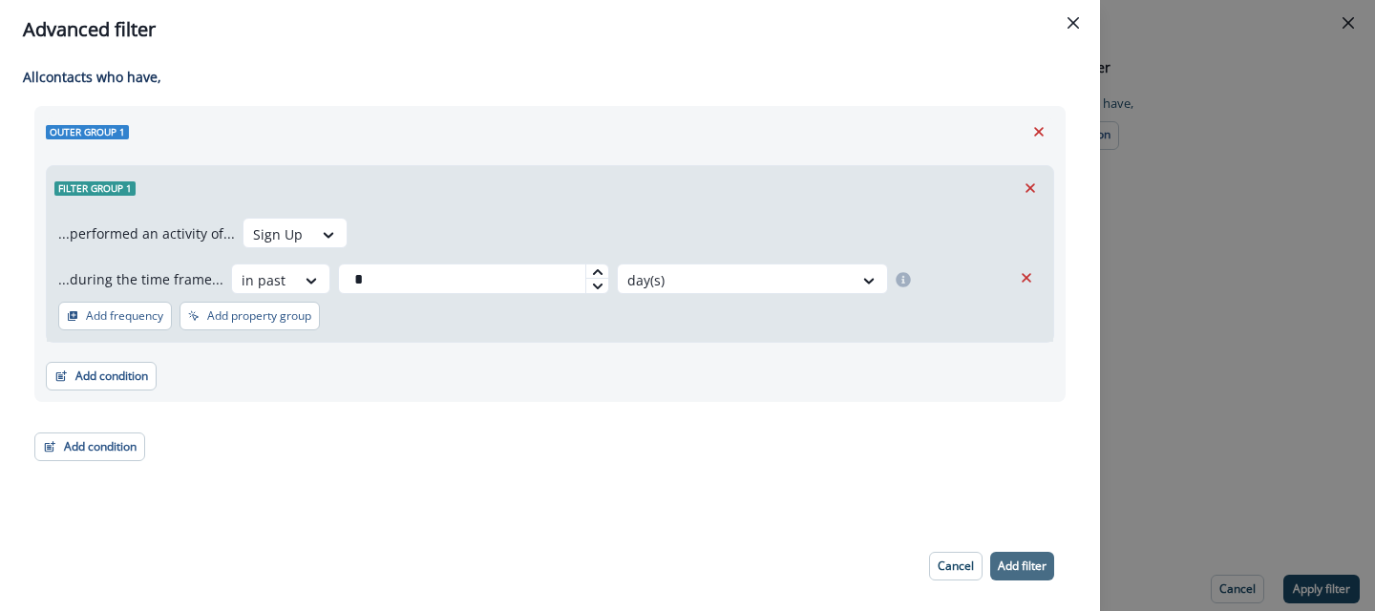
click at [1007, 563] on p "Add filter" at bounding box center [1022, 566] width 49 height 13
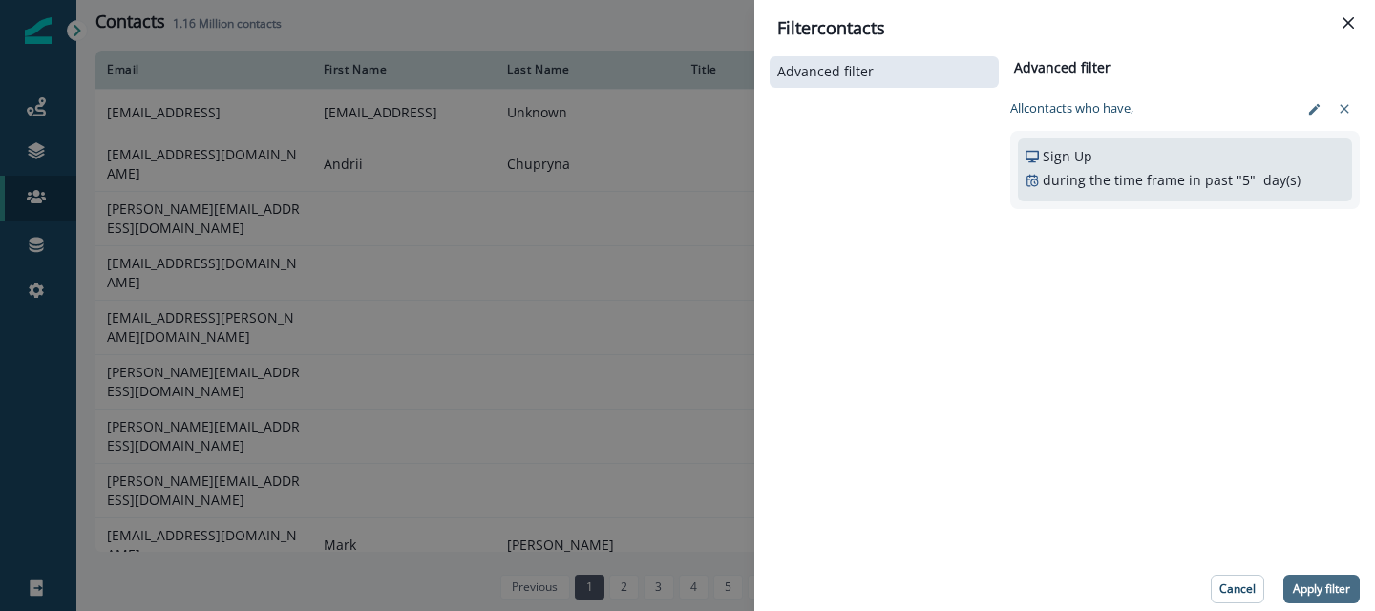
click at [1338, 586] on p "Apply filter" at bounding box center [1321, 588] width 57 height 13
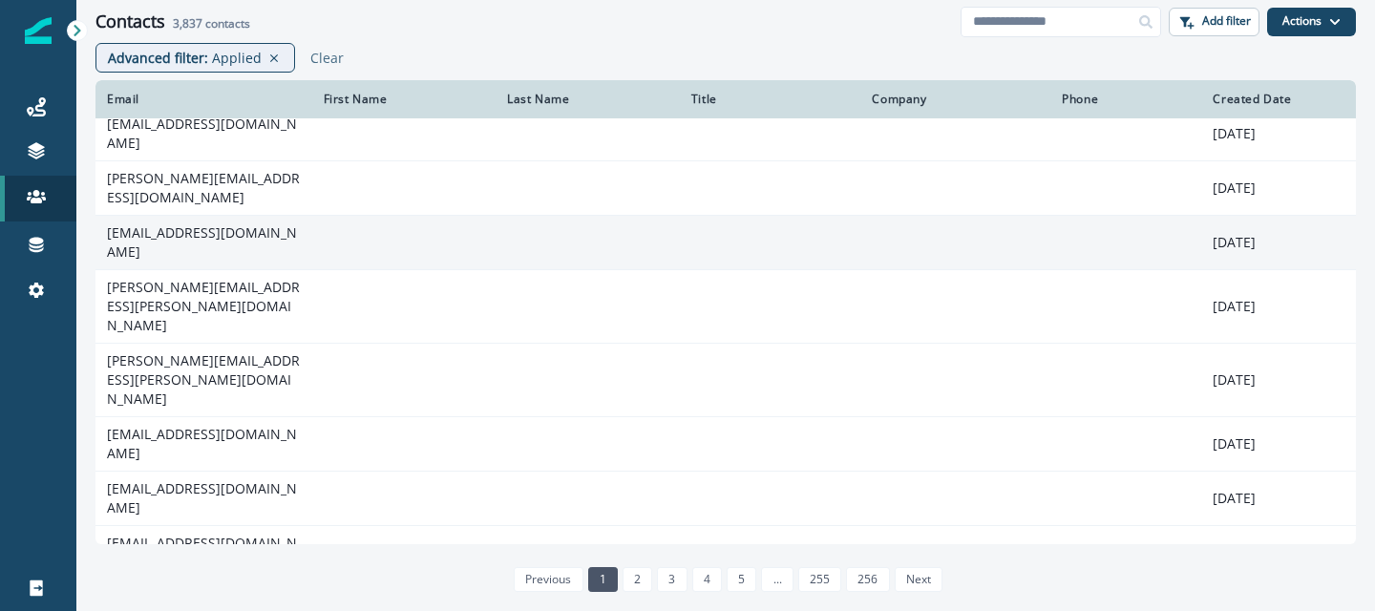
scroll to position [355, 0]
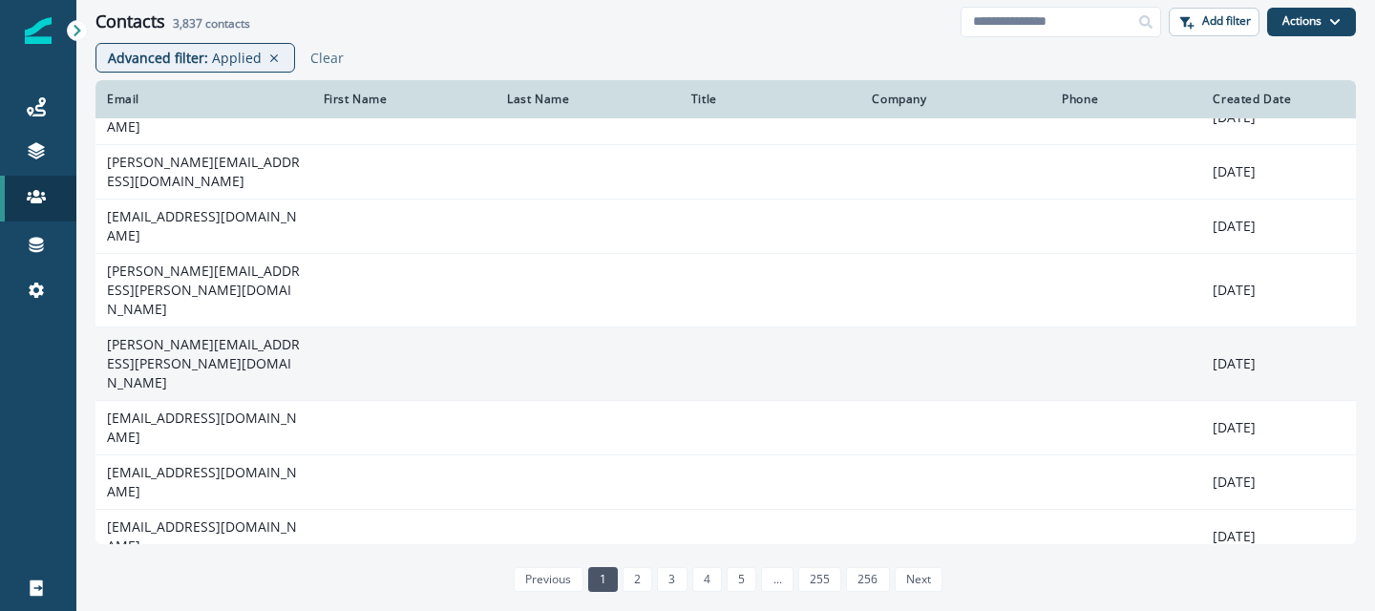
click at [312, 327] on td at bounding box center [404, 364] width 184 height 74
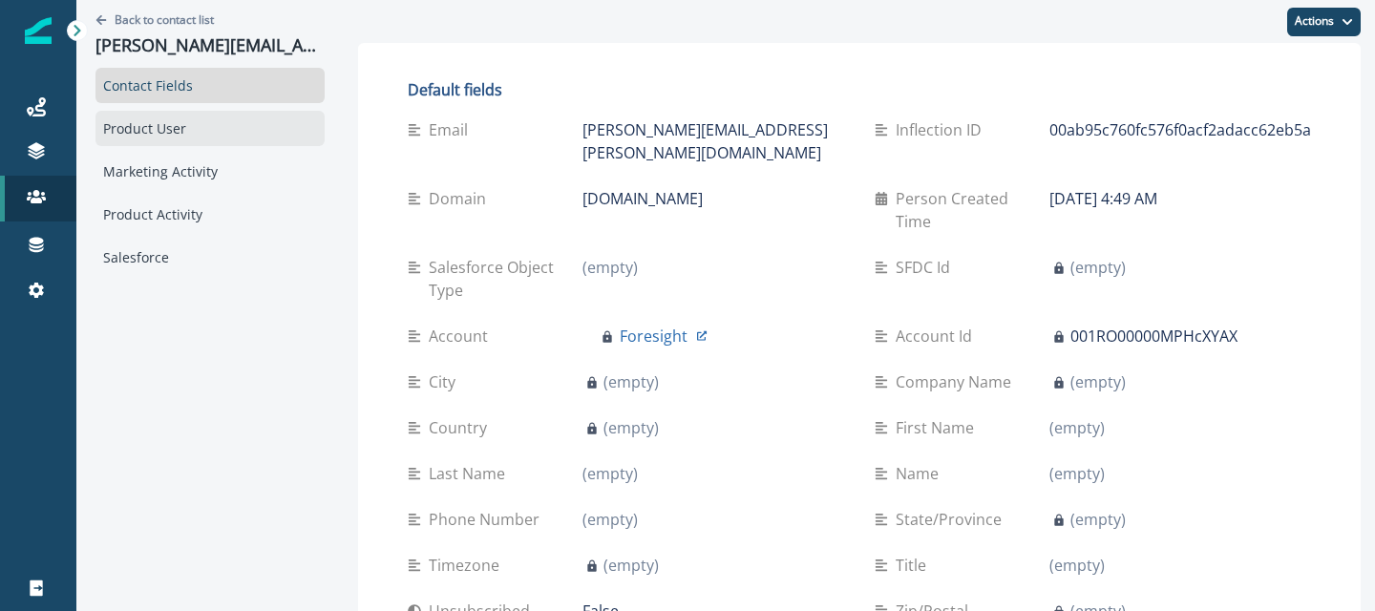
click at [168, 131] on div "Product User" at bounding box center [209, 128] width 229 height 35
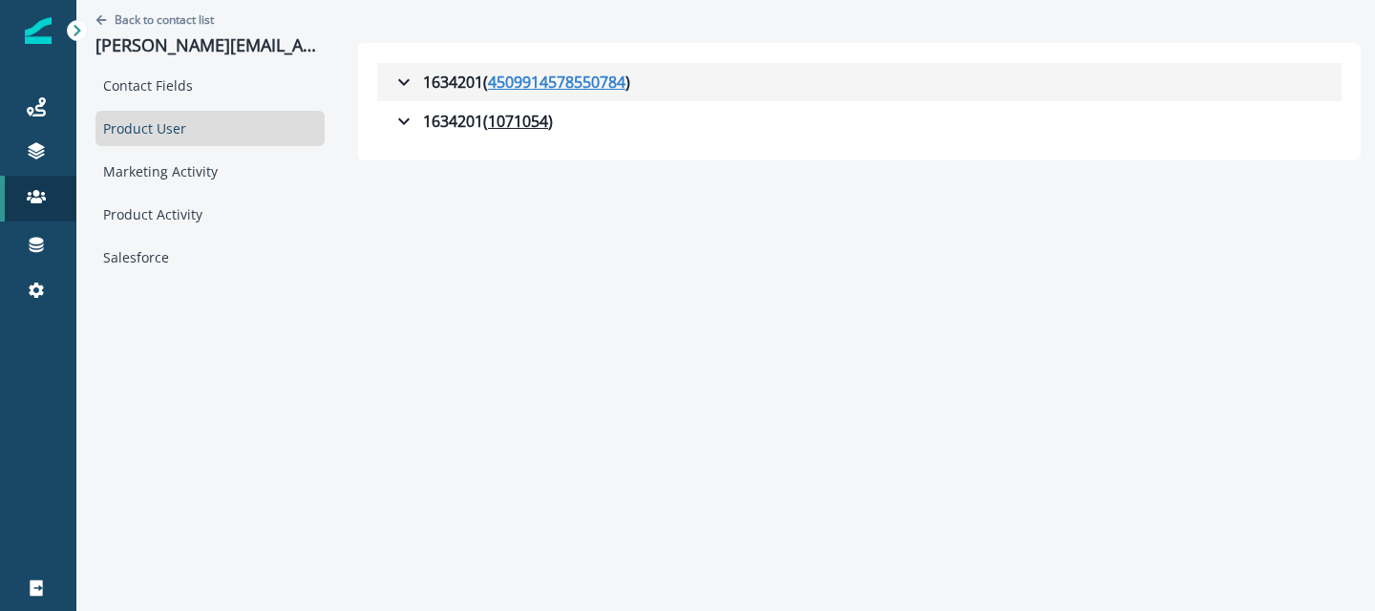
click at [522, 82] on u "4509914578550784" at bounding box center [556, 82] width 137 height 23
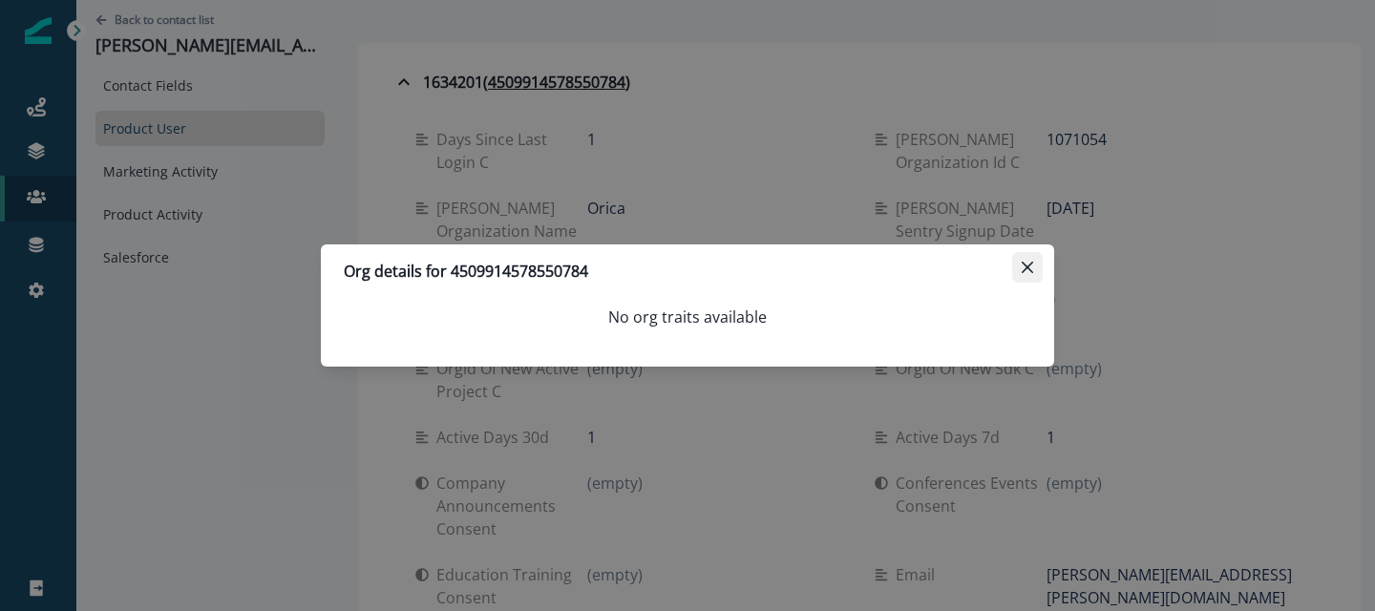
click at [1022, 262] on icon "Close" at bounding box center [1027, 267] width 11 height 11
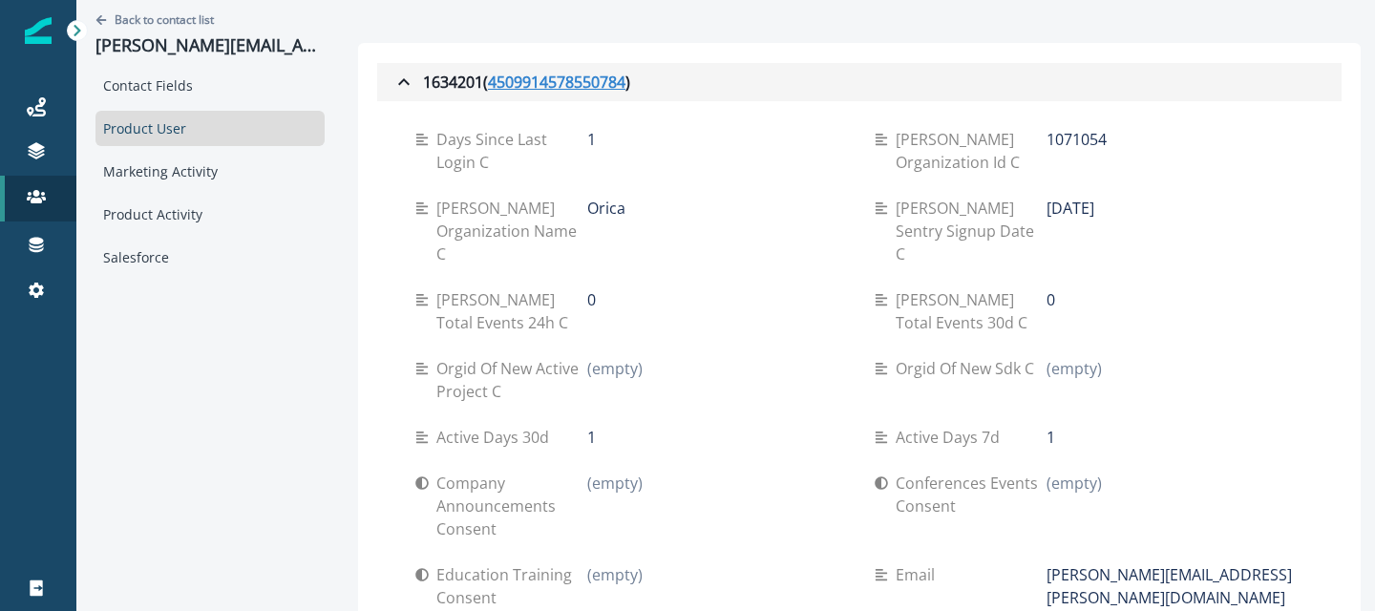
drag, startPoint x: 631, startPoint y: 87, endPoint x: 537, endPoint y: 91, distance: 94.6
click at [536, 91] on div "1634201 ( 4509914578550784 )" at bounding box center [511, 82] width 238 height 23
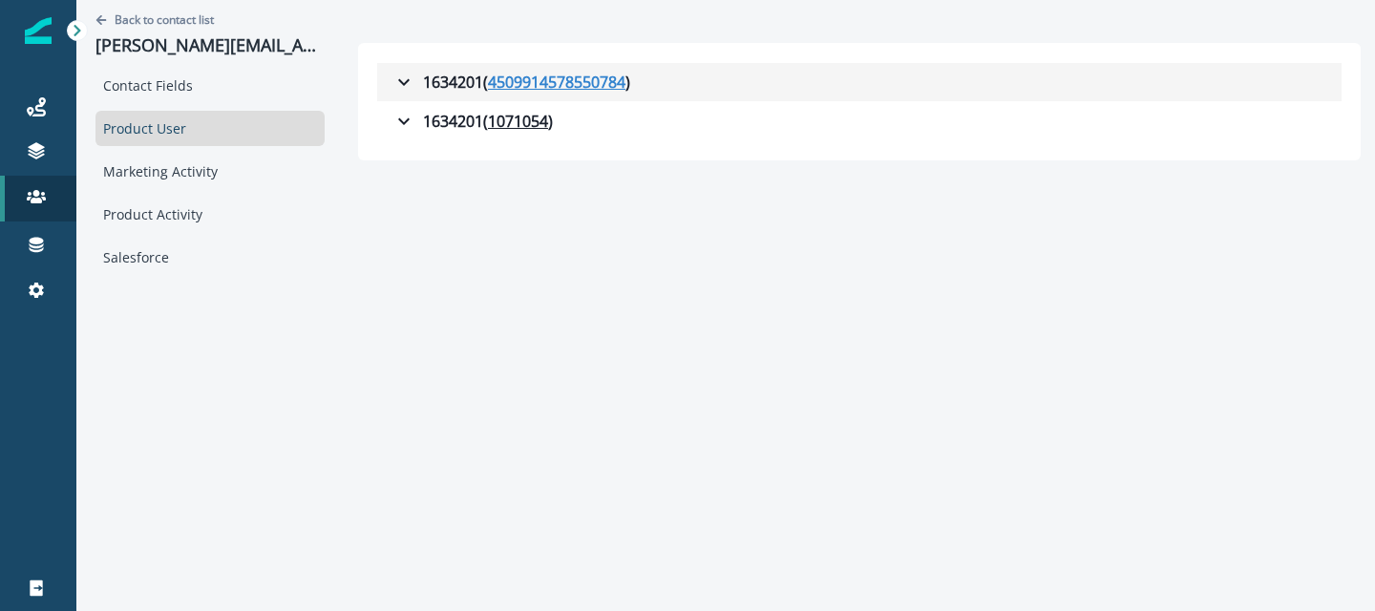
copy u "4509914578550784"
click at [400, 84] on icon "button" at bounding box center [403, 82] width 23 height 23
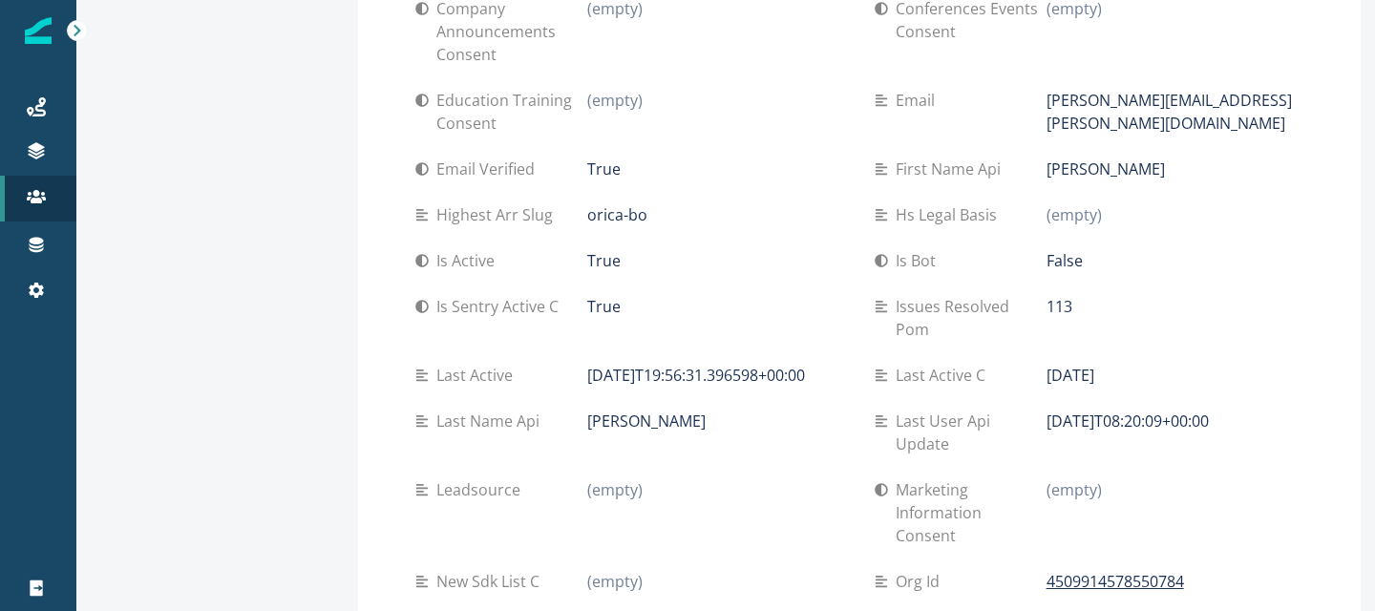
scroll to position [829, 0]
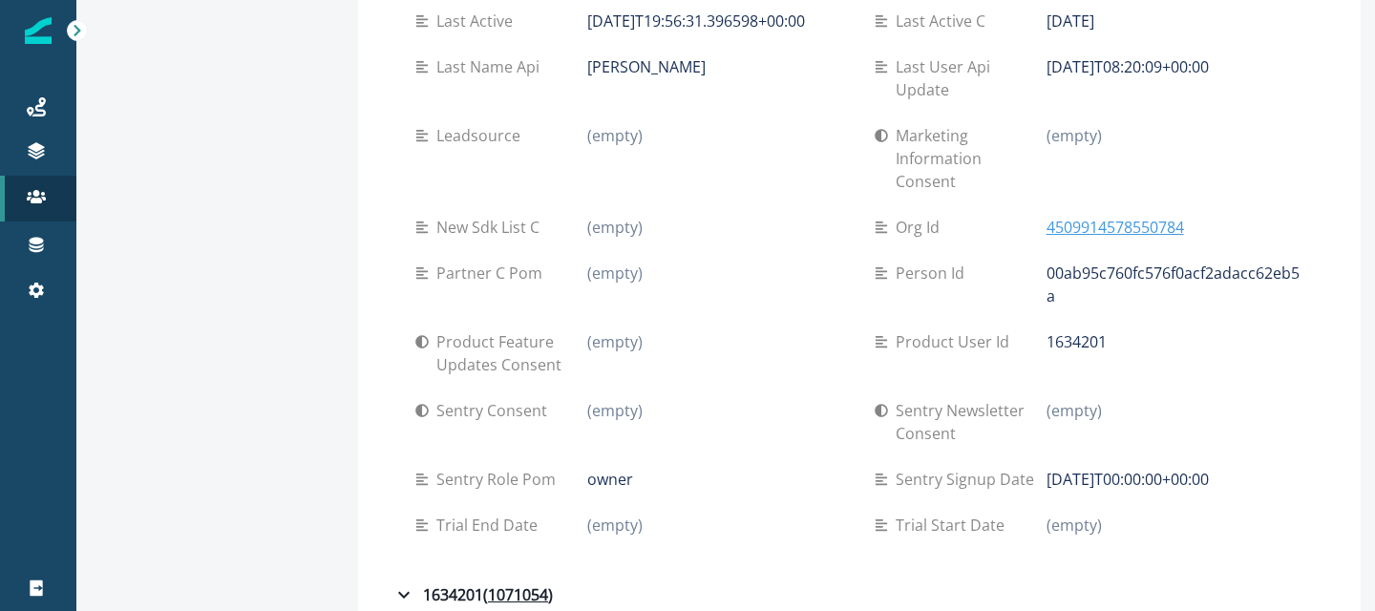
click at [1112, 216] on p "4509914578550784" at bounding box center [1114, 227] width 137 height 23
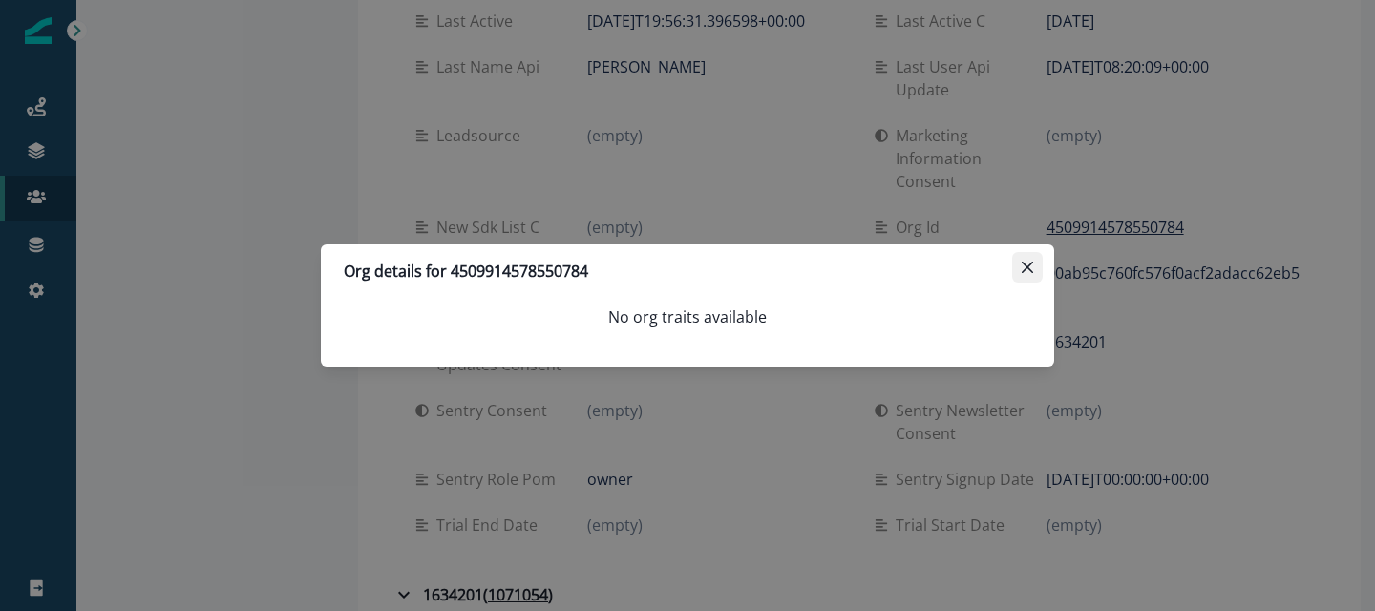
click at [1019, 259] on button "Close" at bounding box center [1027, 267] width 31 height 31
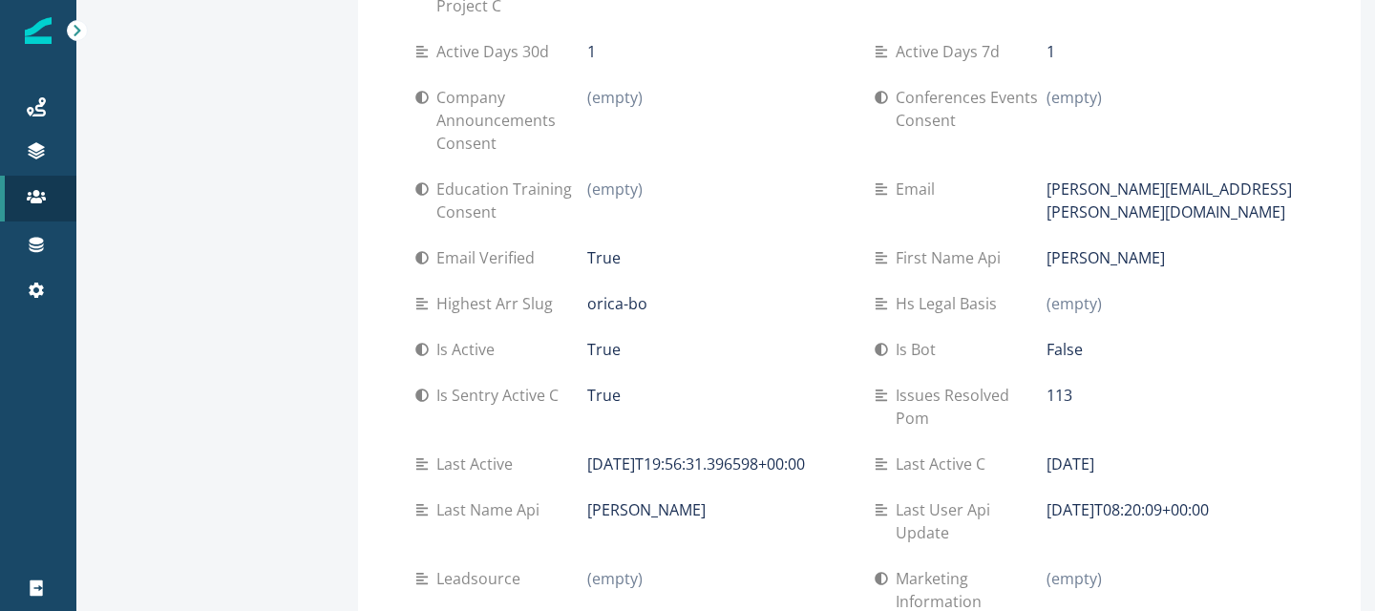
scroll to position [0, 0]
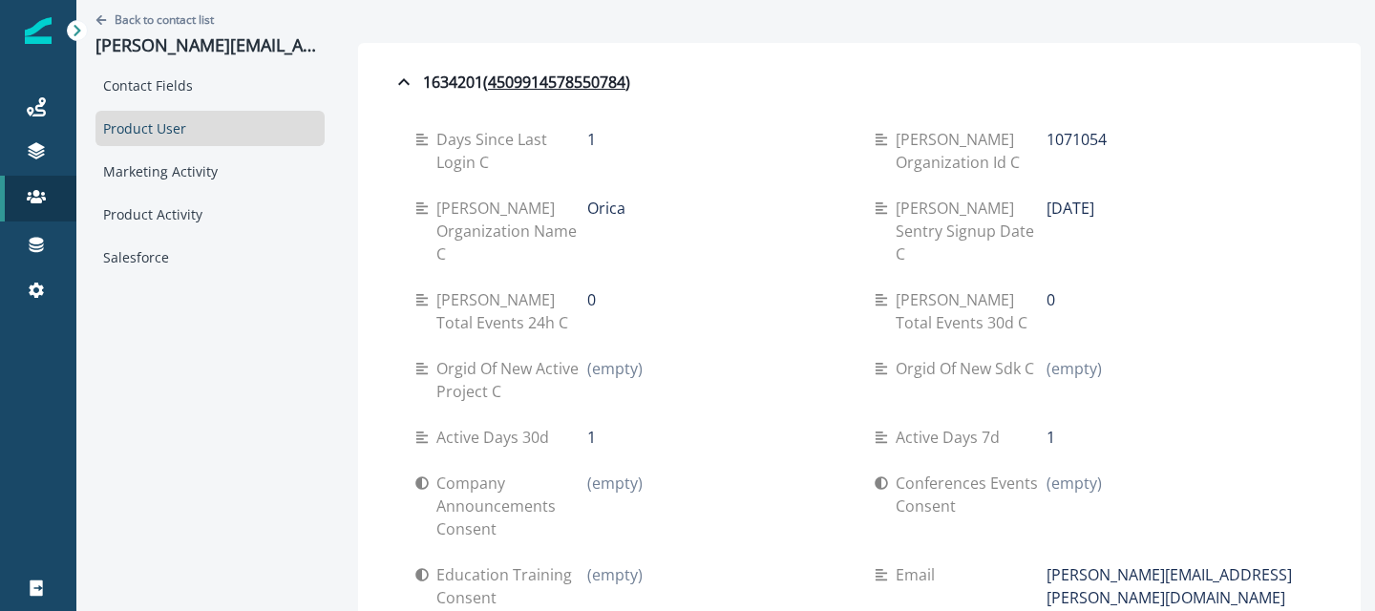
click at [734, 137] on div "1" at bounding box center [715, 139] width 257 height 23
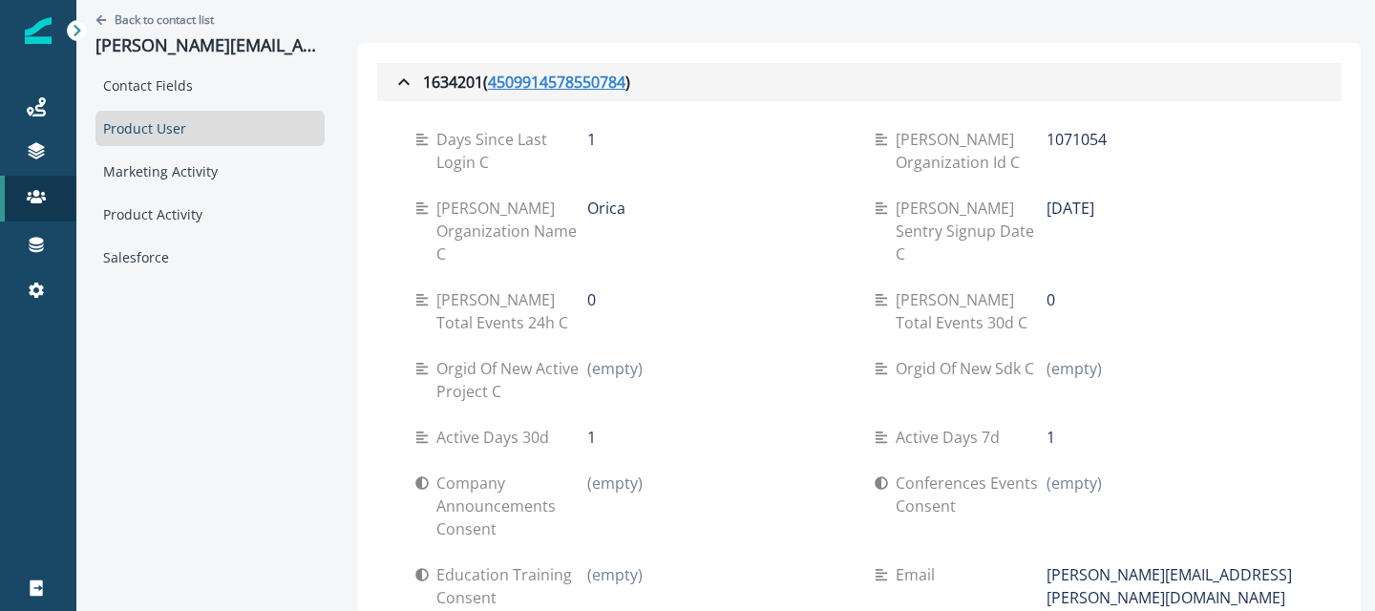
click at [560, 80] on u "4509914578550784" at bounding box center [556, 82] width 137 height 23
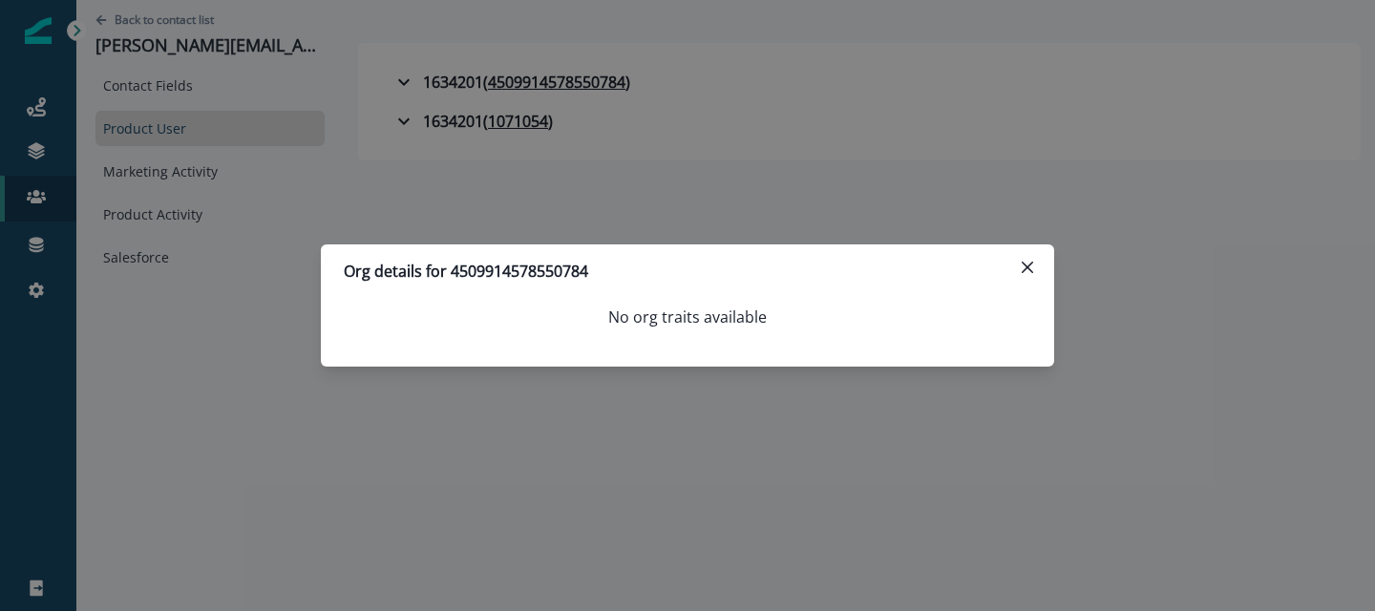
click at [702, 84] on div "Org details for 4509914578550784 No org traits available" at bounding box center [687, 305] width 1375 height 611
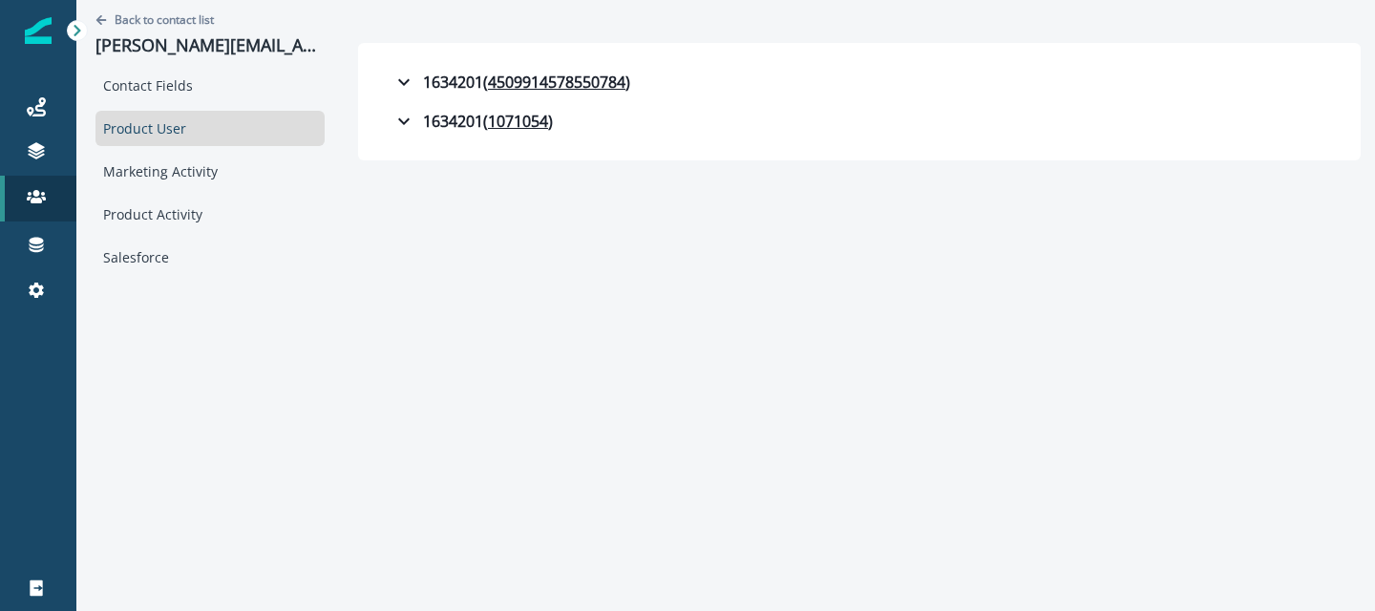
click at [119, 196] on p "Contacts" at bounding box center [130, 198] width 55 height 20
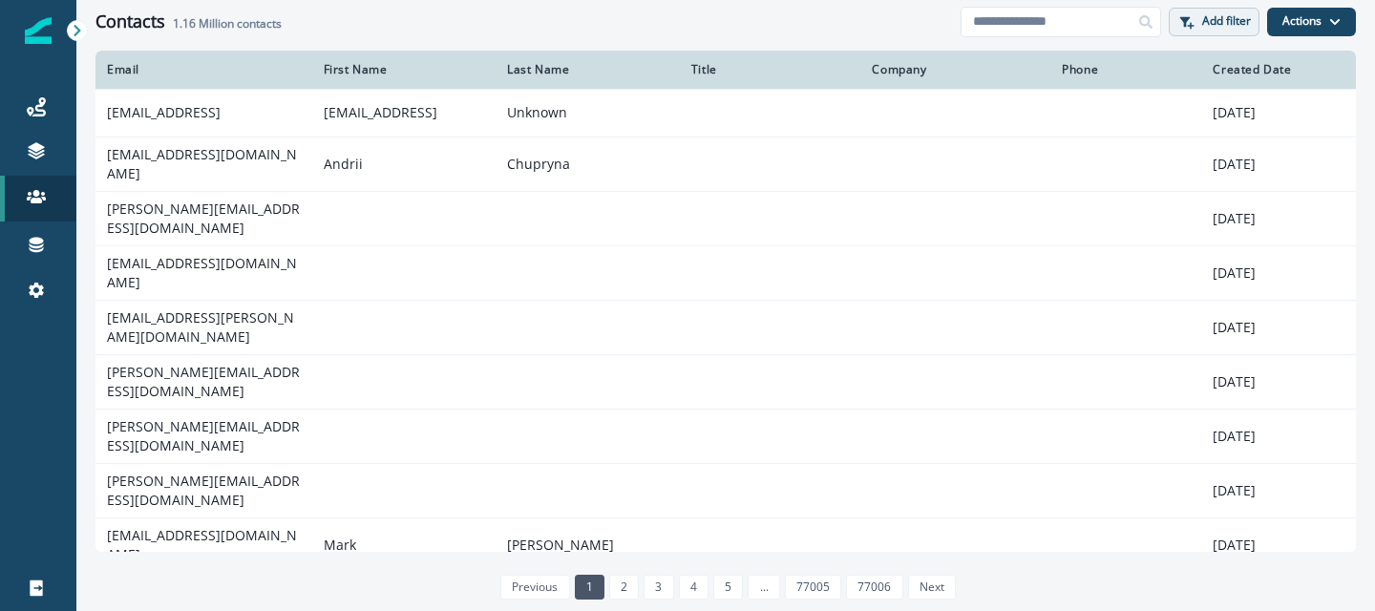
click at [1205, 22] on p "Add filter" at bounding box center [1226, 20] width 49 height 13
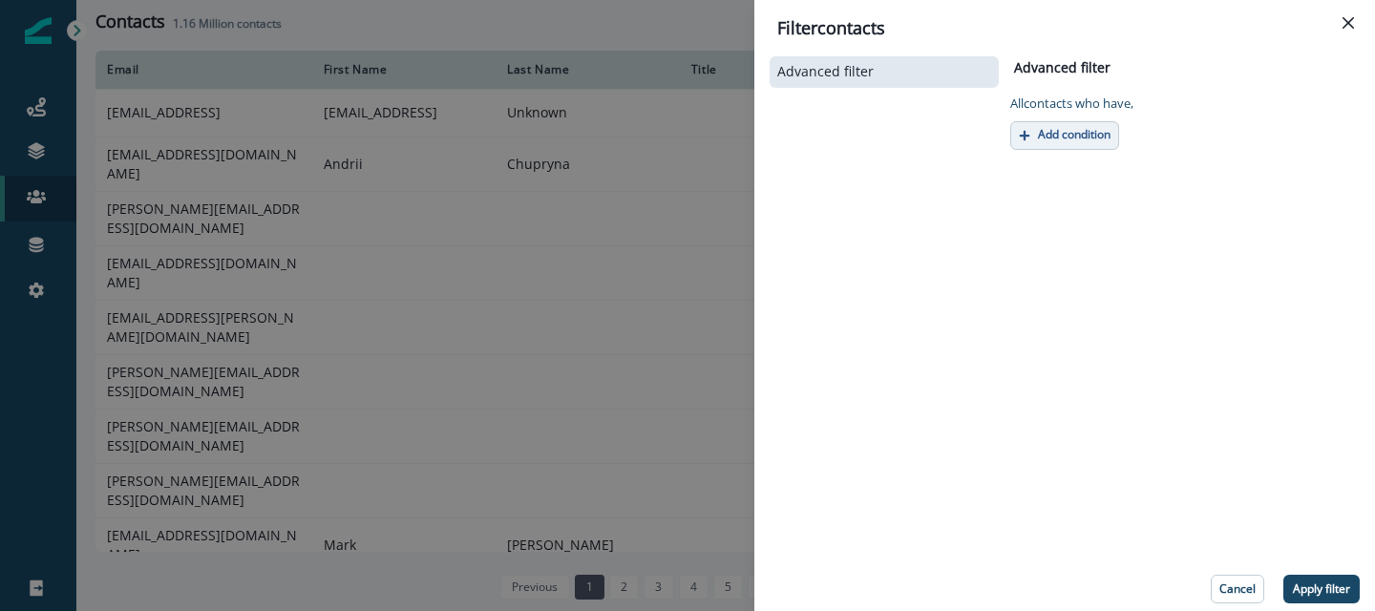
click at [1089, 129] on p "Add condition" at bounding box center [1074, 134] width 73 height 13
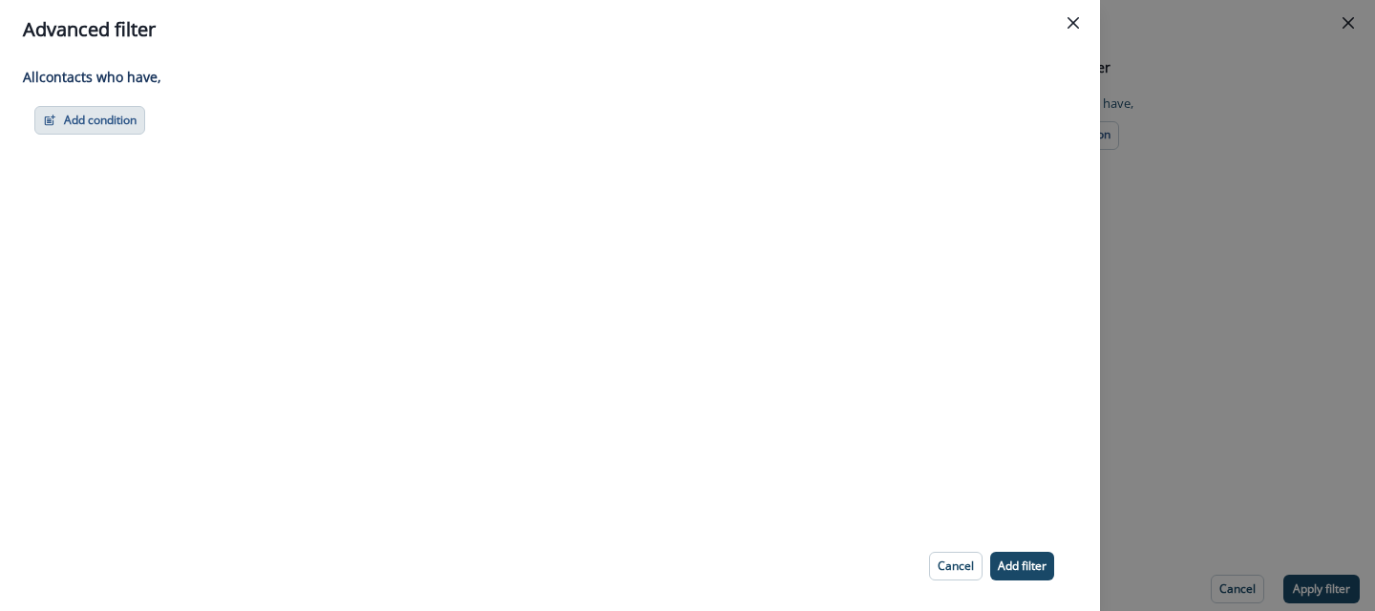
click at [101, 118] on button "Add condition" at bounding box center [89, 120] width 111 height 29
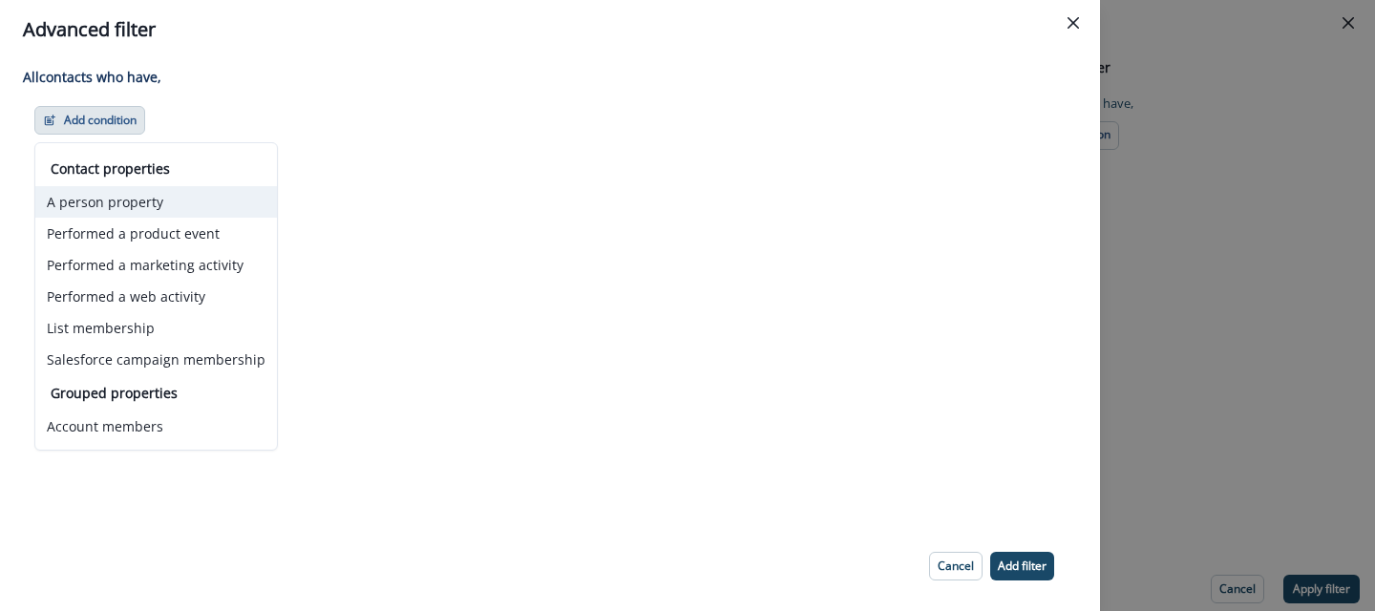
click at [117, 204] on button "A person property" at bounding box center [156, 202] width 242 height 32
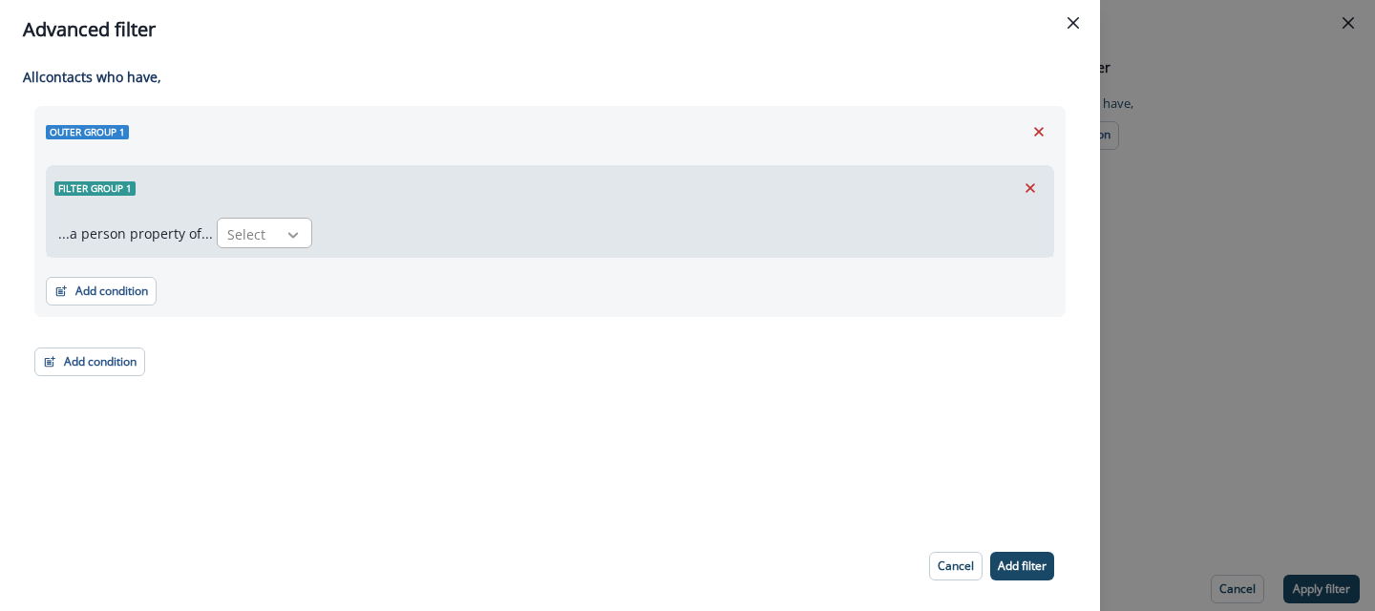
click at [285, 228] on icon at bounding box center [293, 234] width 17 height 19
type input "*******"
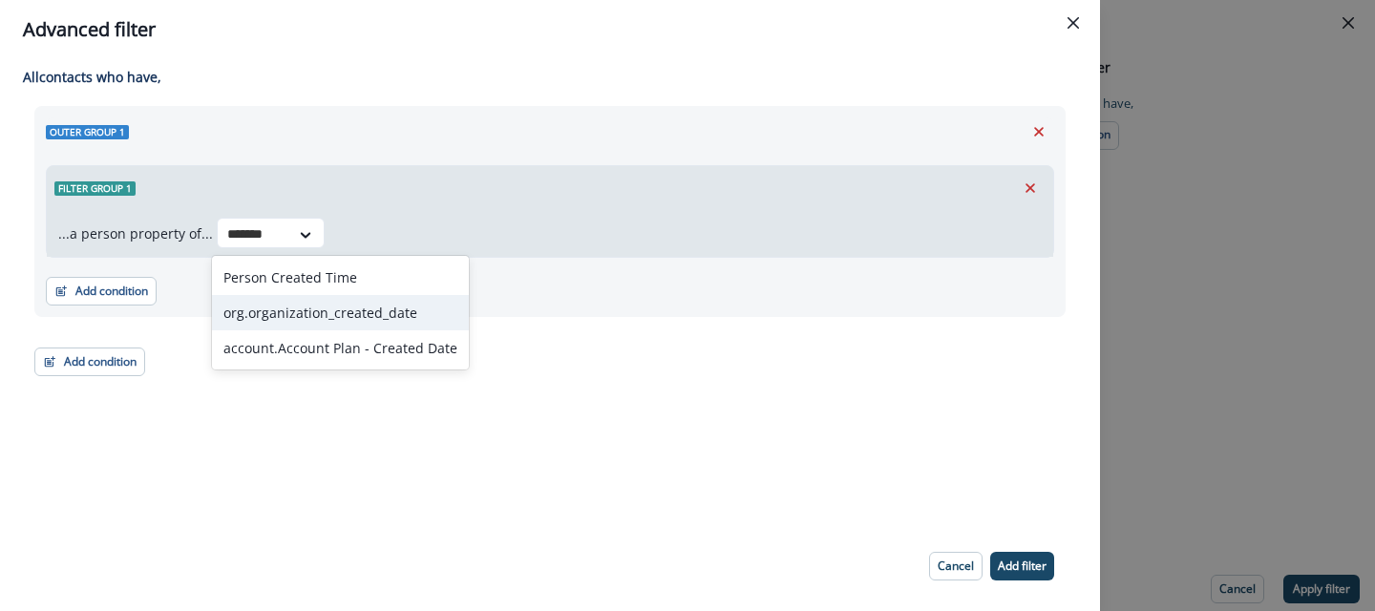
click at [327, 306] on div "org.organization_created_date" at bounding box center [340, 312] width 257 height 35
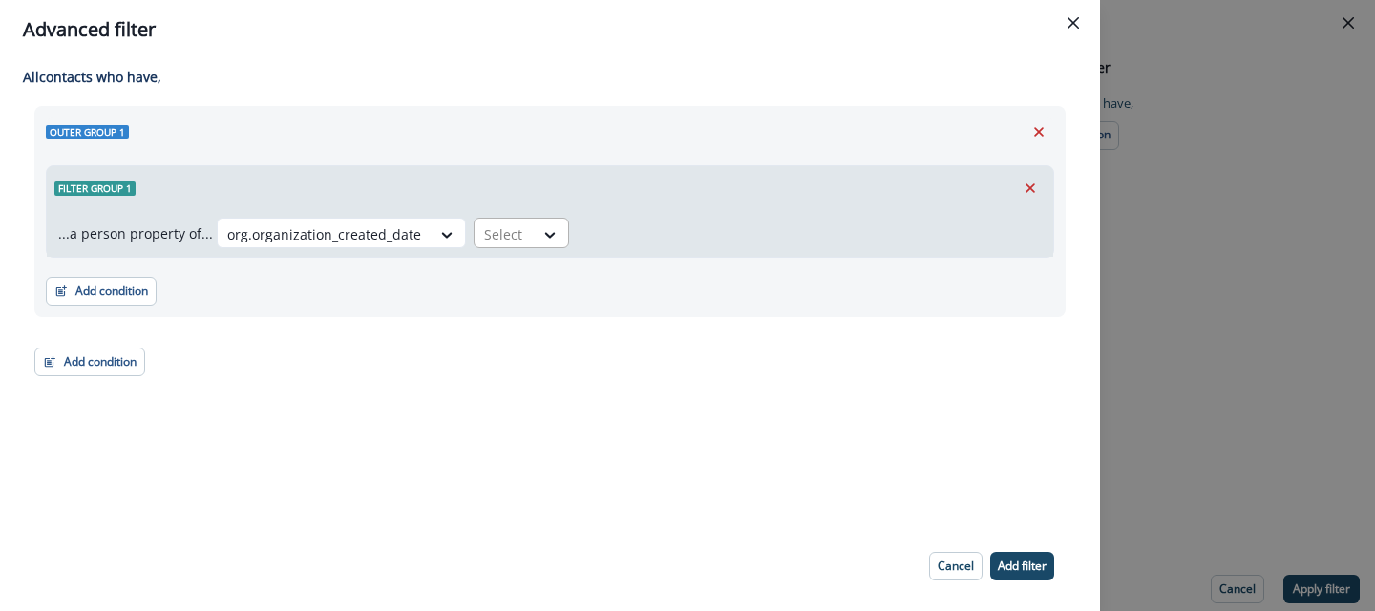
click at [516, 238] on div "Select" at bounding box center [504, 235] width 59 height 32
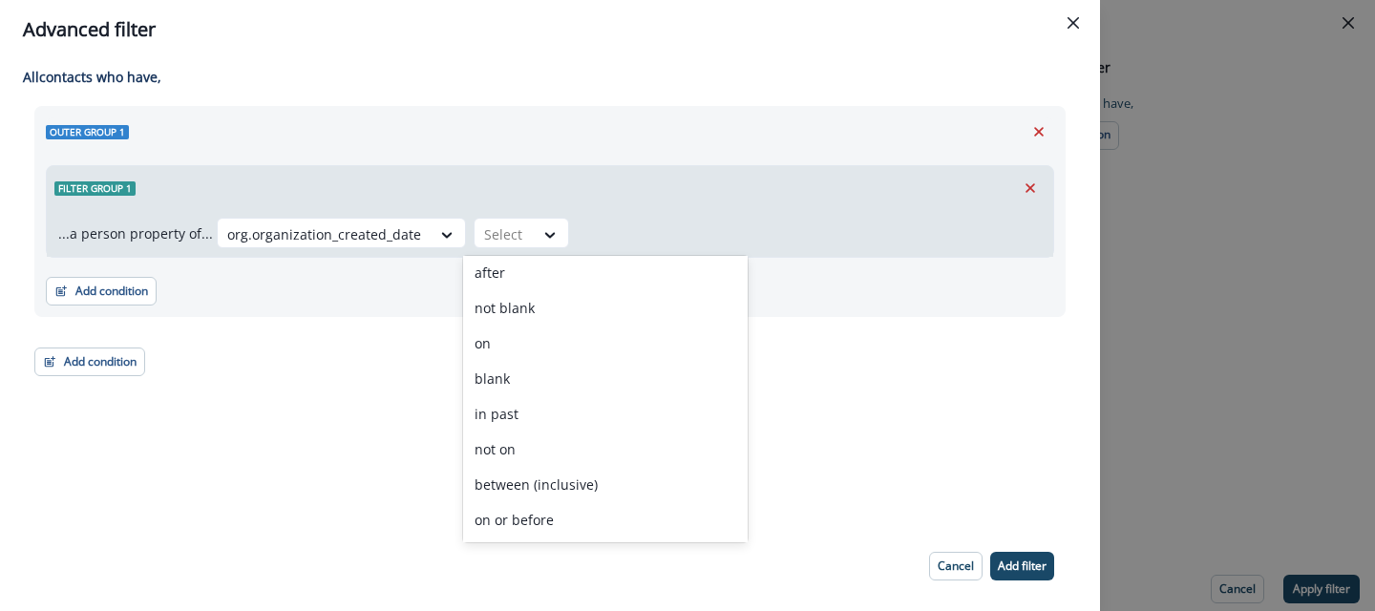
scroll to position [145, 0]
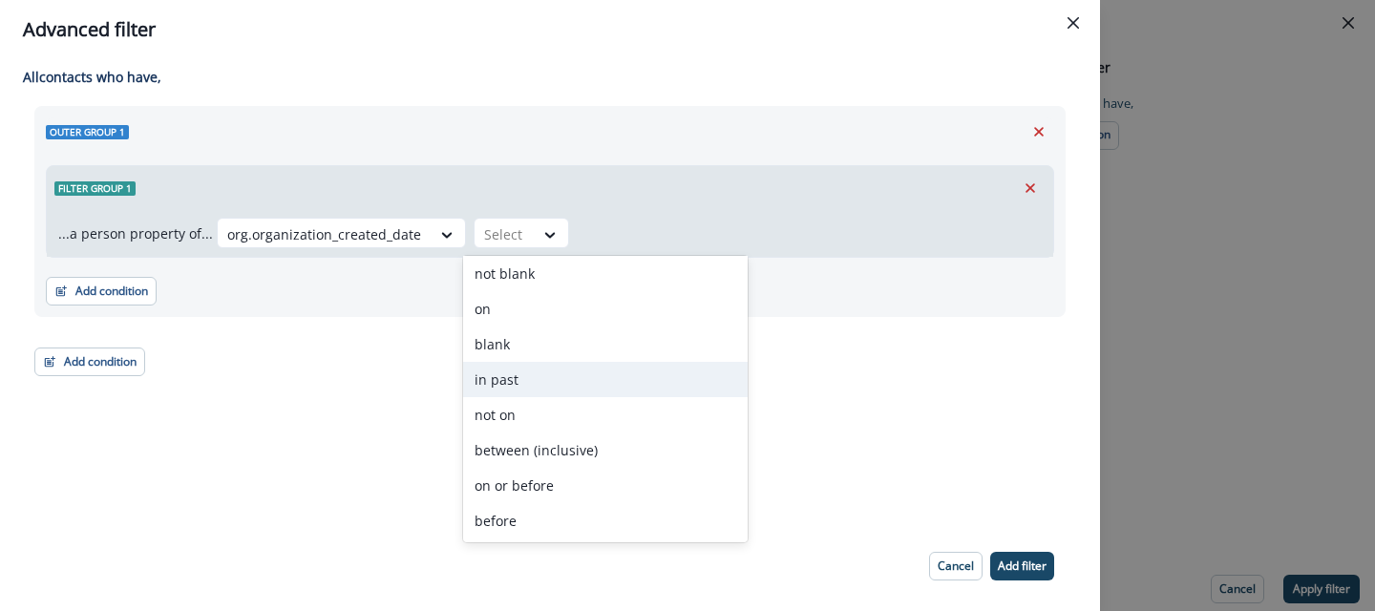
click at [509, 381] on div "in past" at bounding box center [605, 379] width 285 height 35
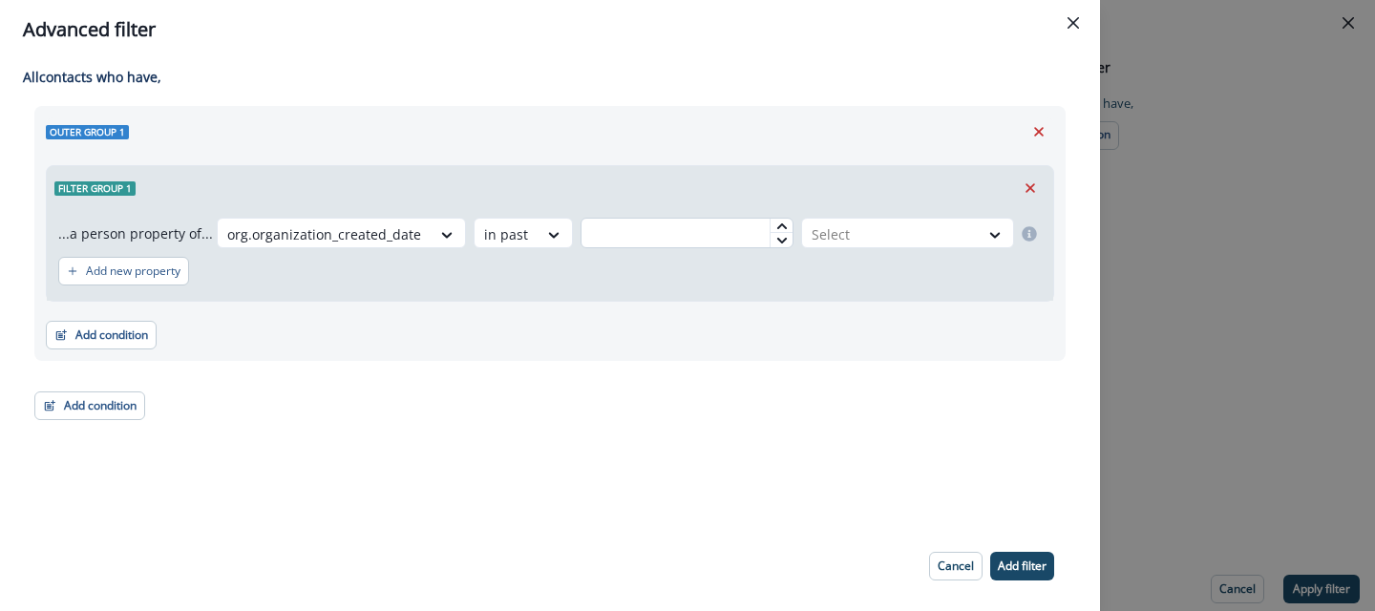
click at [745, 235] on input "text" at bounding box center [687, 233] width 213 height 31
type input "*"
click at [938, 224] on div at bounding box center [891, 234] width 158 height 24
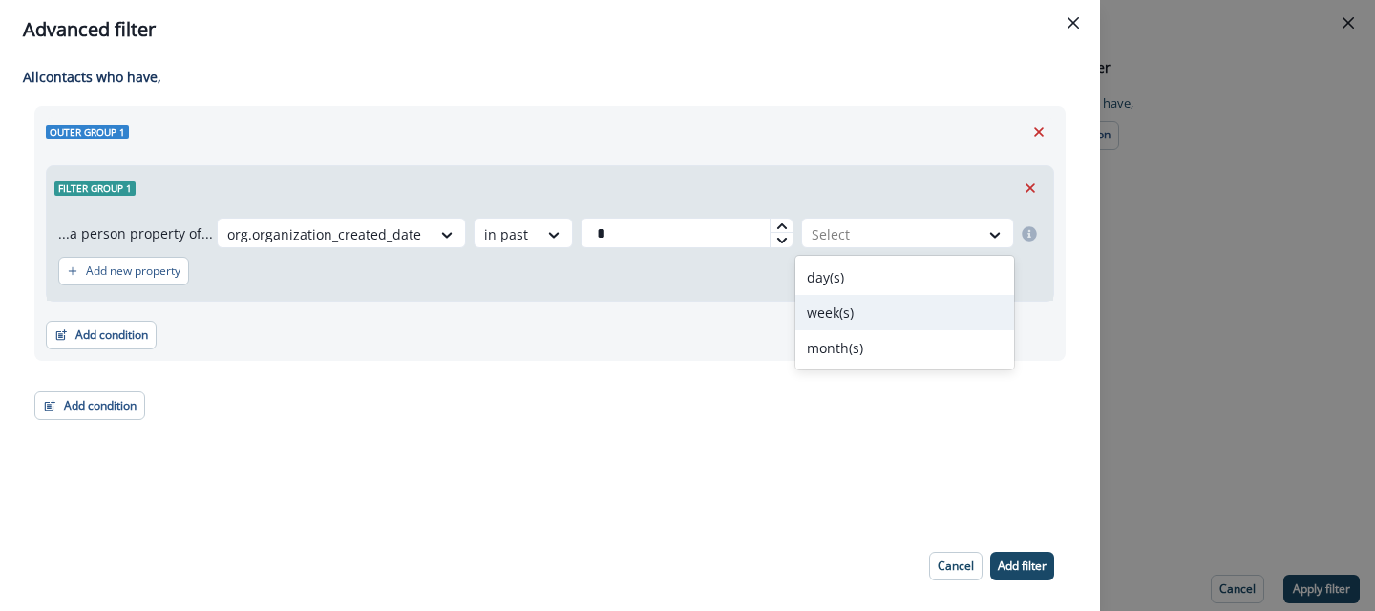
click at [842, 312] on div "week(s)" at bounding box center [904, 312] width 219 height 35
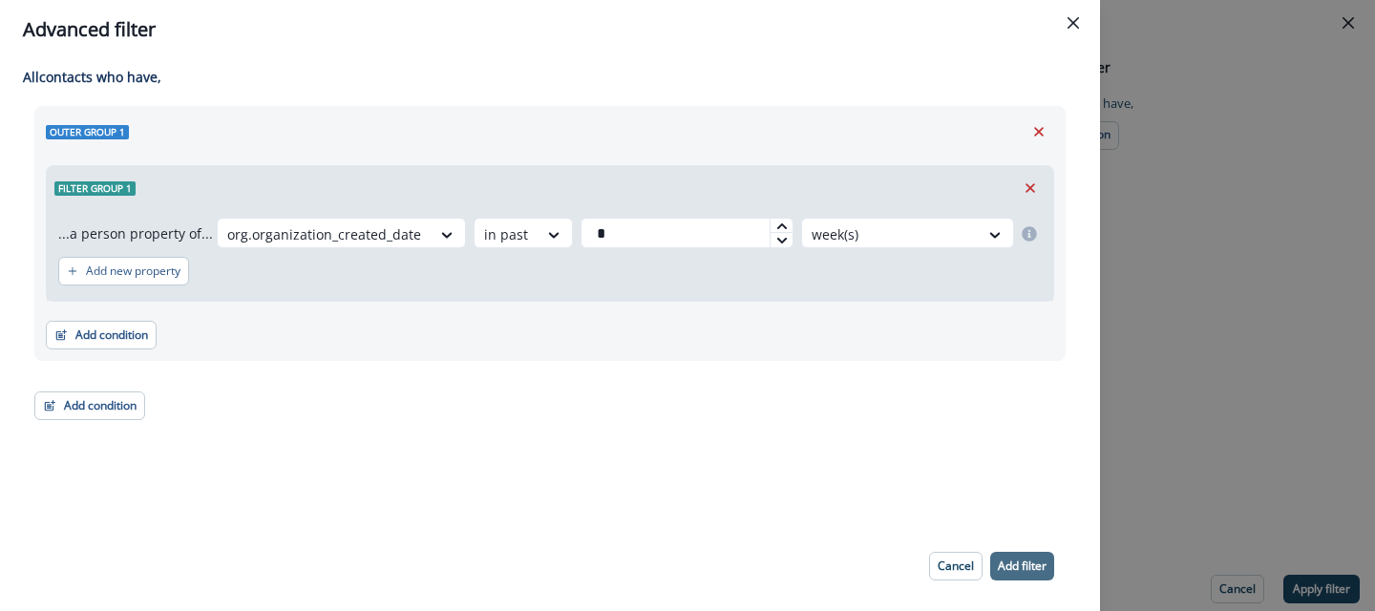
click at [1030, 573] on button "Add filter" at bounding box center [1022, 566] width 64 height 29
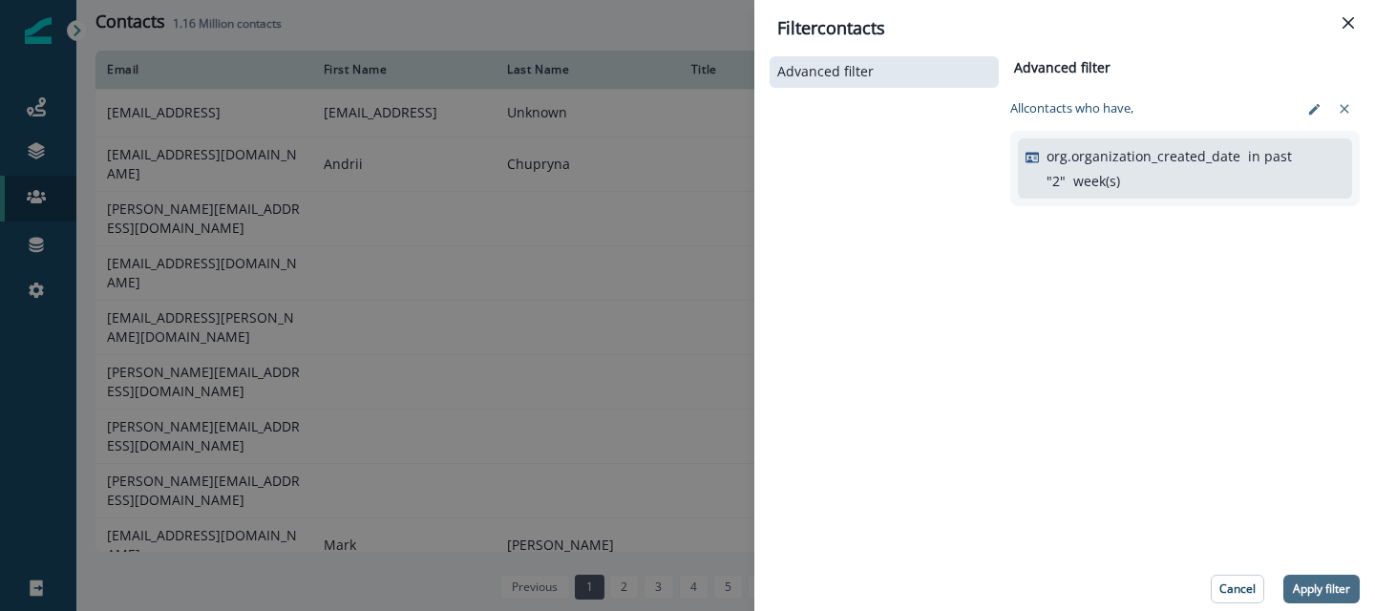
click at [1319, 585] on p "Apply filter" at bounding box center [1321, 588] width 57 height 13
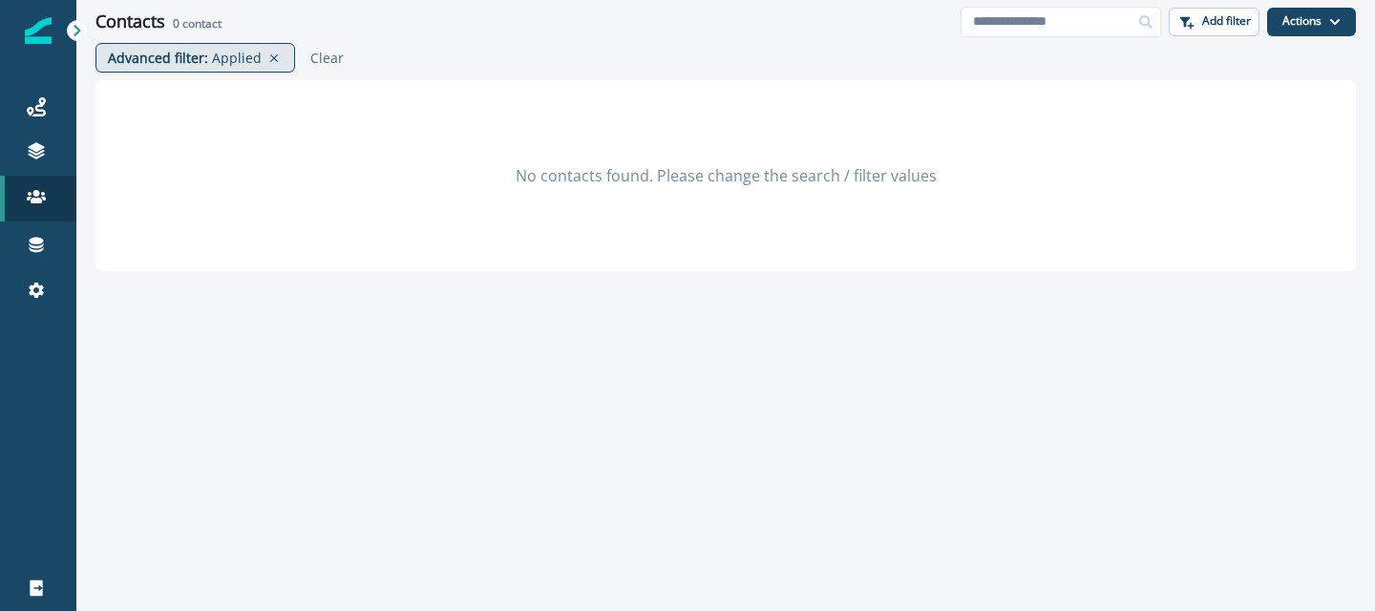
click at [229, 59] on p "Applied" at bounding box center [237, 58] width 50 height 20
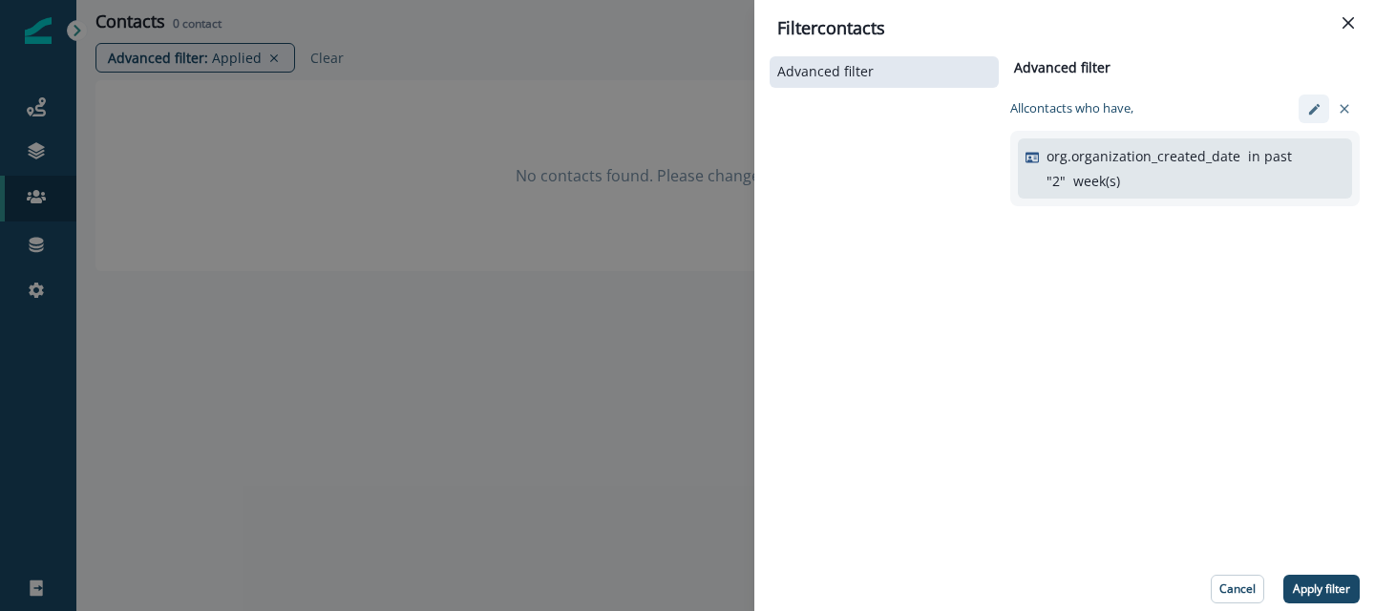
click at [1307, 108] on icon "edit-filter" at bounding box center [1314, 109] width 14 height 14
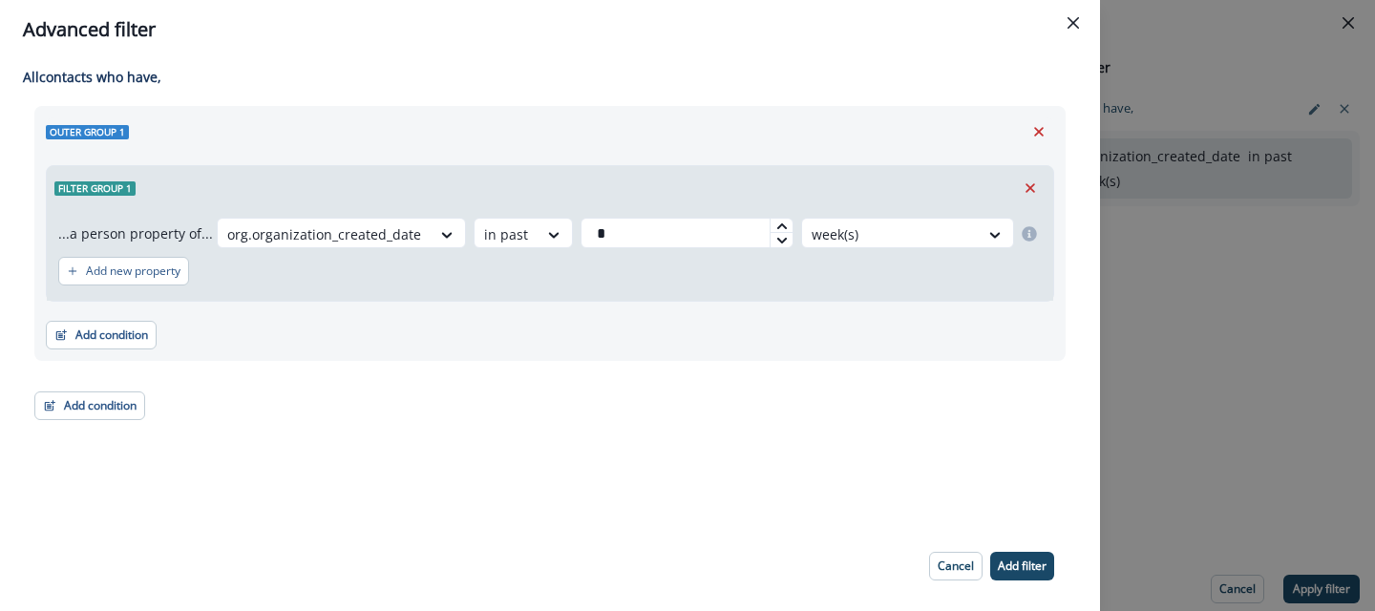
click at [776, 225] on icon at bounding box center [781, 226] width 11 height 11
type input "*"
click at [1014, 561] on p "Add filter" at bounding box center [1022, 566] width 49 height 13
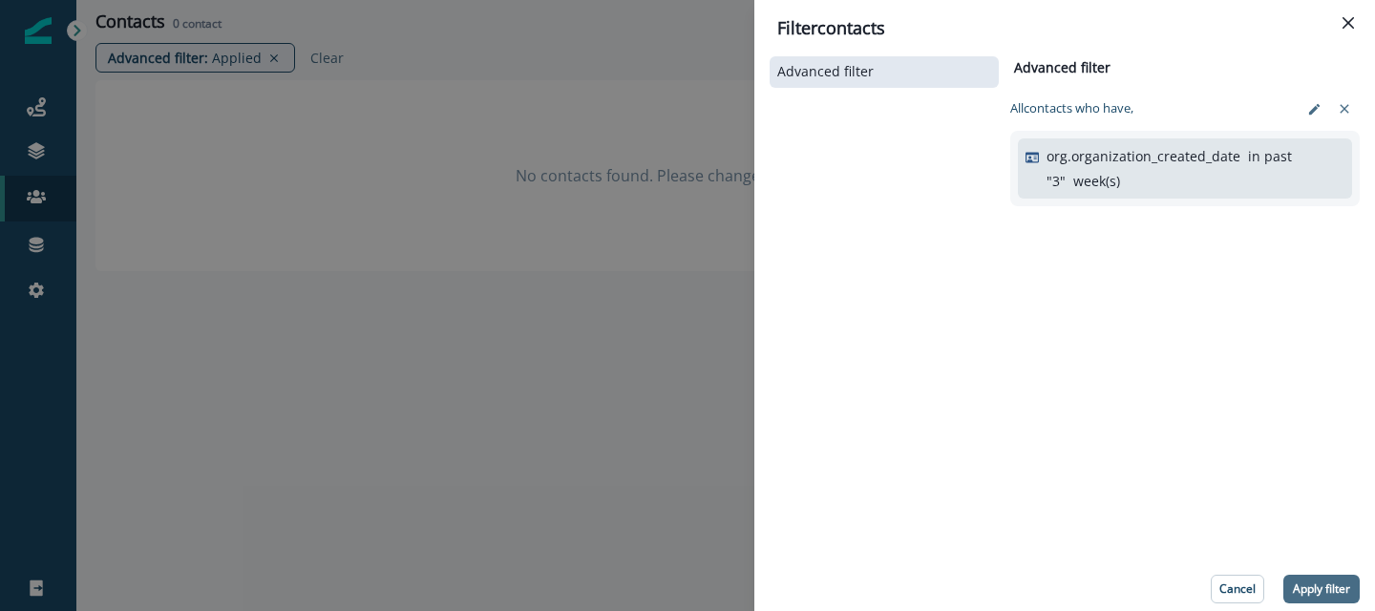
click at [1317, 582] on p "Apply filter" at bounding box center [1321, 588] width 57 height 13
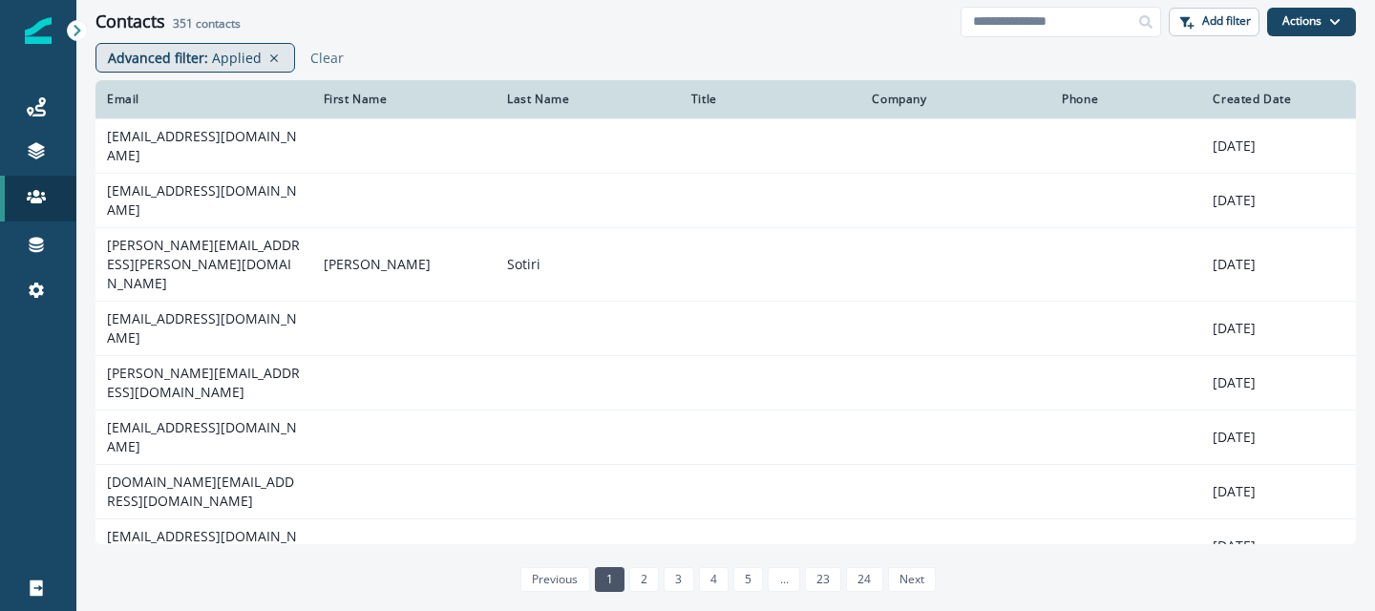
click at [225, 53] on p "Applied" at bounding box center [237, 58] width 50 height 20
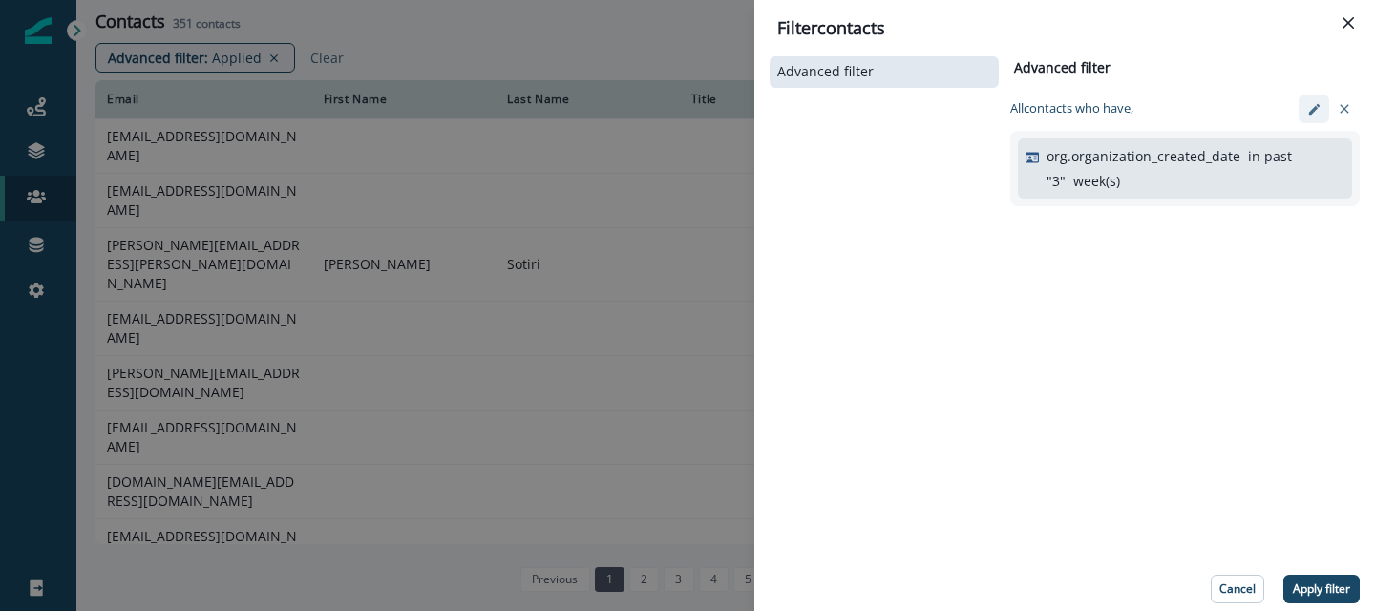
click at [1319, 113] on icon "edit-filter" at bounding box center [1314, 109] width 14 height 14
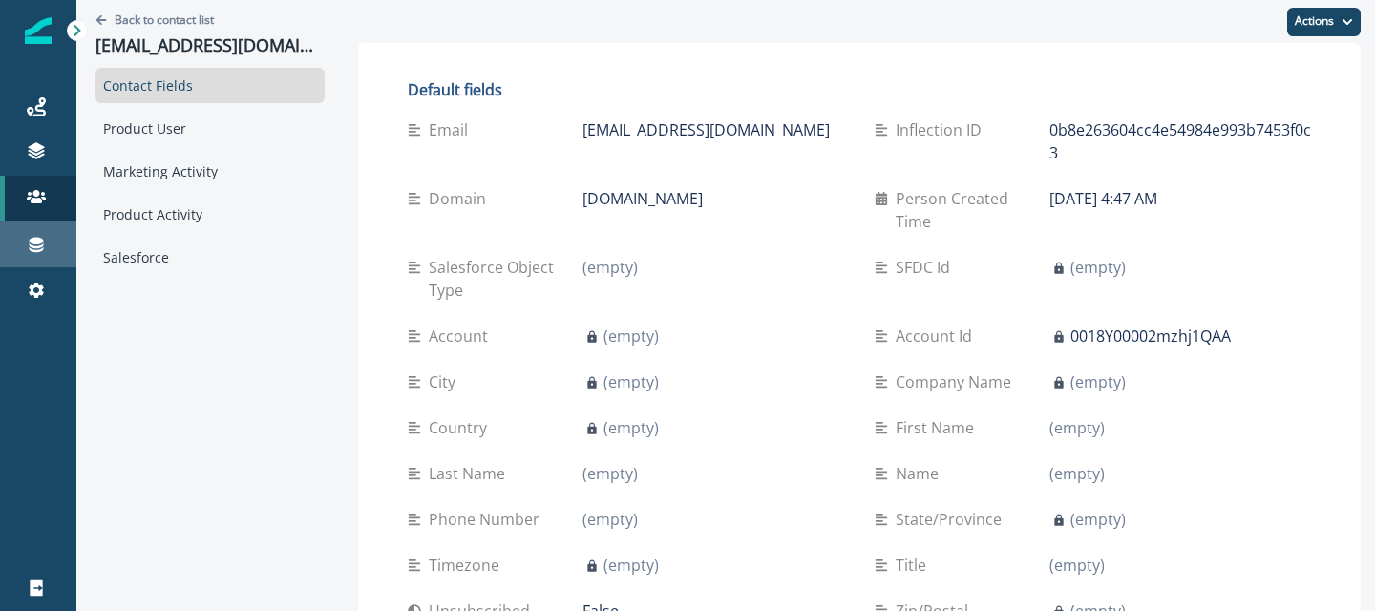
click at [33, 228] on link "Connections" at bounding box center [38, 245] width 76 height 46
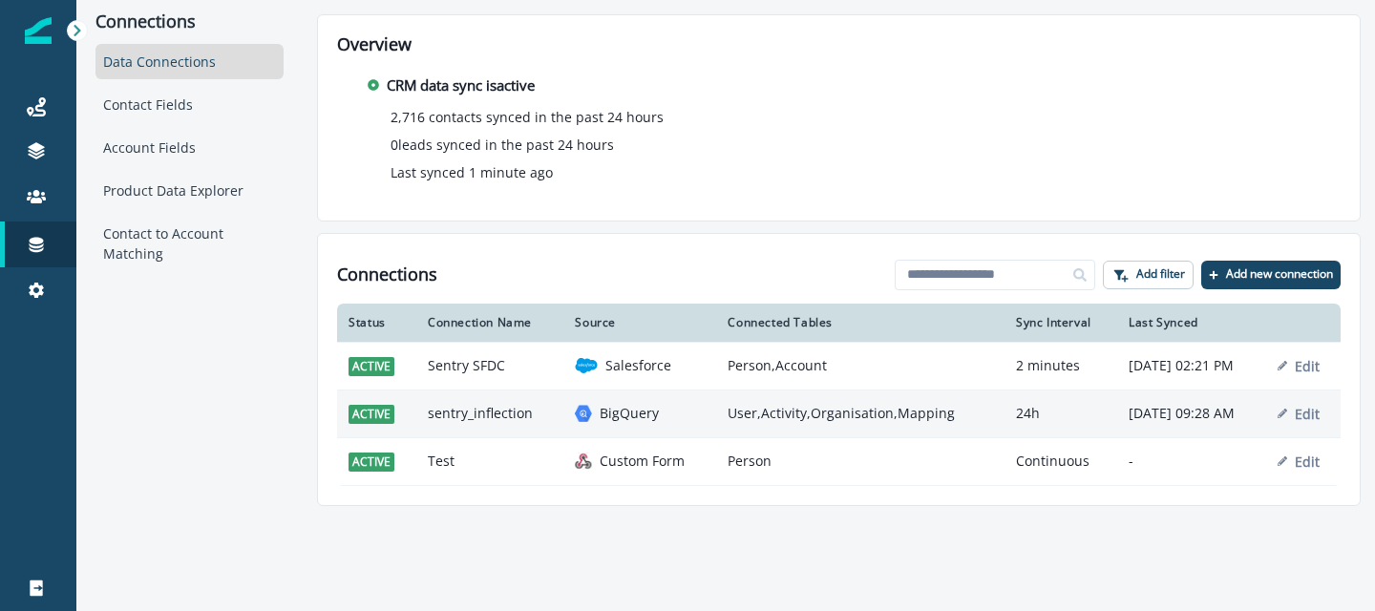
click at [498, 398] on td "sentry_inflection" at bounding box center [489, 414] width 147 height 48
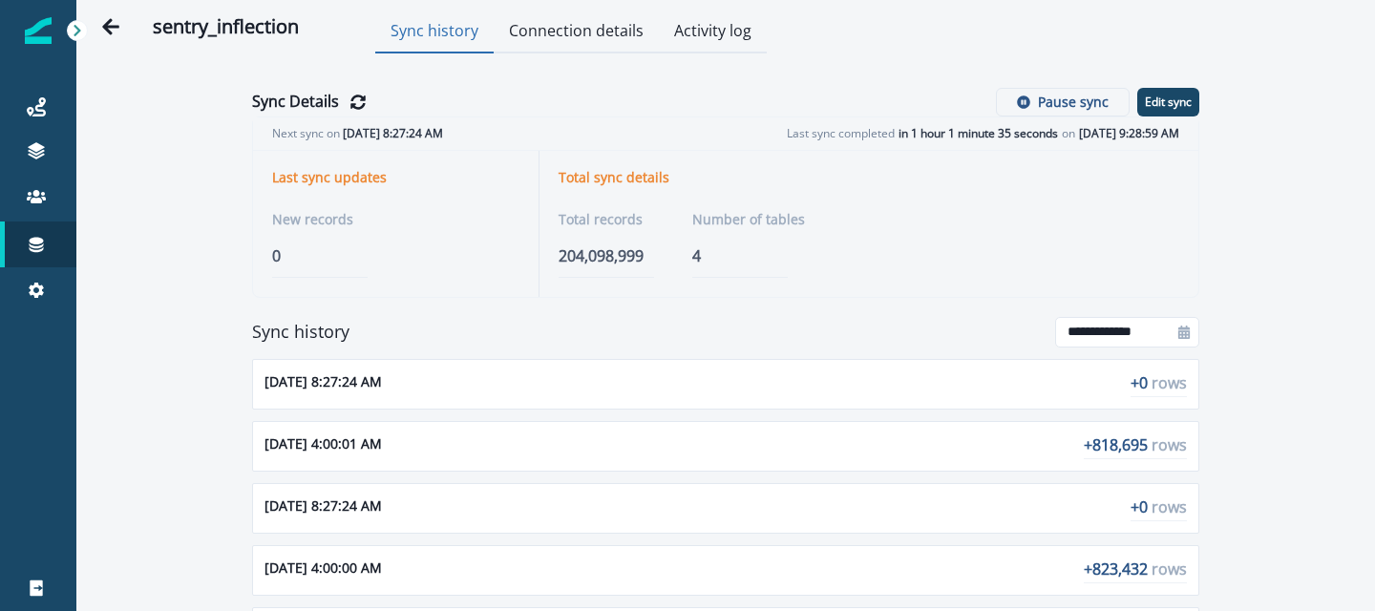
click at [708, 27] on button "Activity log" at bounding box center [713, 32] width 108 height 42
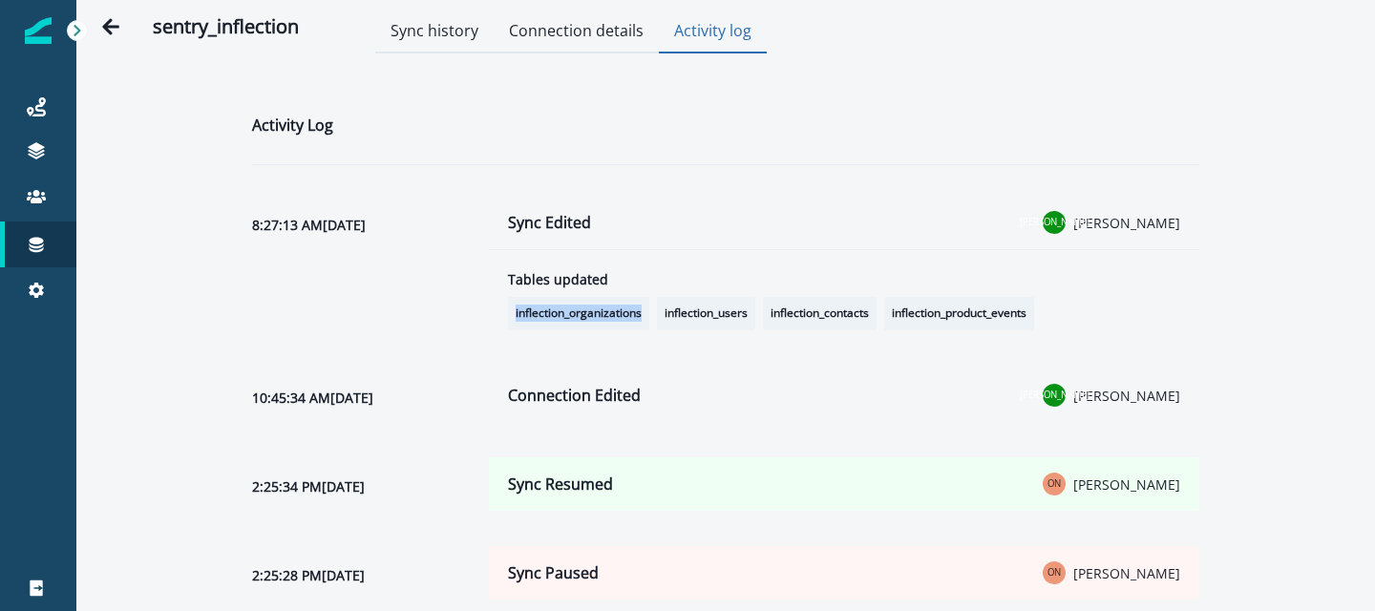
drag, startPoint x: 516, startPoint y: 315, endPoint x: 645, endPoint y: 312, distance: 129.9
click at [645, 312] on span "inflection_organizations" at bounding box center [578, 313] width 141 height 33
copy span "inflection_organizations"
